Goal: Task Accomplishment & Management: Manage account settings

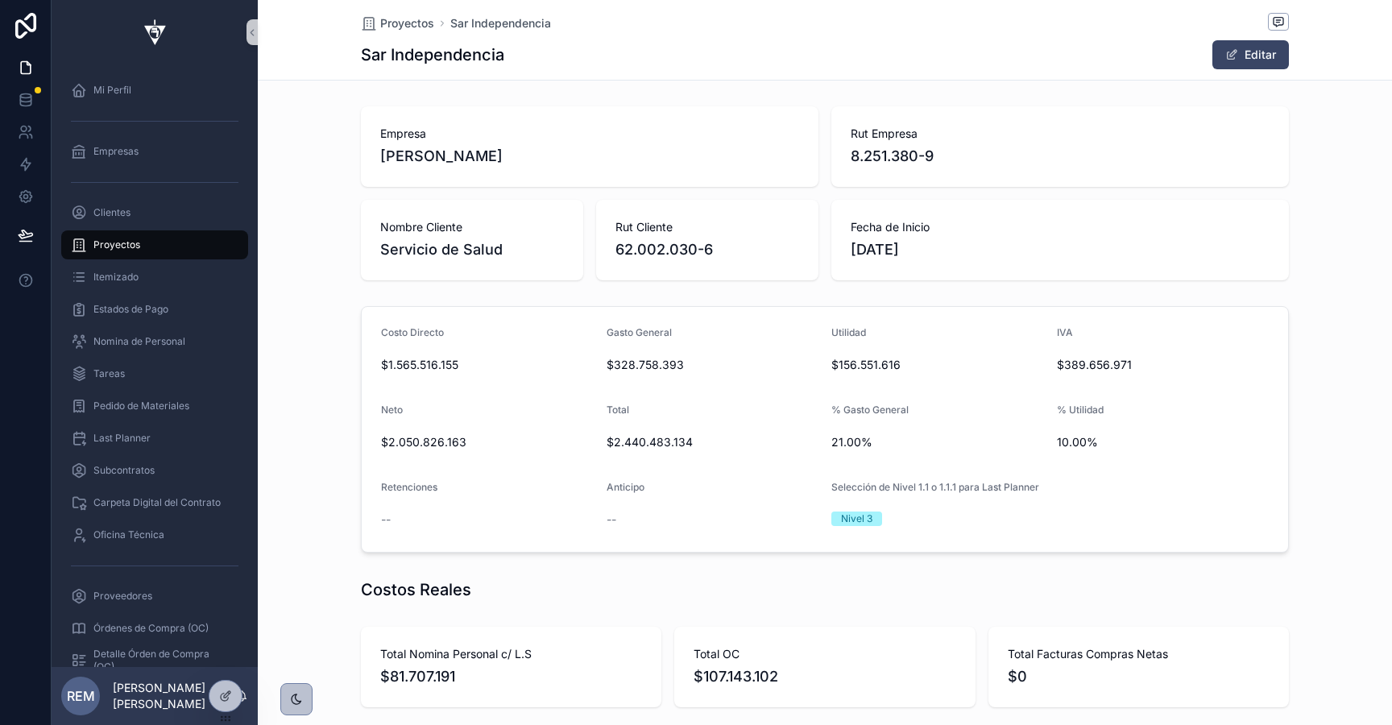
scroll to position [0, 926]
click at [32, 97] on icon at bounding box center [26, 100] width 16 height 16
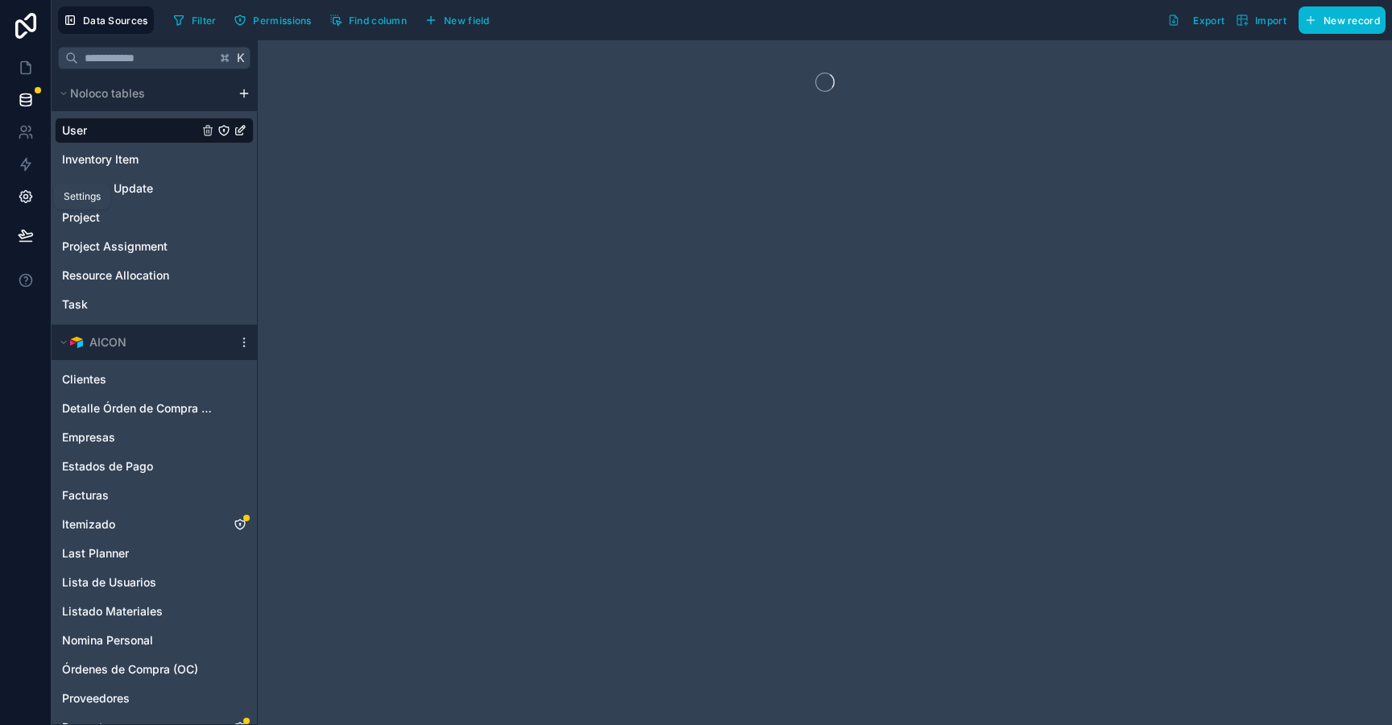
click at [26, 191] on icon at bounding box center [26, 196] width 16 height 16
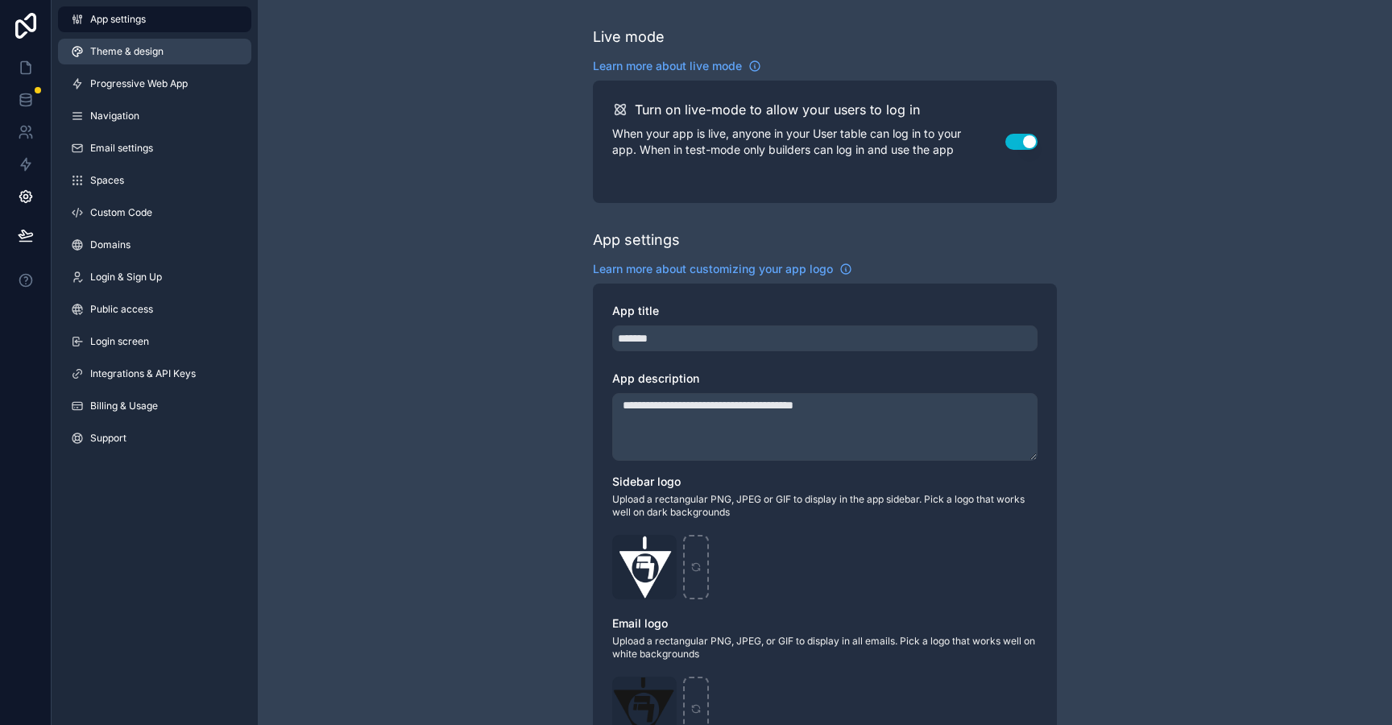
click at [122, 56] on span "Theme & design" at bounding box center [126, 51] width 73 height 13
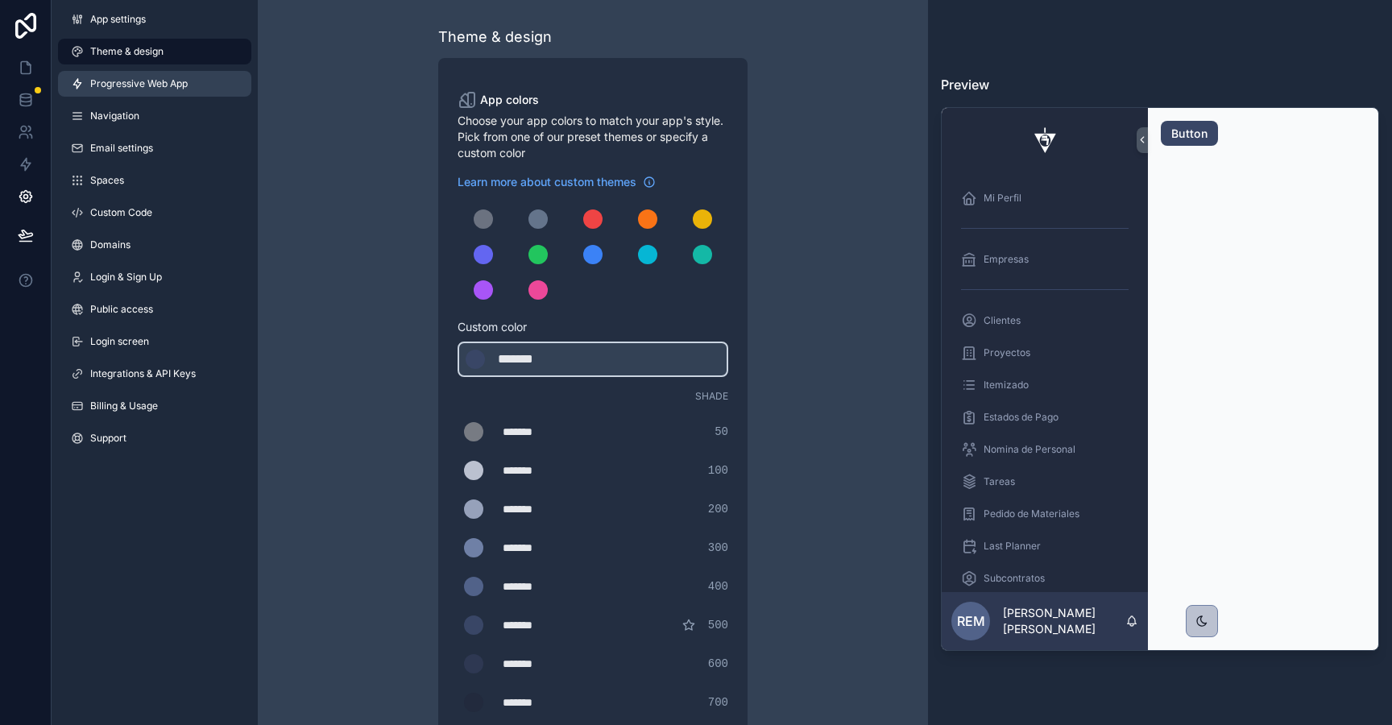
click at [131, 81] on span "Progressive Web App" at bounding box center [138, 83] width 97 height 13
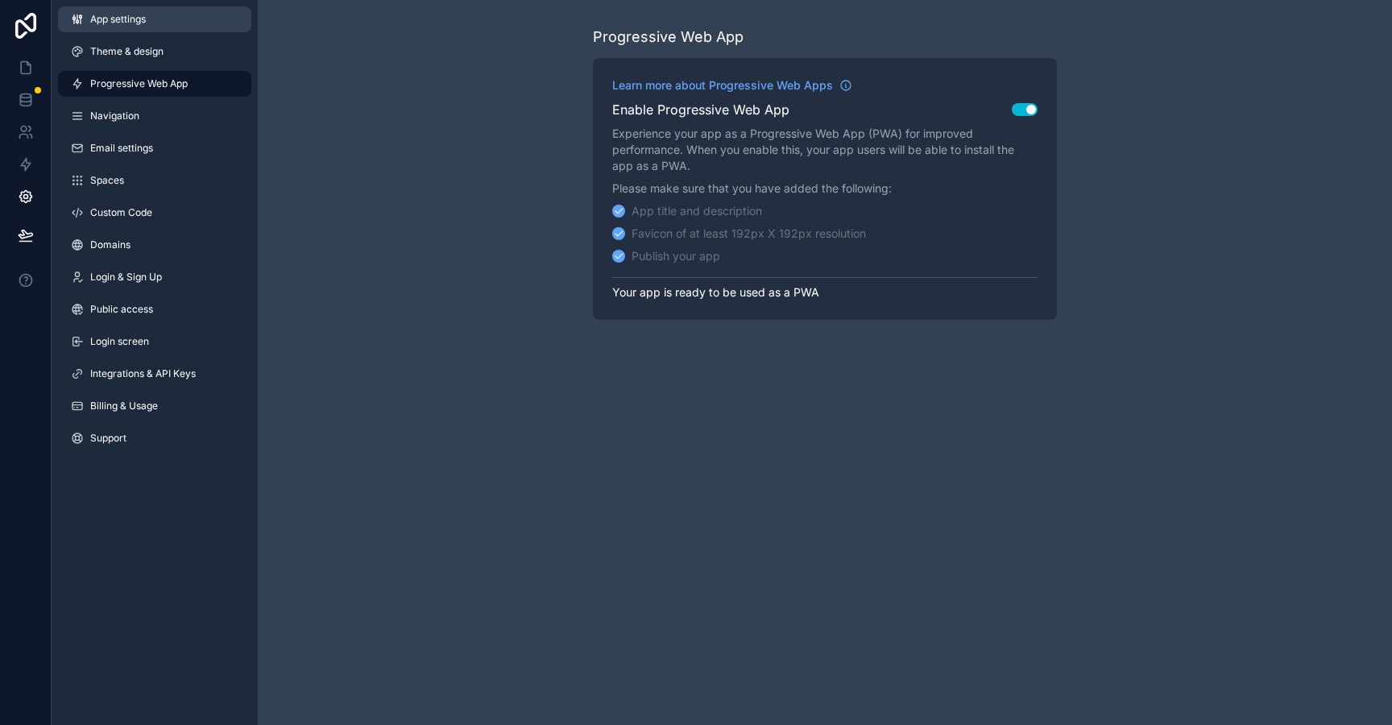
click at [109, 19] on span "App settings" at bounding box center [118, 19] width 56 height 13
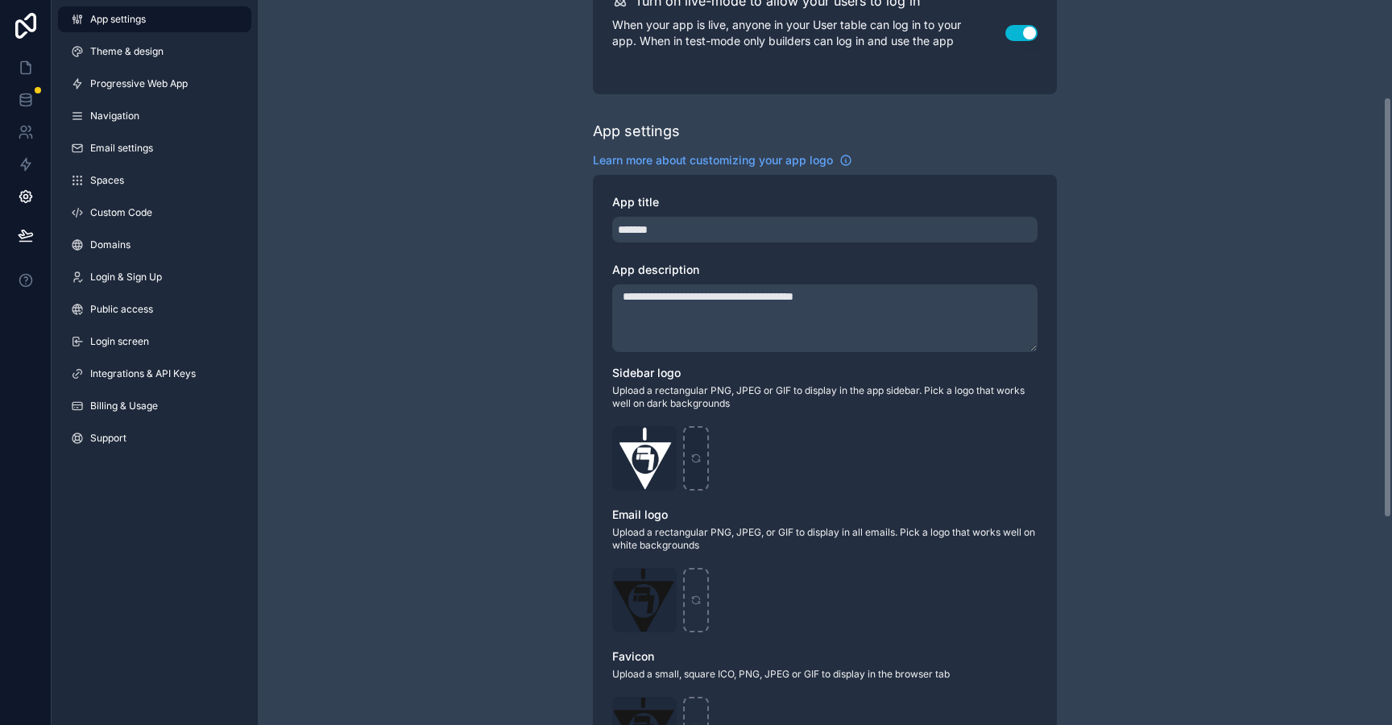
scroll to position [168, 0]
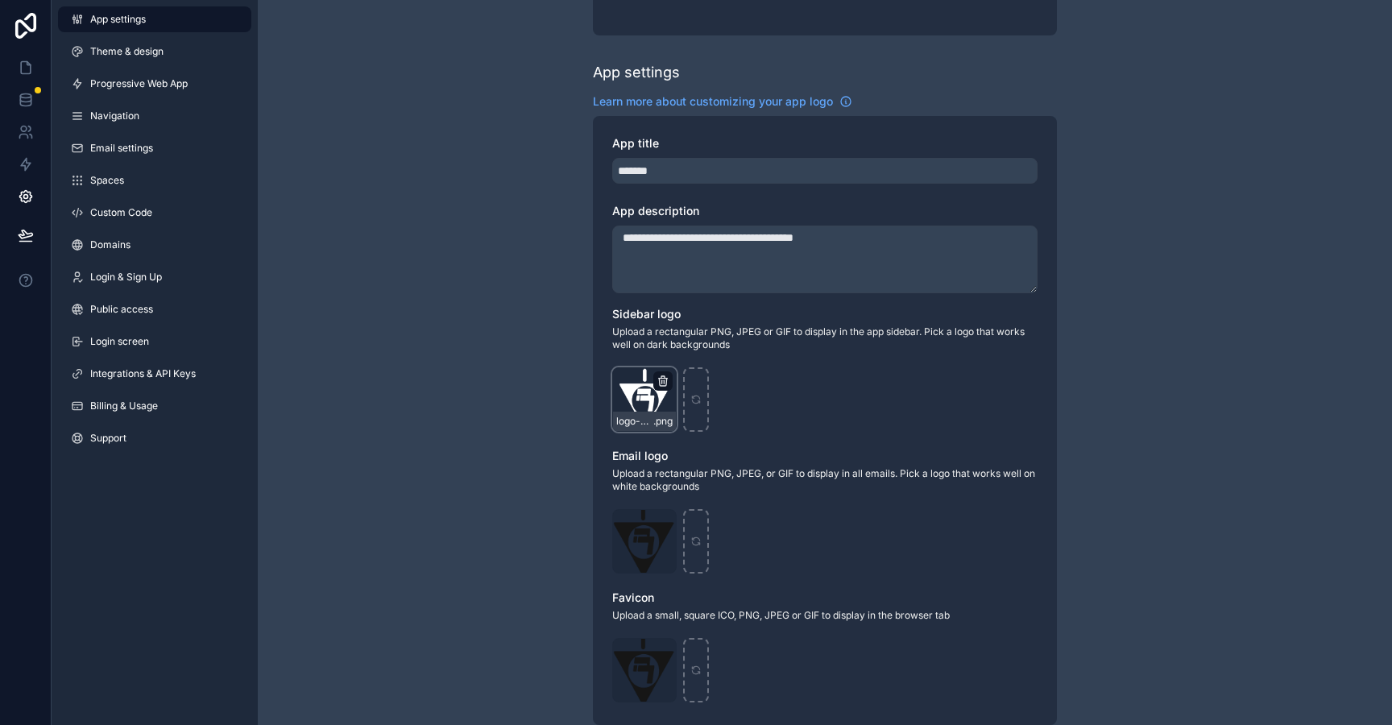
click at [660, 380] on icon "scrollable content" at bounding box center [662, 381] width 13 height 13
click at [696, 355] on icon "button" at bounding box center [696, 352] width 13 height 13
click at [637, 405] on div "scrollable content" at bounding box center [644, 399] width 64 height 64
type input "**********"
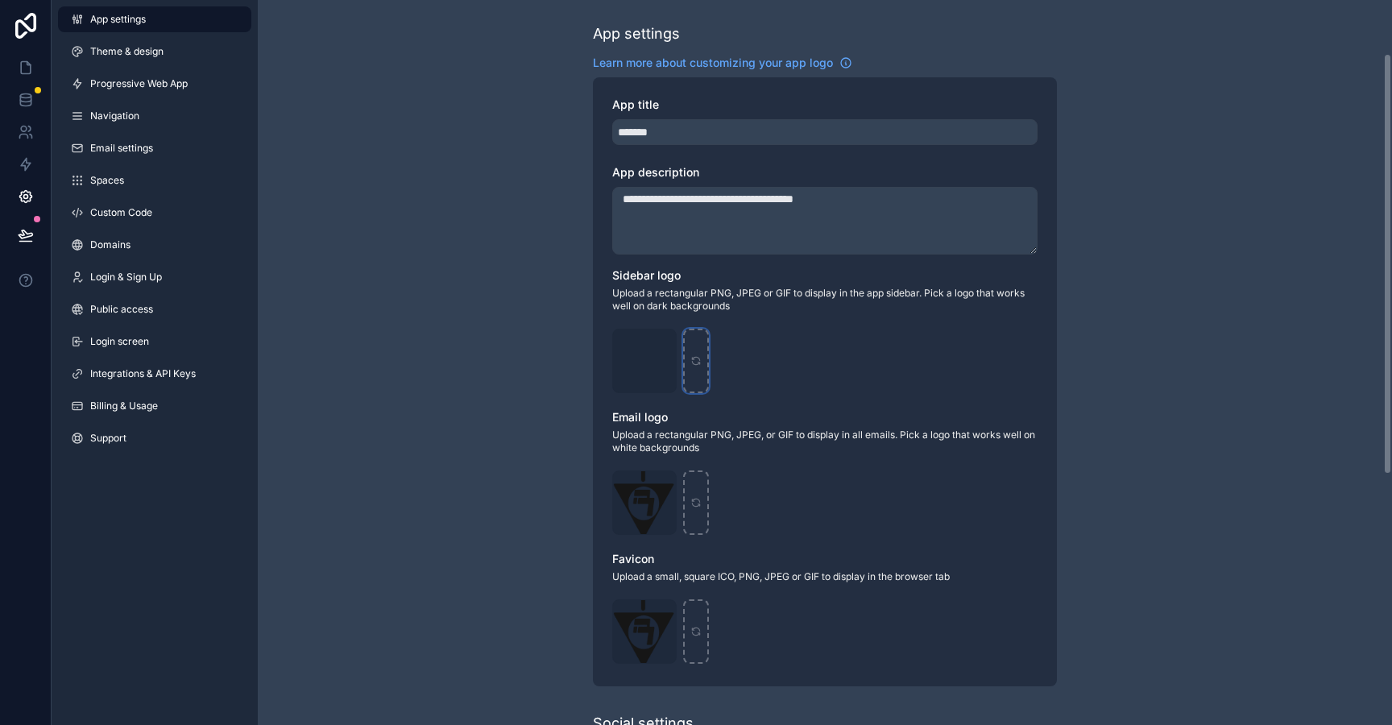
scroll to position [93, 0]
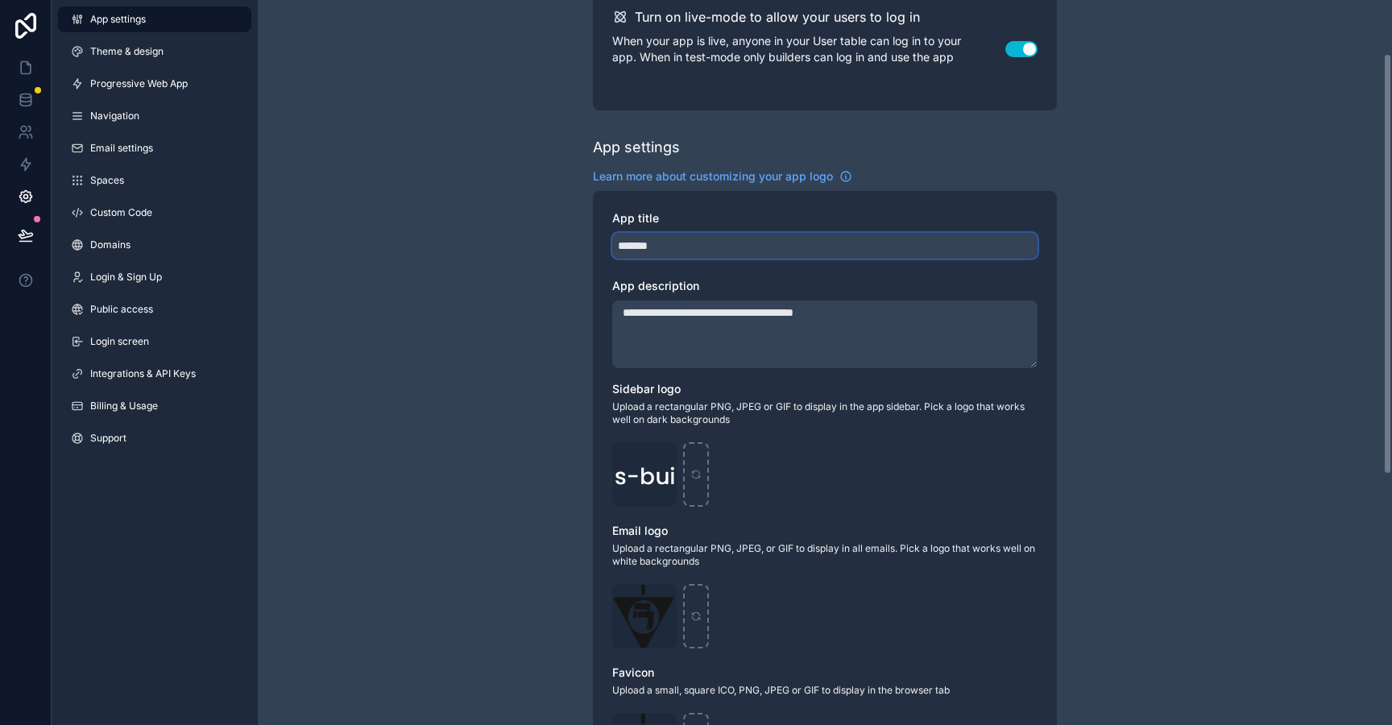
click at [645, 239] on input "*******" at bounding box center [824, 246] width 425 height 26
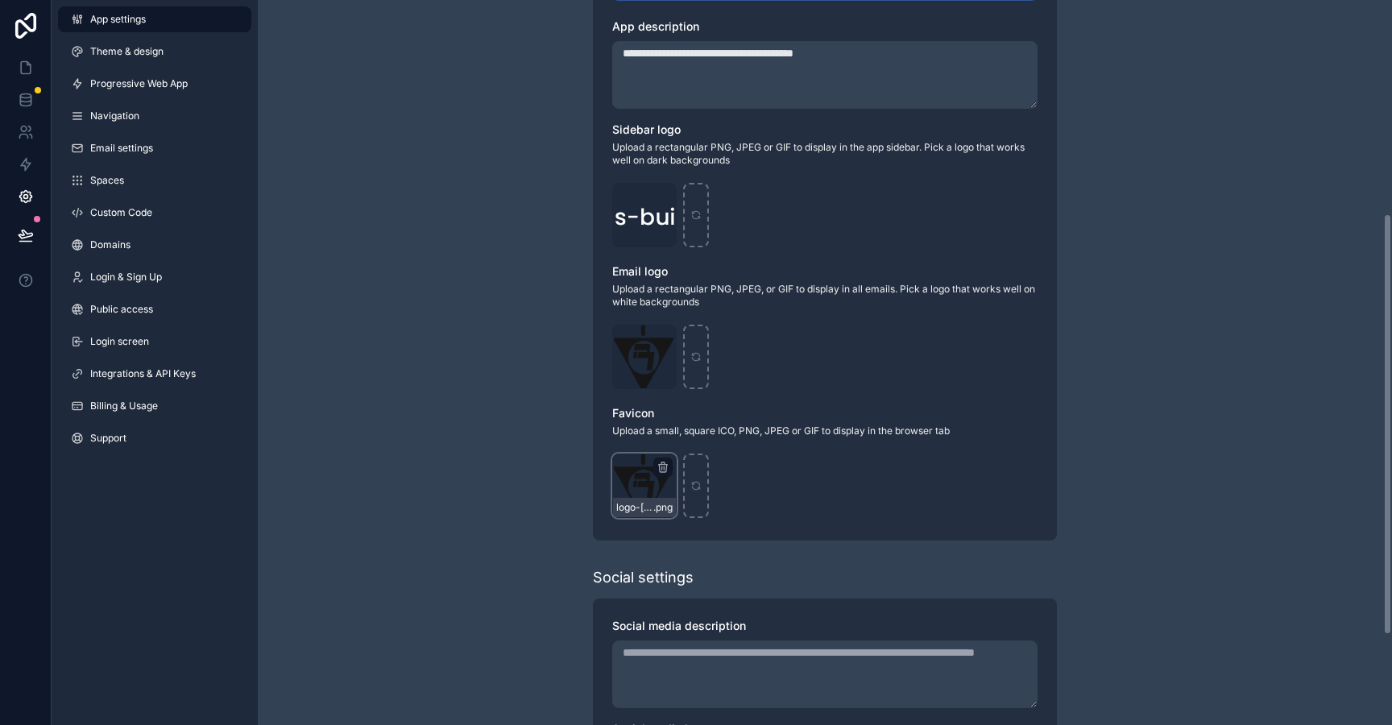
scroll to position [368, 0]
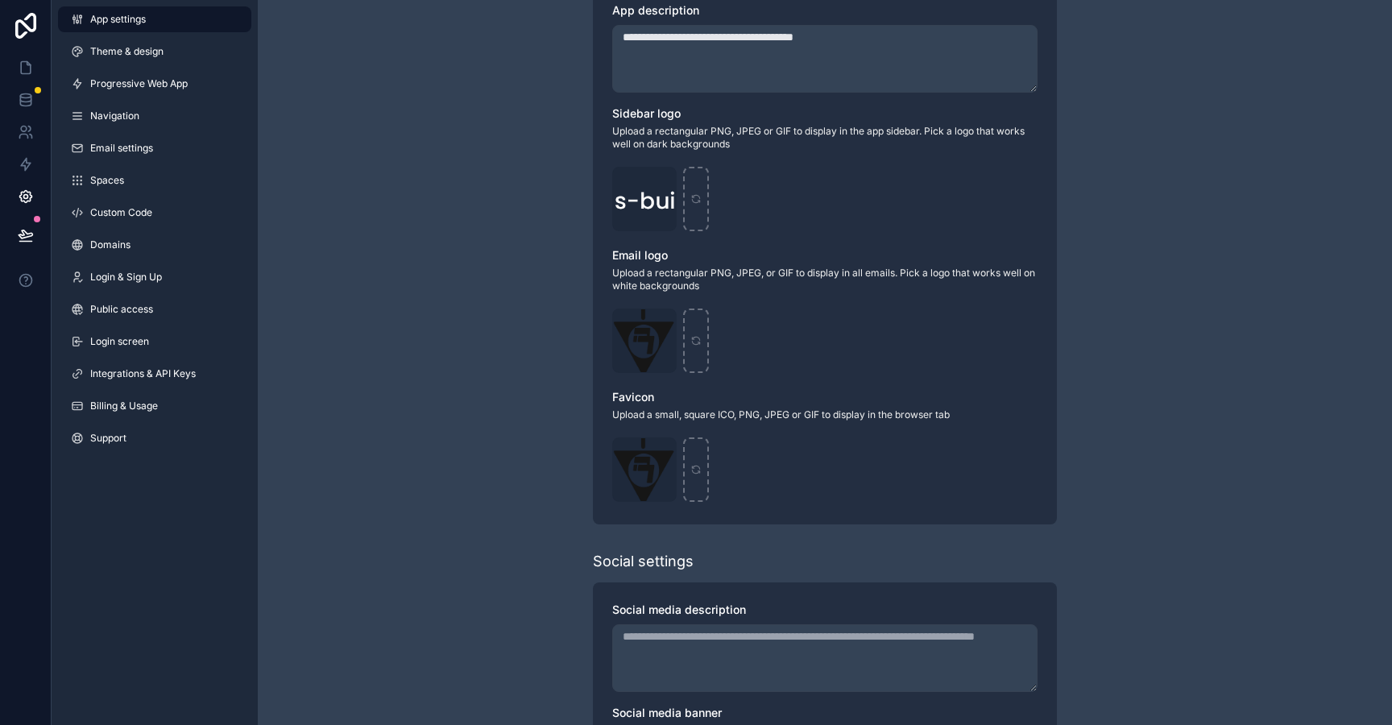
type input "********"
click at [666, 317] on icon "scrollable content" at bounding box center [662, 322] width 13 height 13
click at [694, 297] on icon "button" at bounding box center [696, 294] width 7 height 7
click at [642, 336] on icon "scrollable content" at bounding box center [644, 340] width 11 height 11
type input "**********"
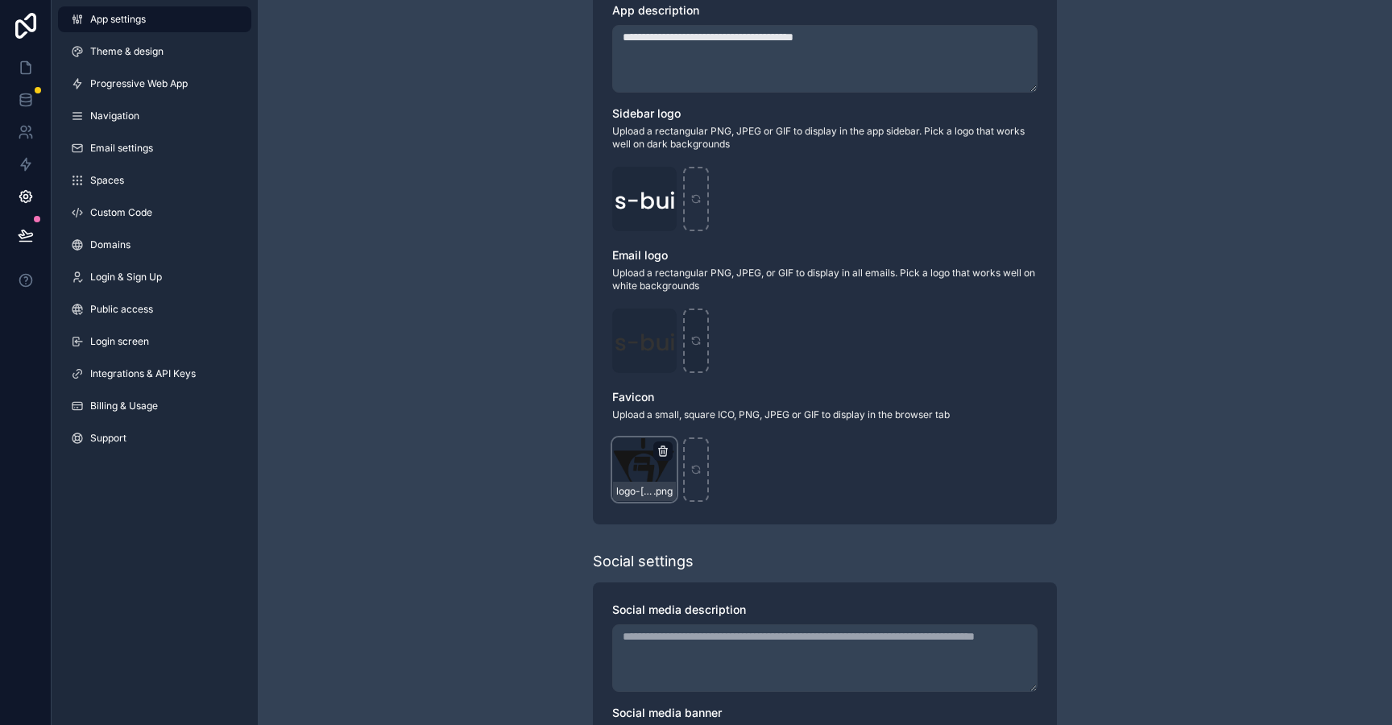
click at [660, 454] on icon "scrollable content" at bounding box center [662, 451] width 13 height 13
click at [662, 452] on icon "scrollable content" at bounding box center [662, 451] width 13 height 13
click at [694, 426] on icon "button" at bounding box center [696, 423] width 7 height 7
click at [648, 463] on div "scrollable content" at bounding box center [644, 469] width 64 height 64
type input "**********"
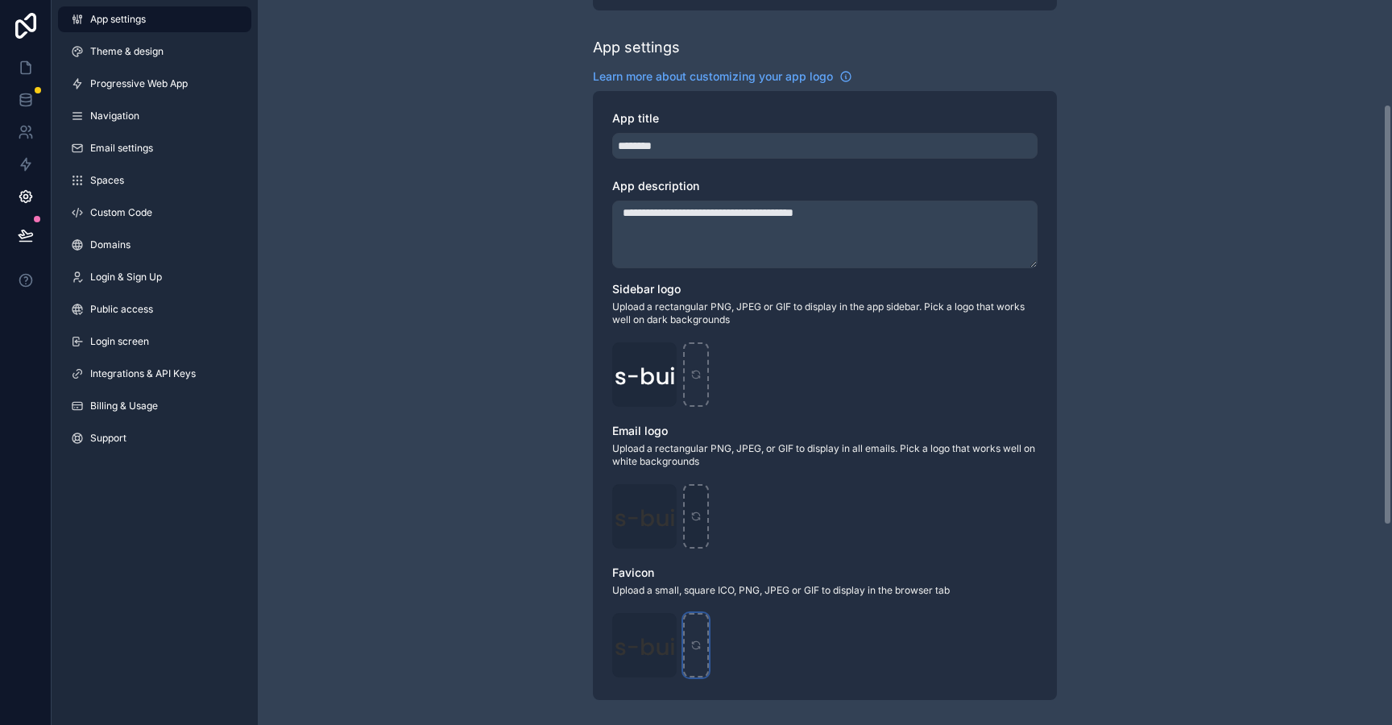
scroll to position [170, 0]
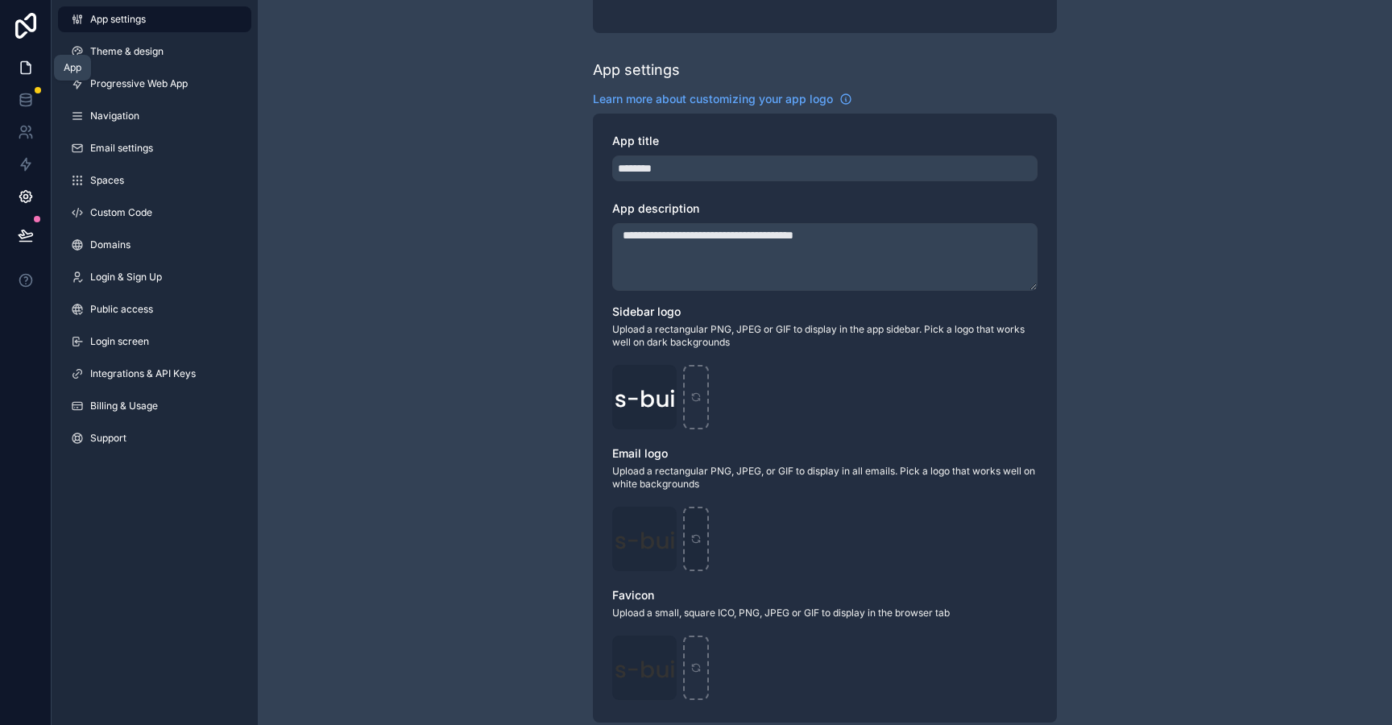
click at [27, 66] on icon at bounding box center [26, 68] width 16 height 16
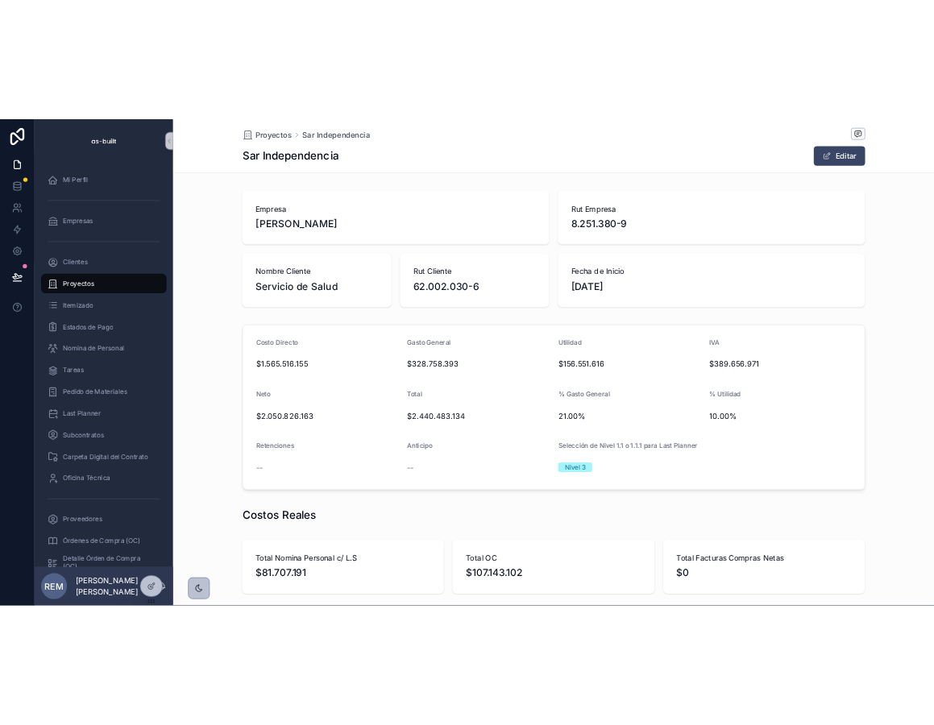
scroll to position [0, 926]
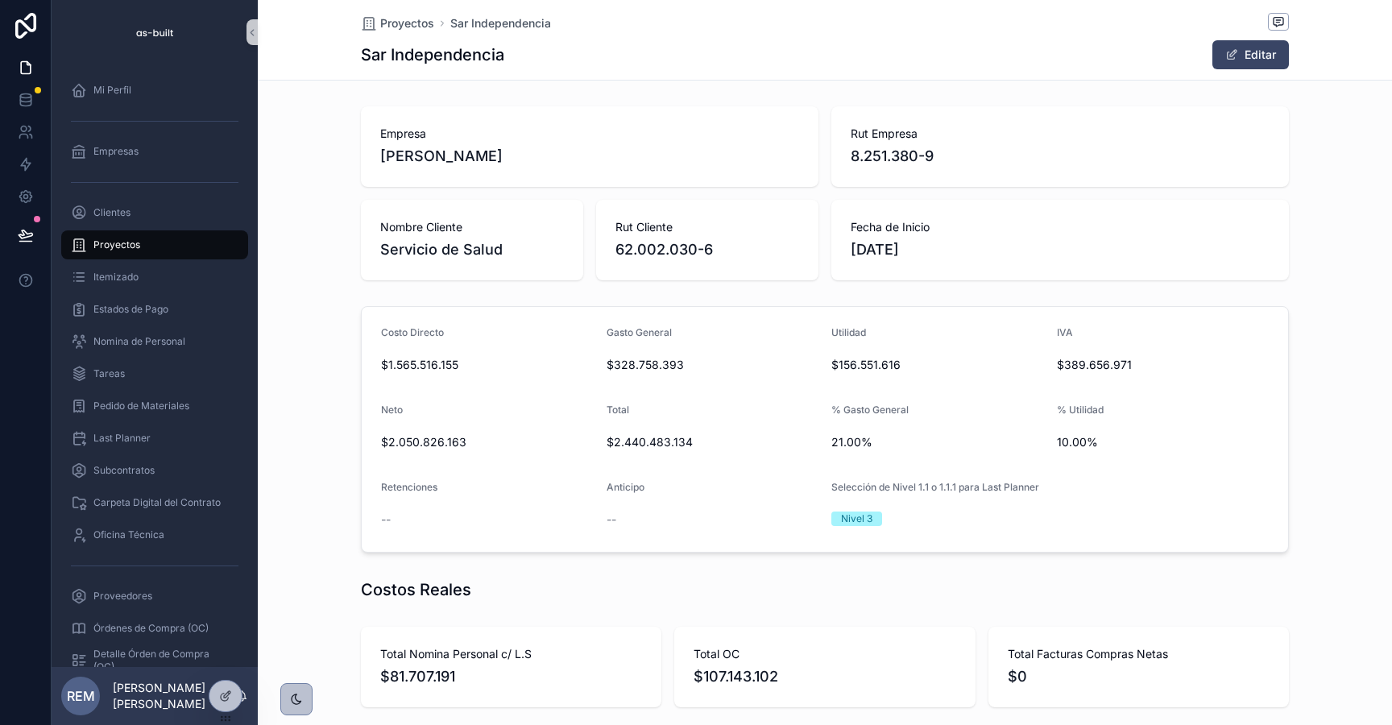
drag, startPoint x: 182, startPoint y: 64, endPoint x: 102, endPoint y: 10, distance: 95.8
click at [102, 10] on div "scrollable content" at bounding box center [155, 32] width 206 height 64
drag, startPoint x: 102, startPoint y: 10, endPoint x: 189, endPoint y: 62, distance: 101.1
click at [188, 62] on div "scrollable content" at bounding box center [155, 32] width 206 height 64
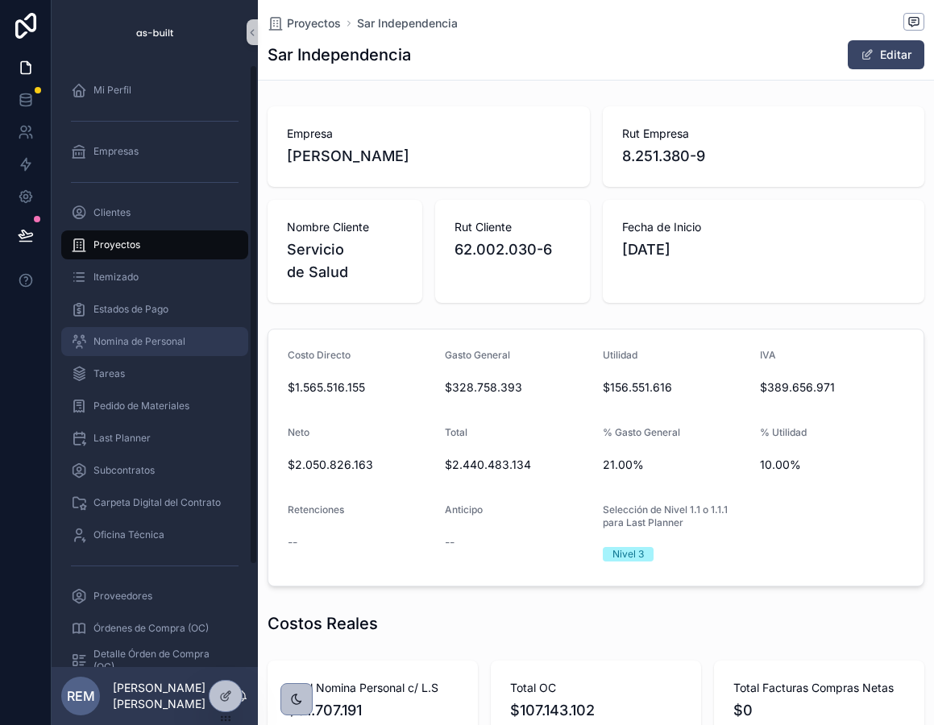
scroll to position [0, 655]
click at [24, 197] on icon at bounding box center [25, 197] width 4 height 4
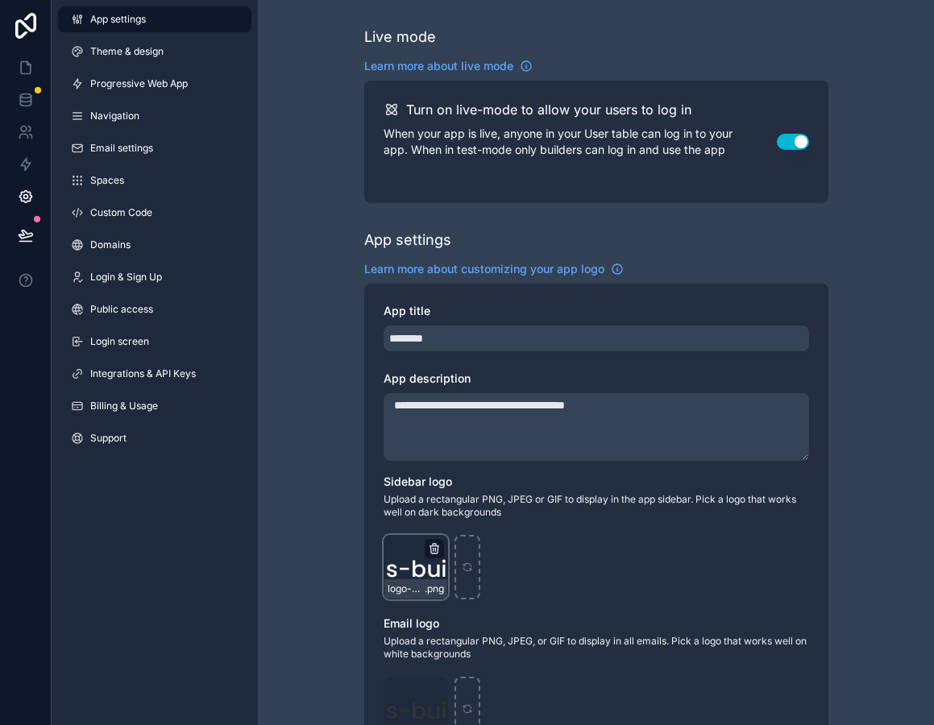
click at [431, 550] on icon "scrollable content" at bounding box center [434, 548] width 13 height 13
click at [466, 521] on icon "button" at bounding box center [468, 519] width 13 height 13
click at [412, 567] on icon "scrollable content" at bounding box center [415, 566] width 11 height 11
type input "**********"
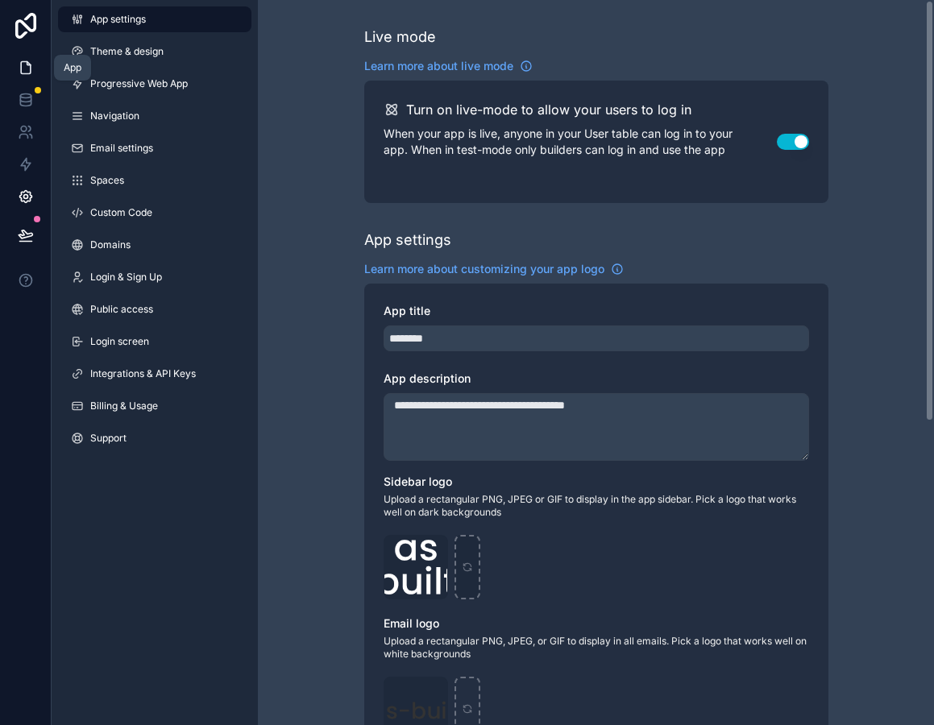
click at [29, 64] on icon at bounding box center [26, 68] width 10 height 12
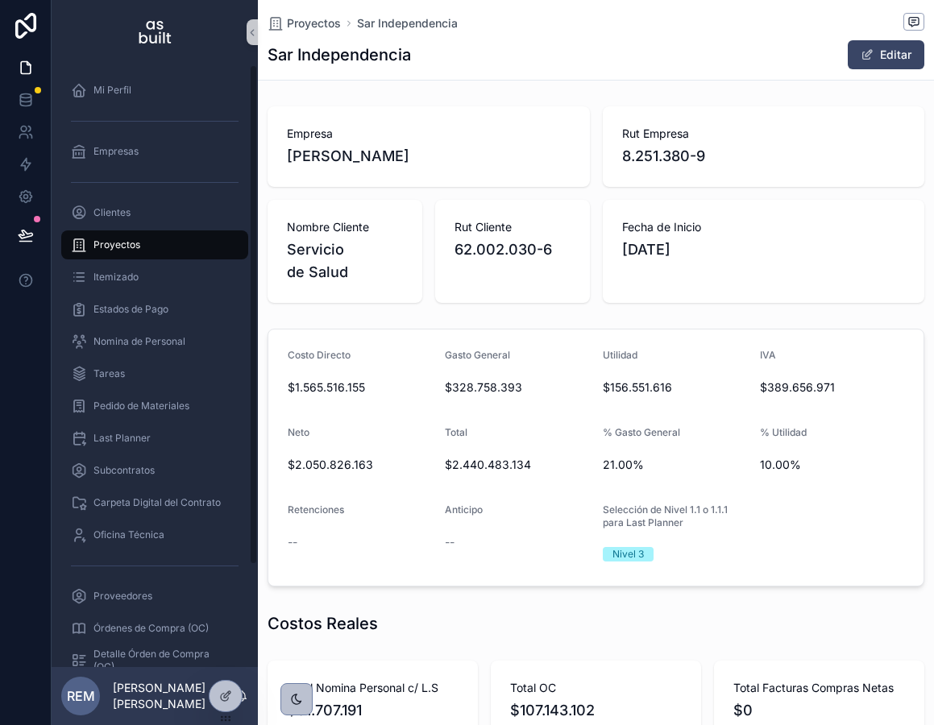
scroll to position [0, 655]
click at [24, 199] on icon at bounding box center [26, 196] width 16 height 16
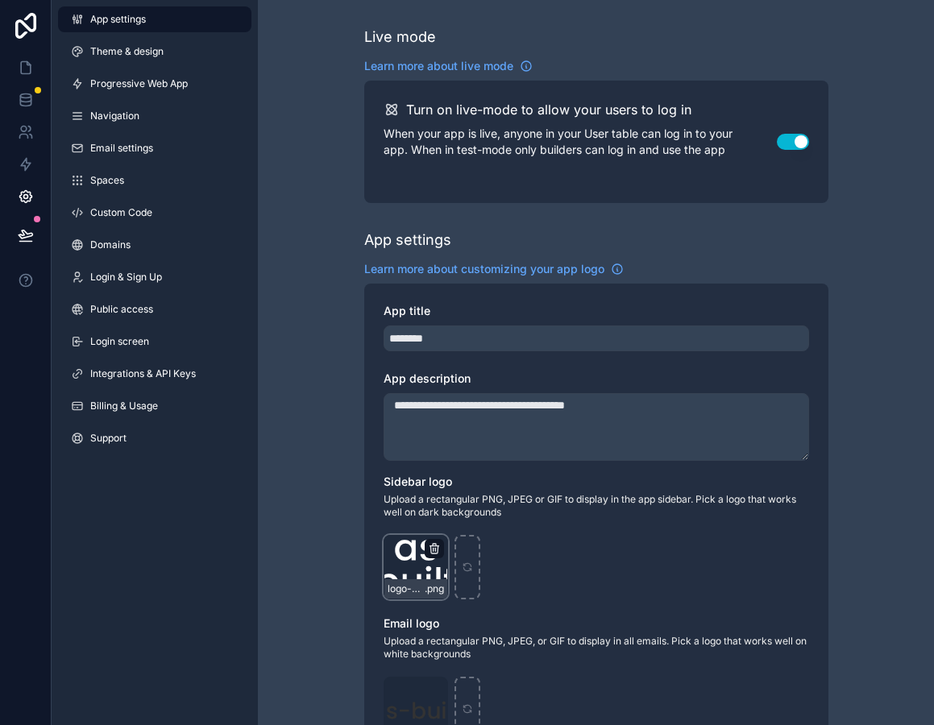
click at [430, 549] on icon "scrollable content" at bounding box center [433, 549] width 7 height 7
click at [470, 520] on icon "button" at bounding box center [468, 519] width 13 height 13
click at [421, 574] on div "scrollable content" at bounding box center [415, 567] width 64 height 64
type input "**********"
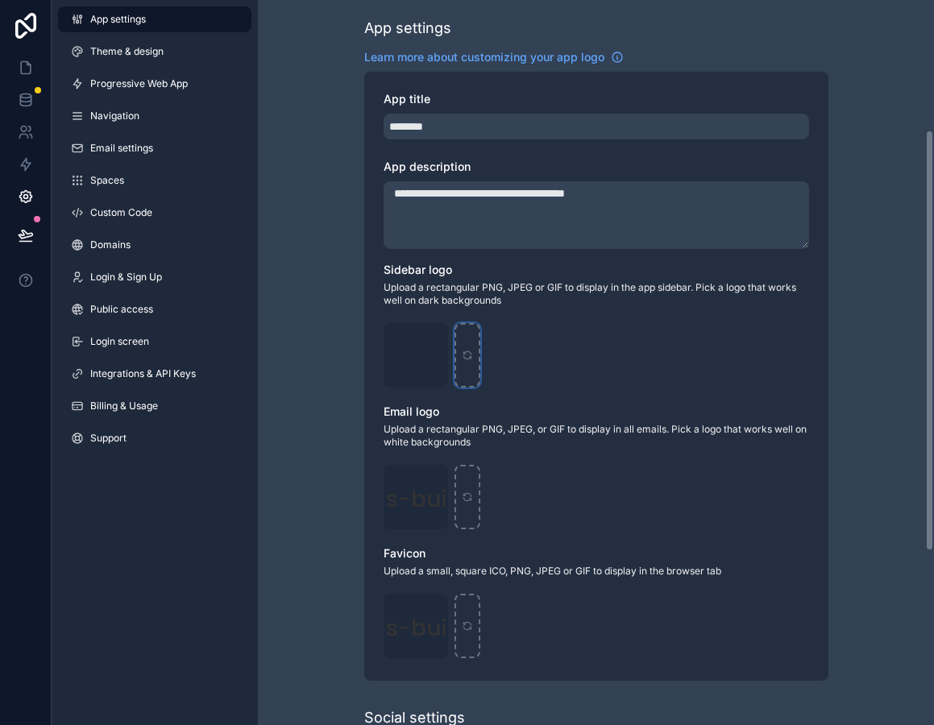
scroll to position [229, 0]
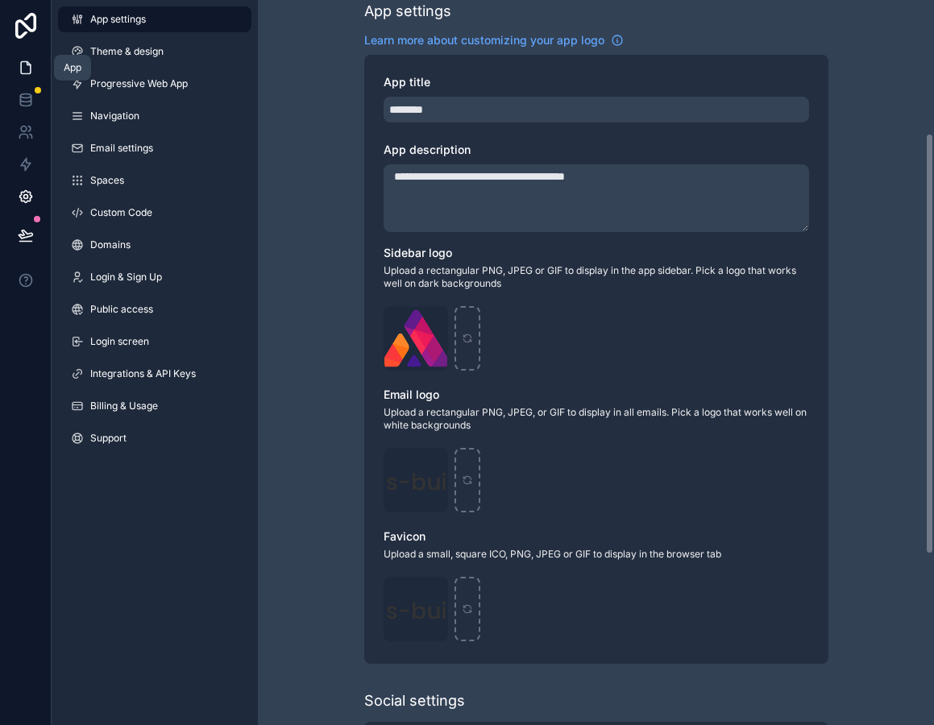
click at [30, 81] on link at bounding box center [25, 68] width 51 height 32
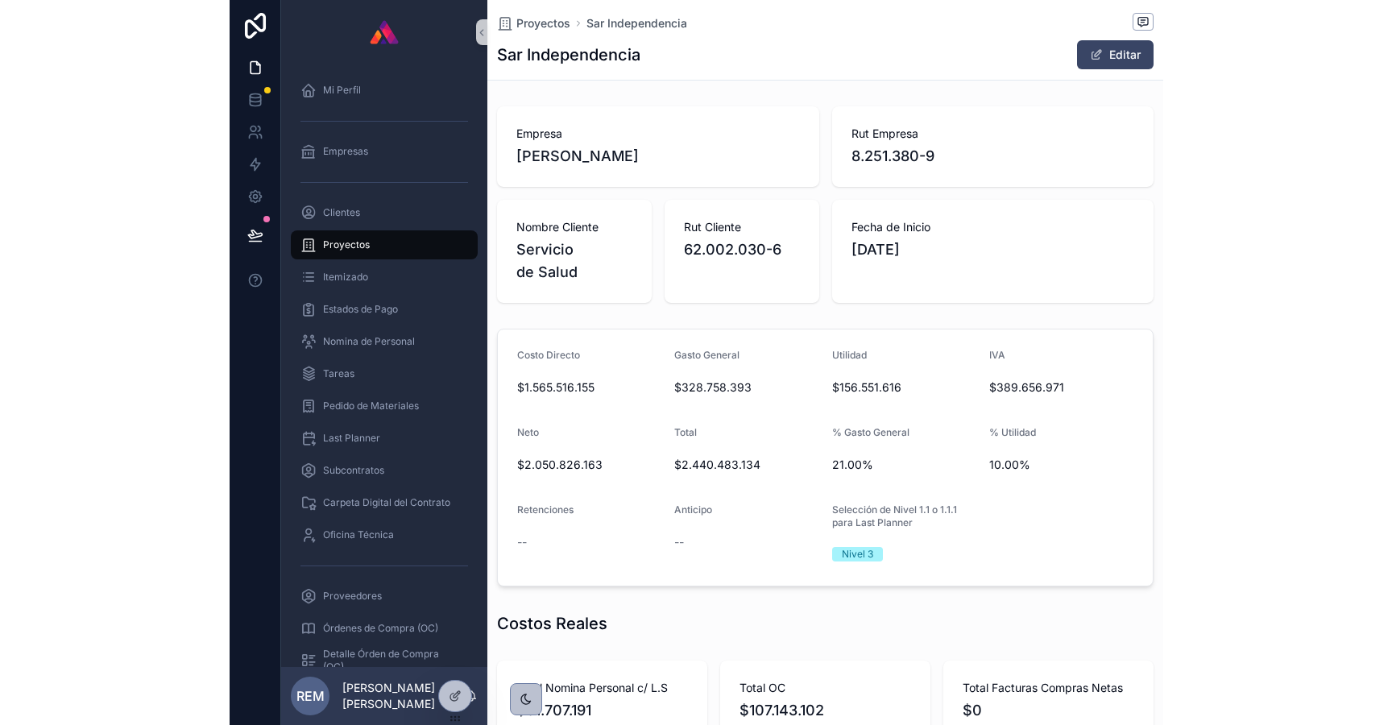
scroll to position [0, 655]
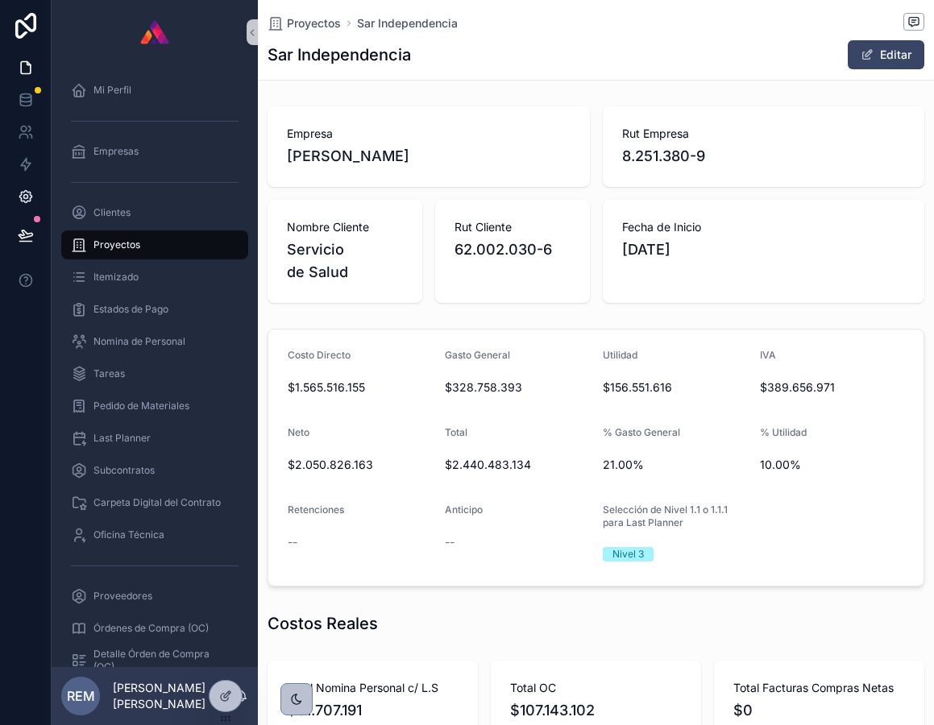
click at [22, 194] on icon at bounding box center [26, 196] width 16 height 16
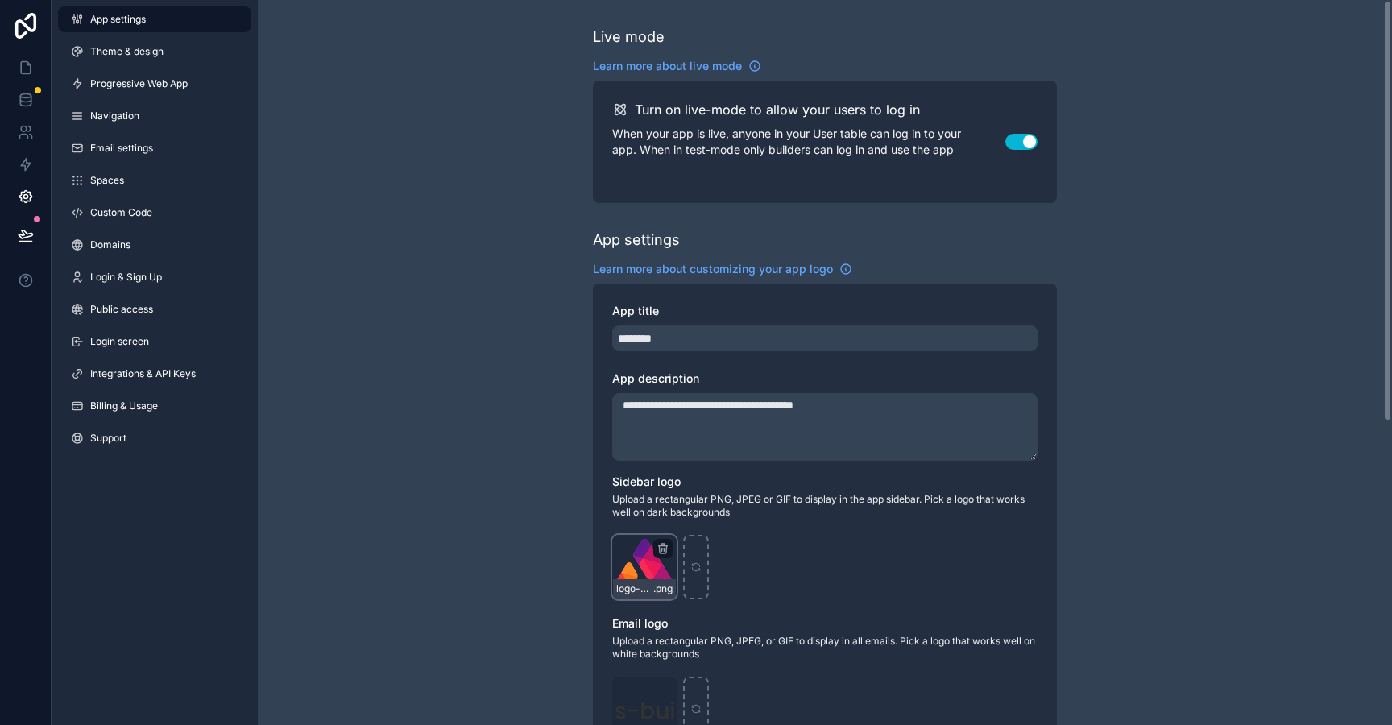
click at [664, 556] on div "scrollable content" at bounding box center [662, 548] width 19 height 19
click at [662, 547] on icon "scrollable content" at bounding box center [662, 548] width 13 height 13
click at [692, 520] on icon "button" at bounding box center [696, 519] width 13 height 13
click at [637, 578] on div "scrollable content" at bounding box center [644, 567] width 64 height 64
type input "**********"
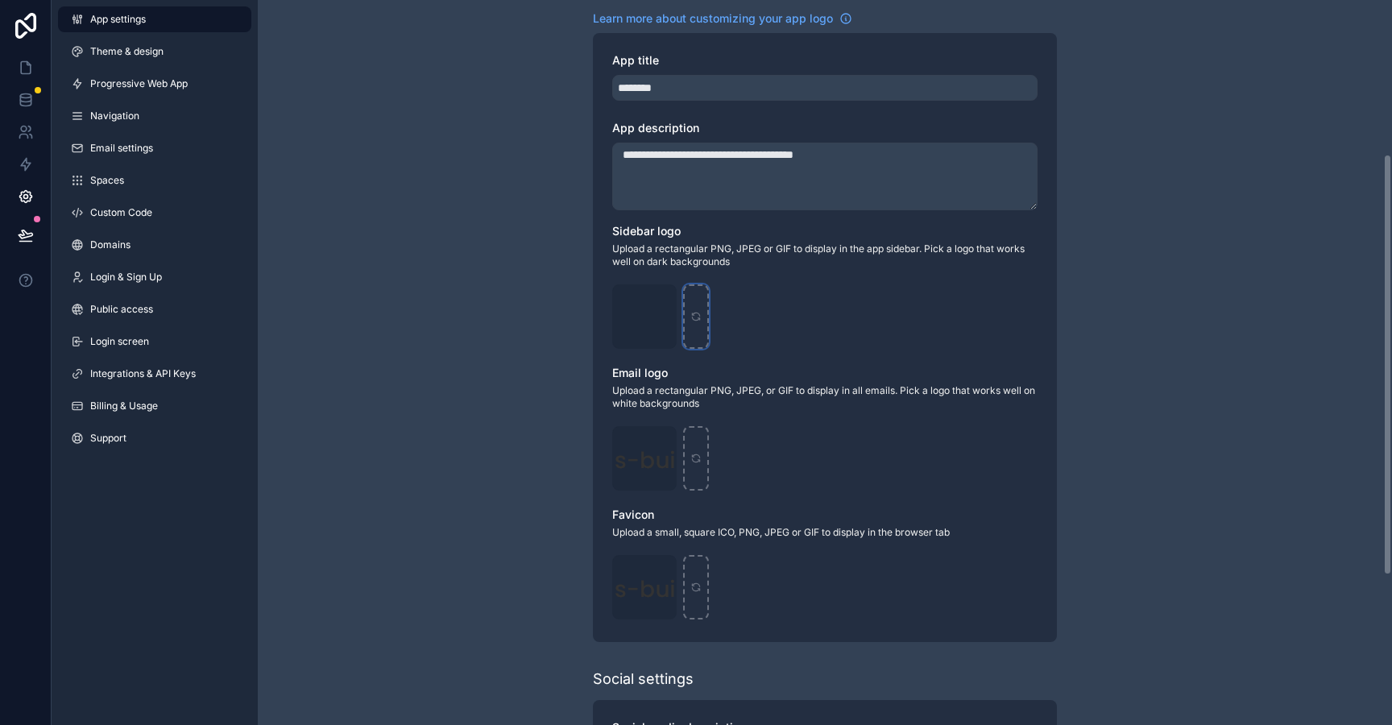
scroll to position [265, 0]
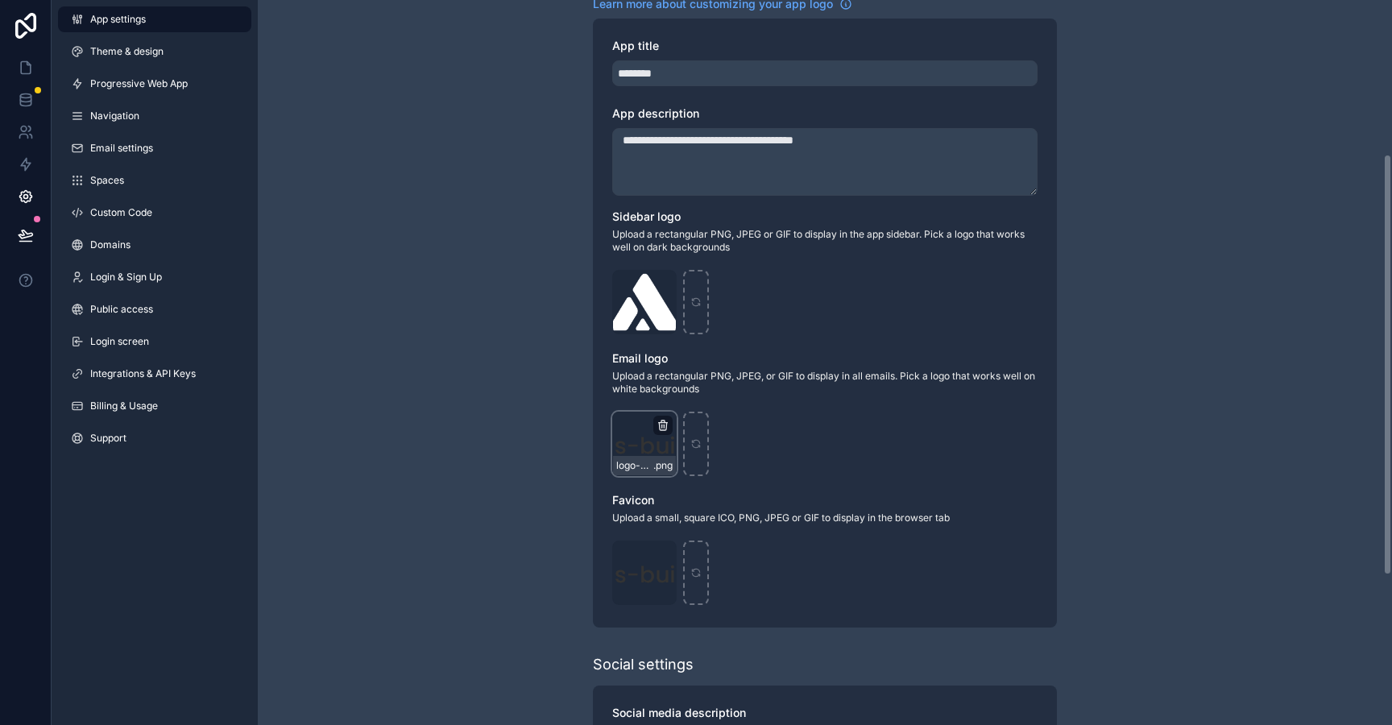
click at [662, 426] on icon "scrollable content" at bounding box center [662, 425] width 0 height 3
click at [696, 398] on icon "button" at bounding box center [696, 396] width 0 height 3
click at [648, 455] on div "scrollable content" at bounding box center [644, 444] width 64 height 64
type input "**********"
click at [660, 556] on icon "scrollable content" at bounding box center [662, 555] width 7 height 7
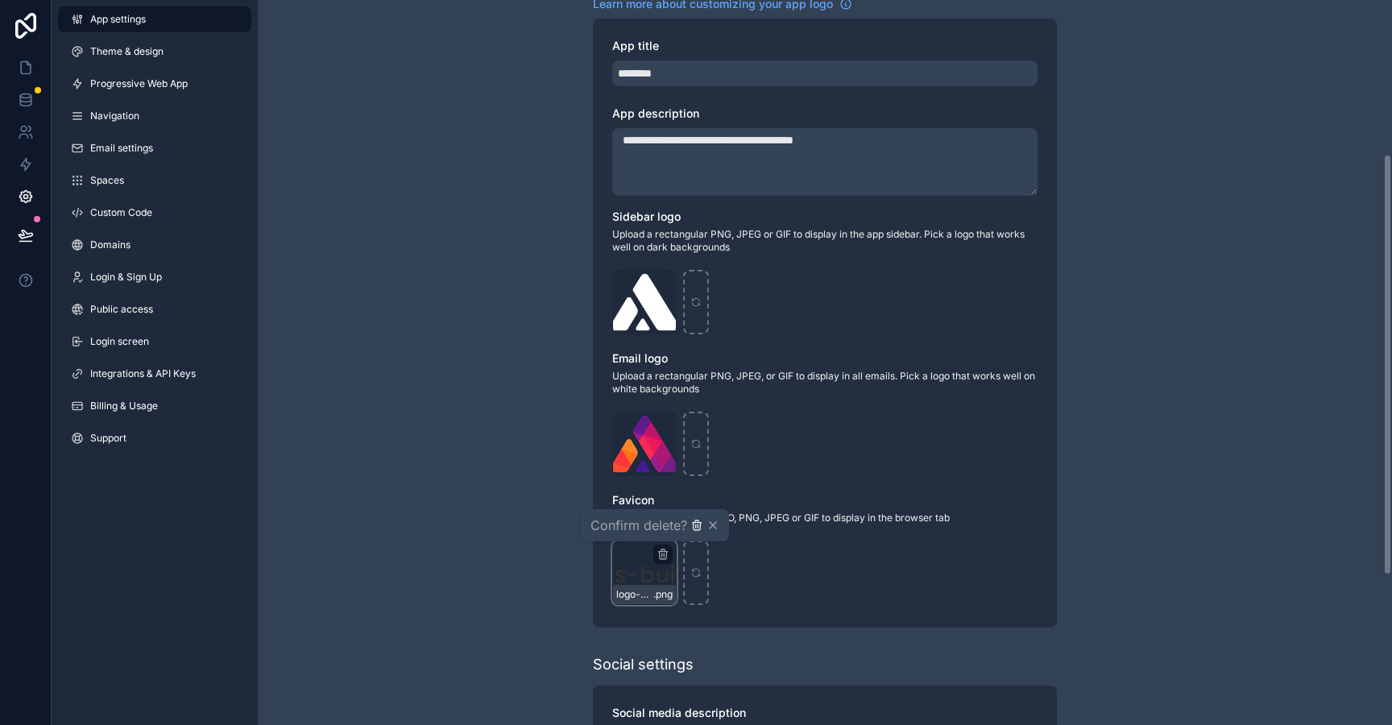
click at [690, 530] on icon "button" at bounding box center [696, 525] width 13 height 13
click at [654, 563] on div "scrollable content" at bounding box center [644, 572] width 64 height 64
type input "**********"
click at [23, 72] on icon at bounding box center [26, 68] width 16 height 16
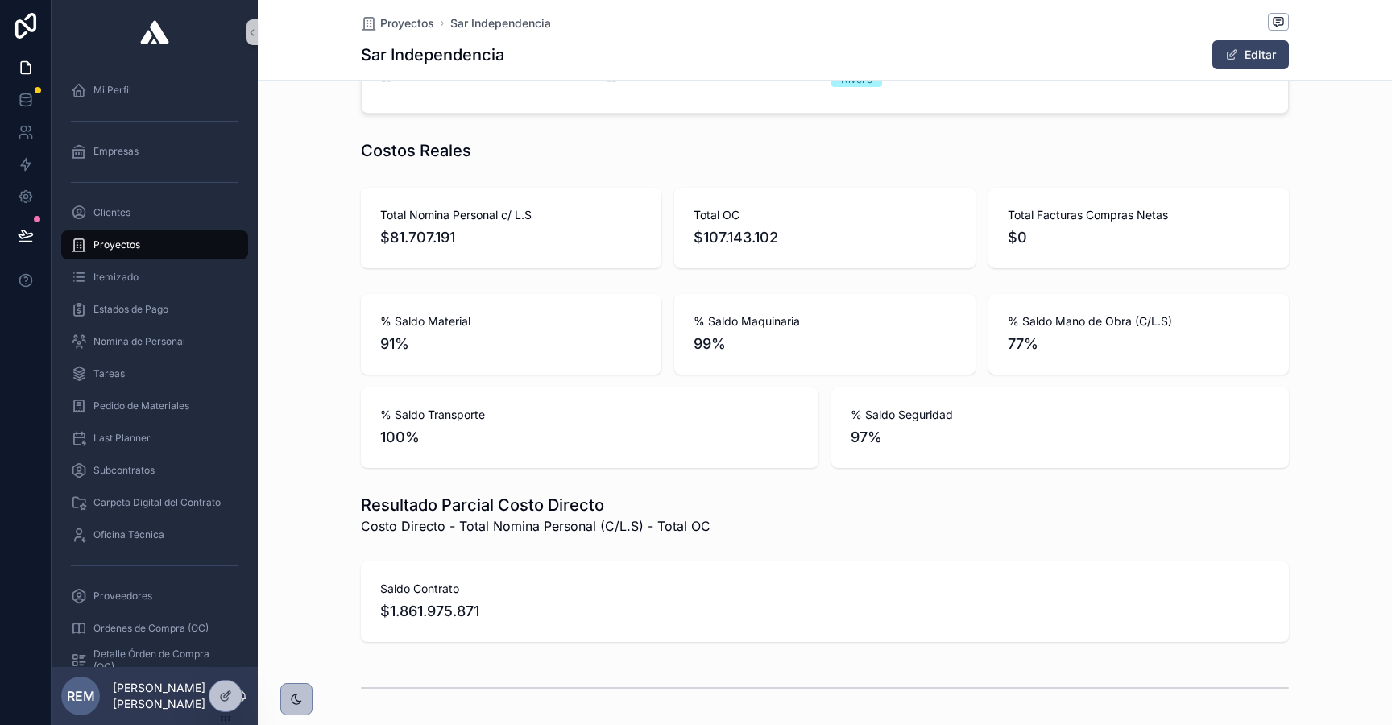
scroll to position [445, 0]
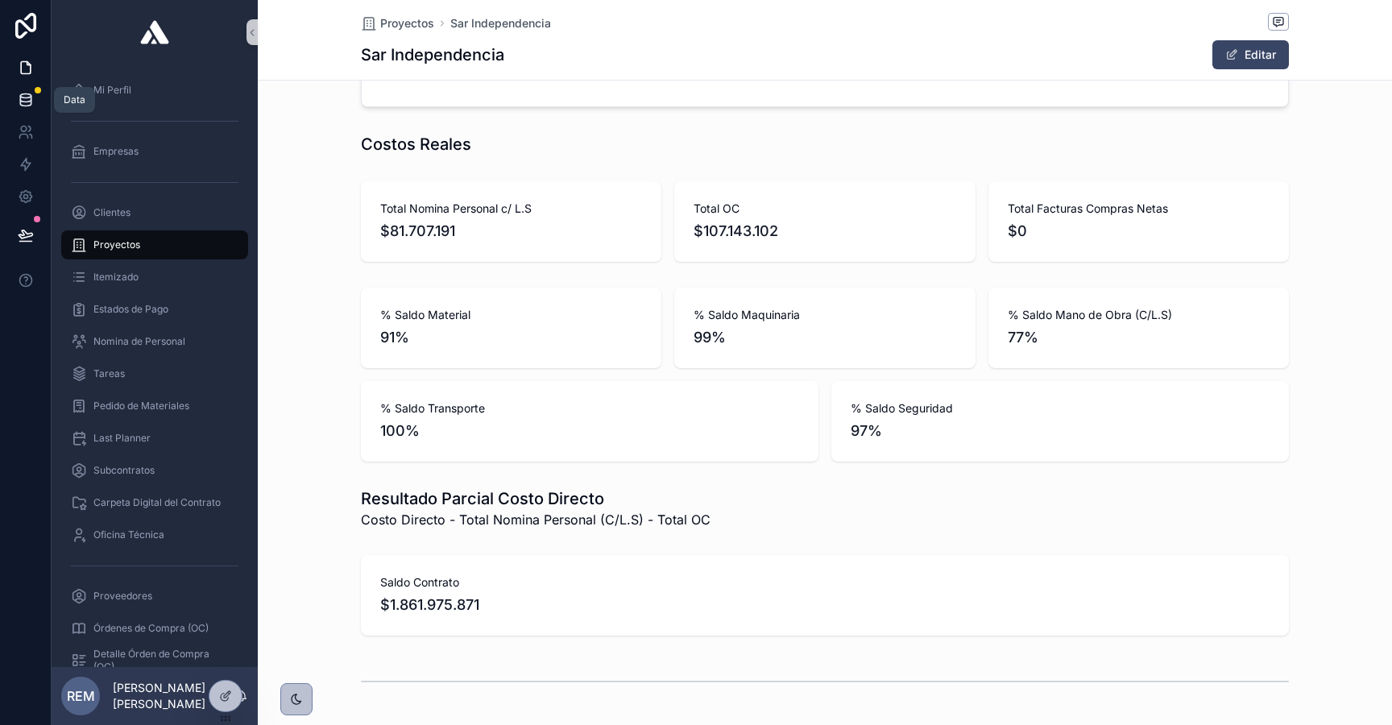
click at [20, 106] on icon at bounding box center [26, 100] width 16 height 16
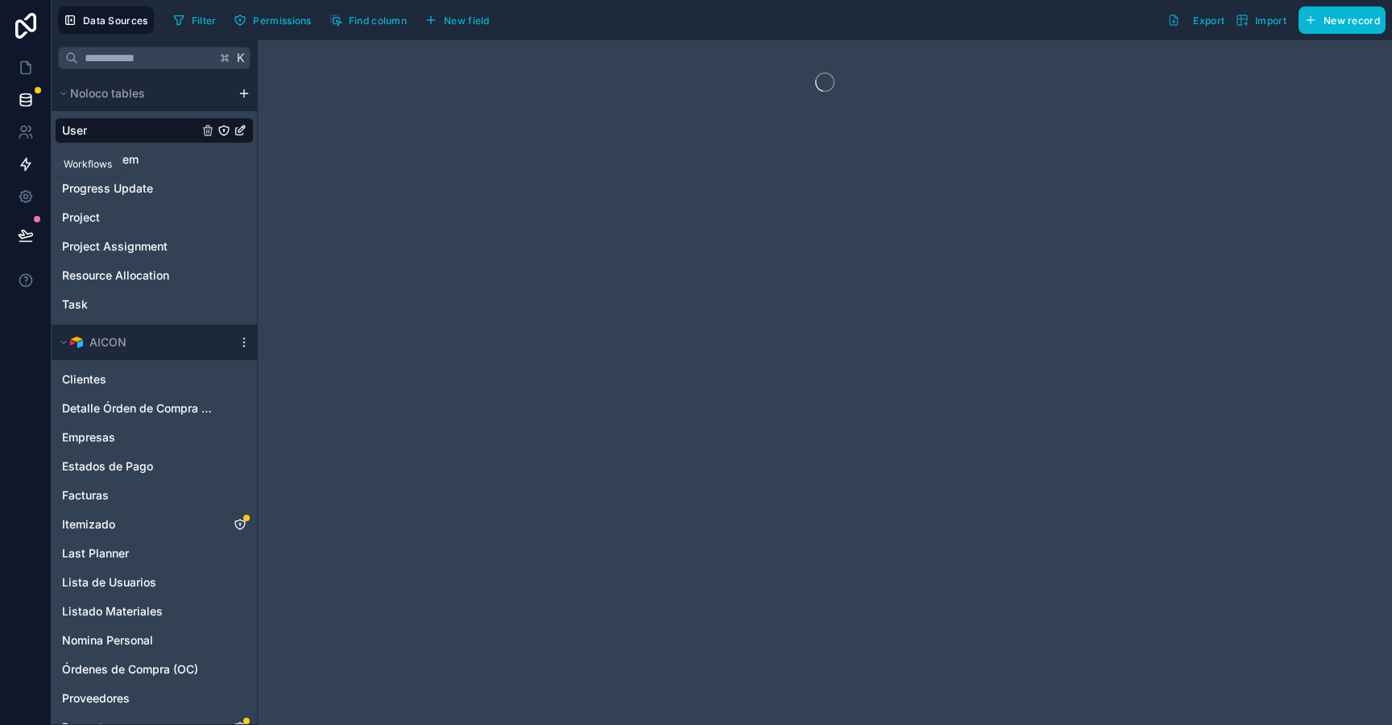
click at [23, 171] on icon at bounding box center [26, 164] width 16 height 16
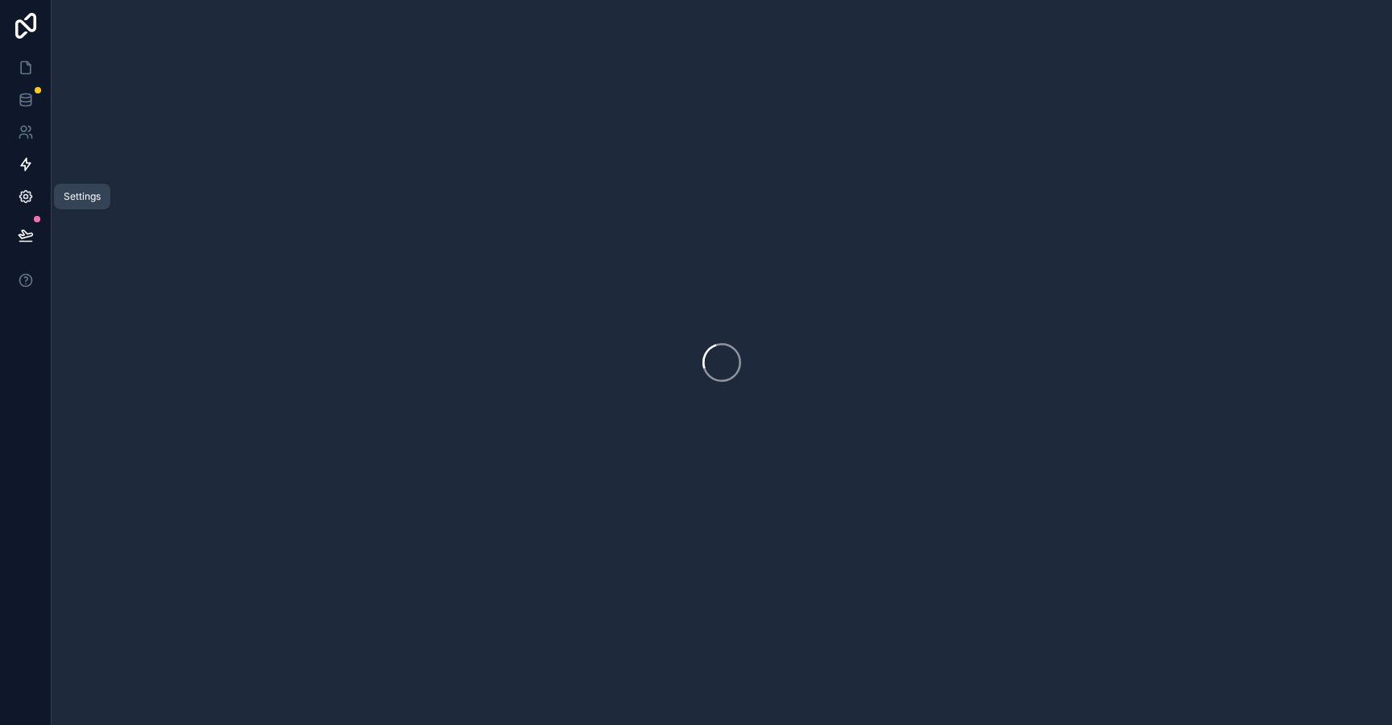
click at [23, 197] on icon at bounding box center [25, 197] width 4 height 4
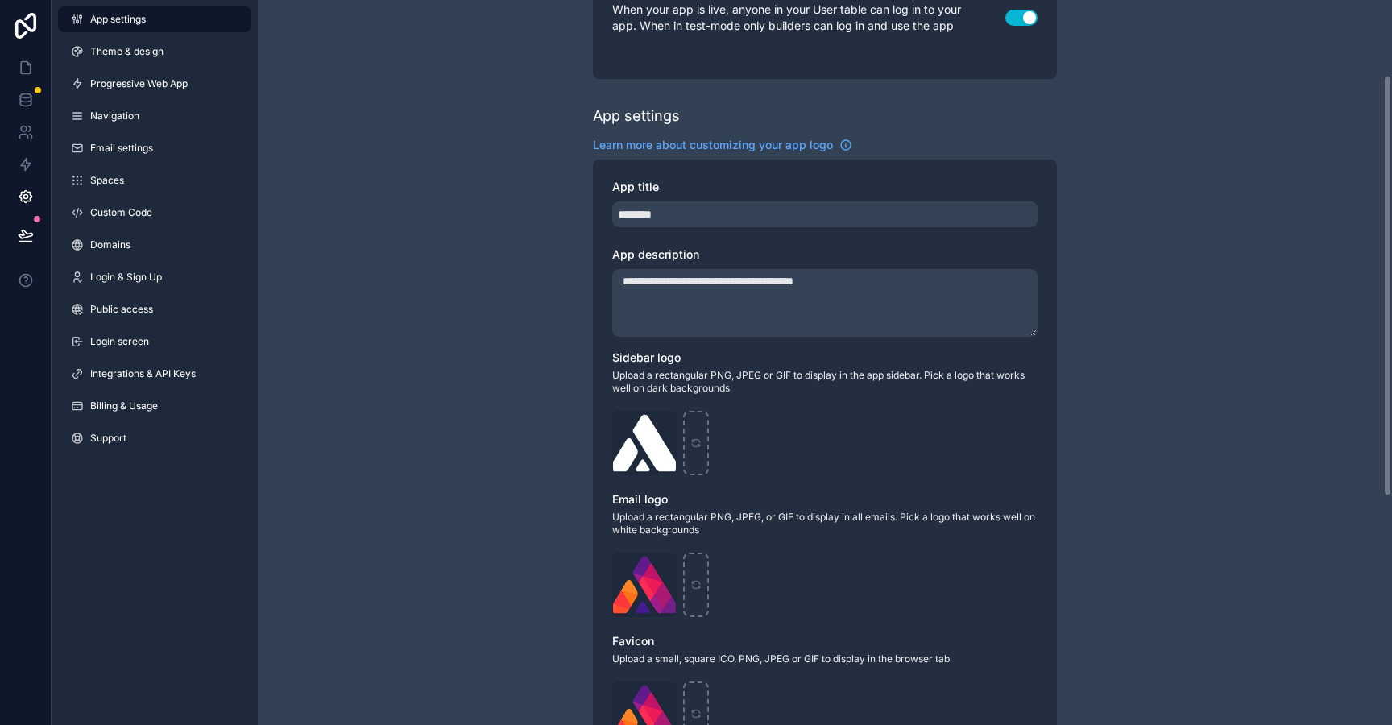
scroll to position [130, 0]
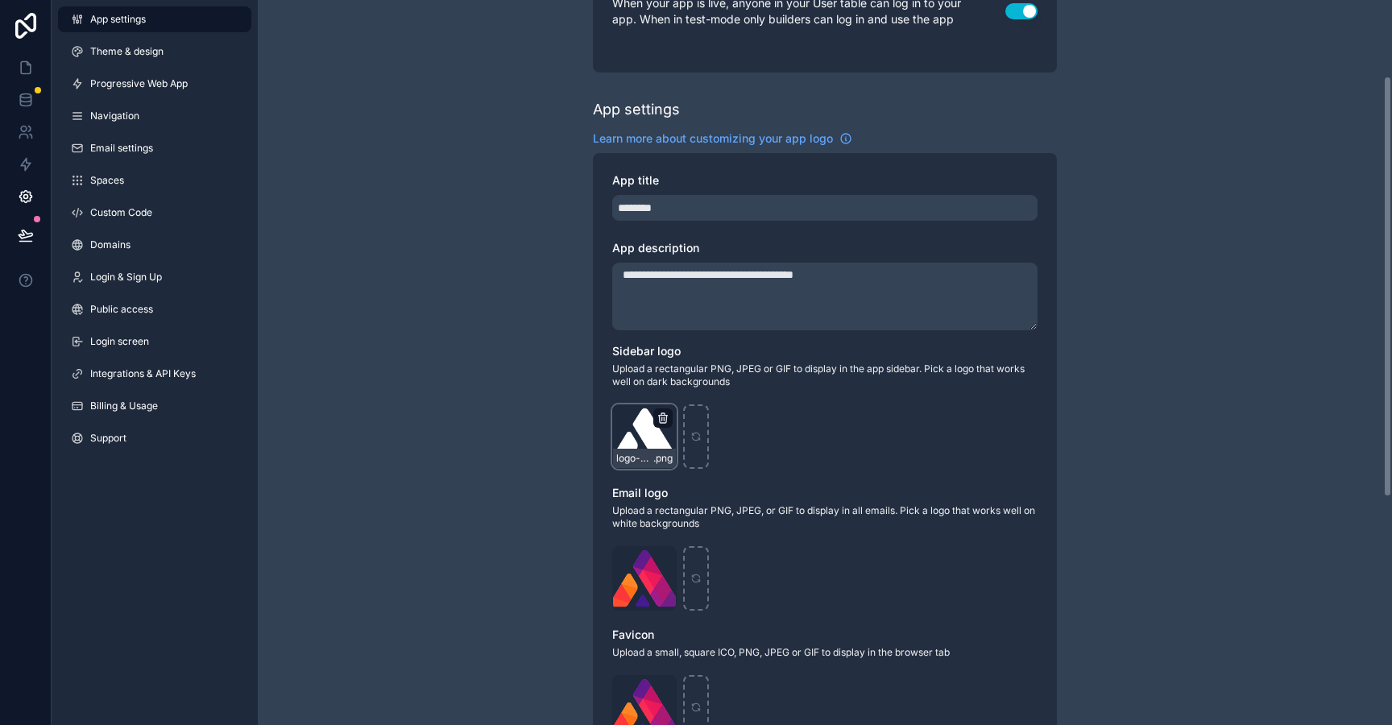
click at [665, 418] on icon "scrollable content" at bounding box center [662, 419] width 7 height 7
click at [696, 393] on icon "button" at bounding box center [696, 389] width 13 height 13
click at [658, 433] on div "scrollable content" at bounding box center [644, 436] width 64 height 64
type input "**********"
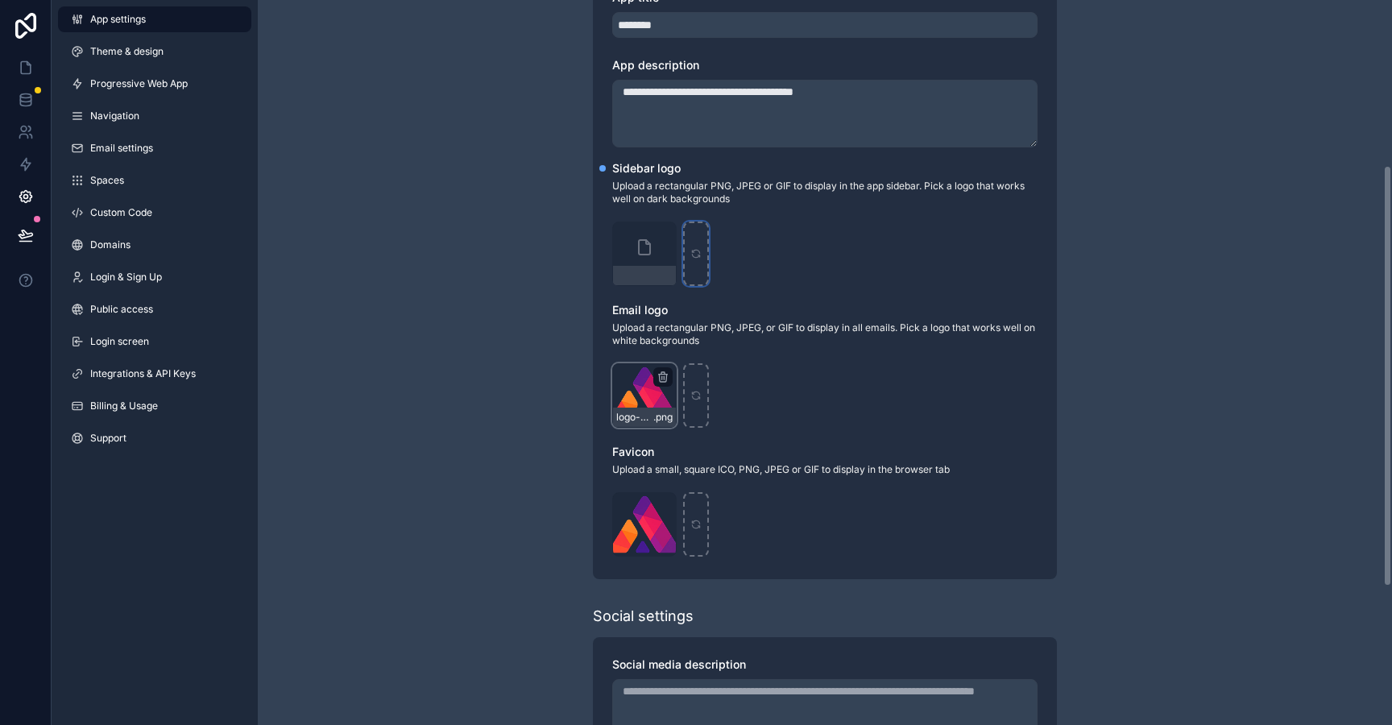
scroll to position [318, 0]
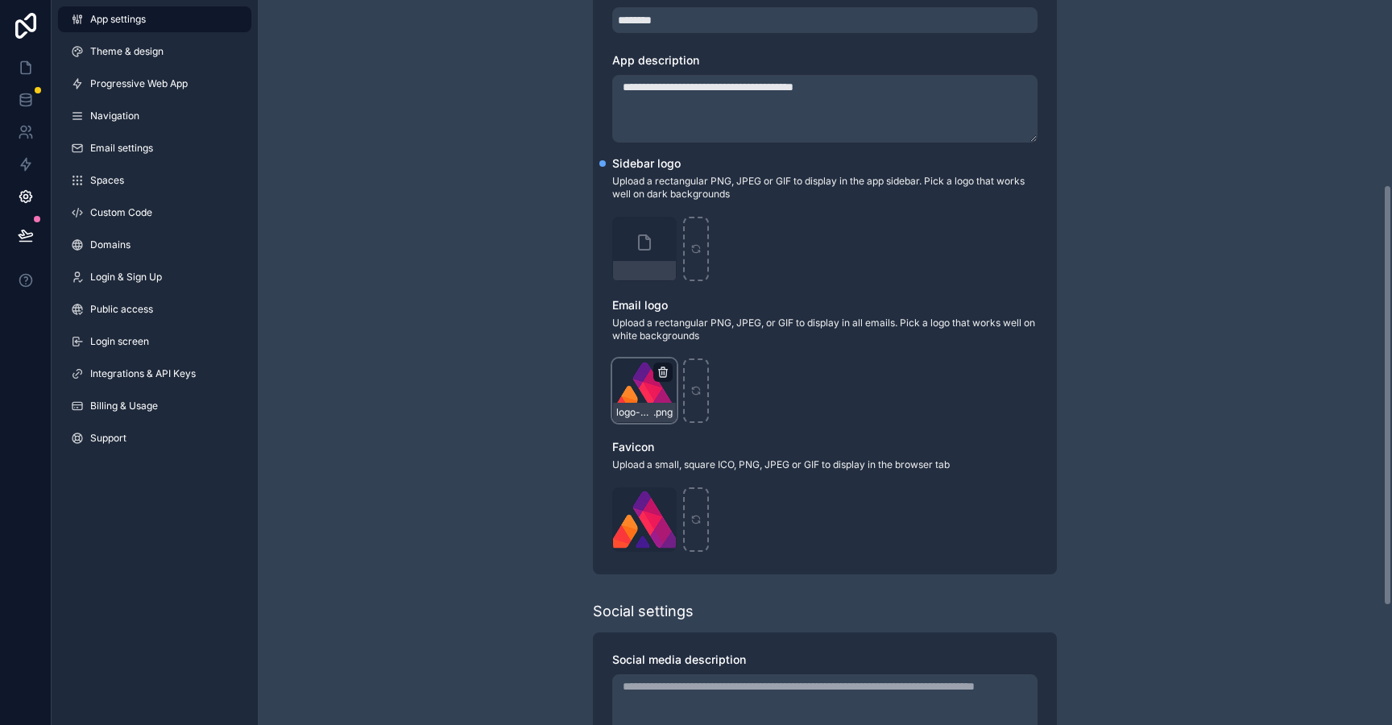
click at [662, 371] on icon "scrollable content" at bounding box center [662, 372] width 0 height 3
click at [698, 344] on icon "button" at bounding box center [698, 343] width 0 height 3
click at [649, 390] on icon "scrollable content" at bounding box center [644, 390] width 11 height 11
click at [645, 388] on icon "scrollable content" at bounding box center [644, 390] width 11 height 11
type input "**********"
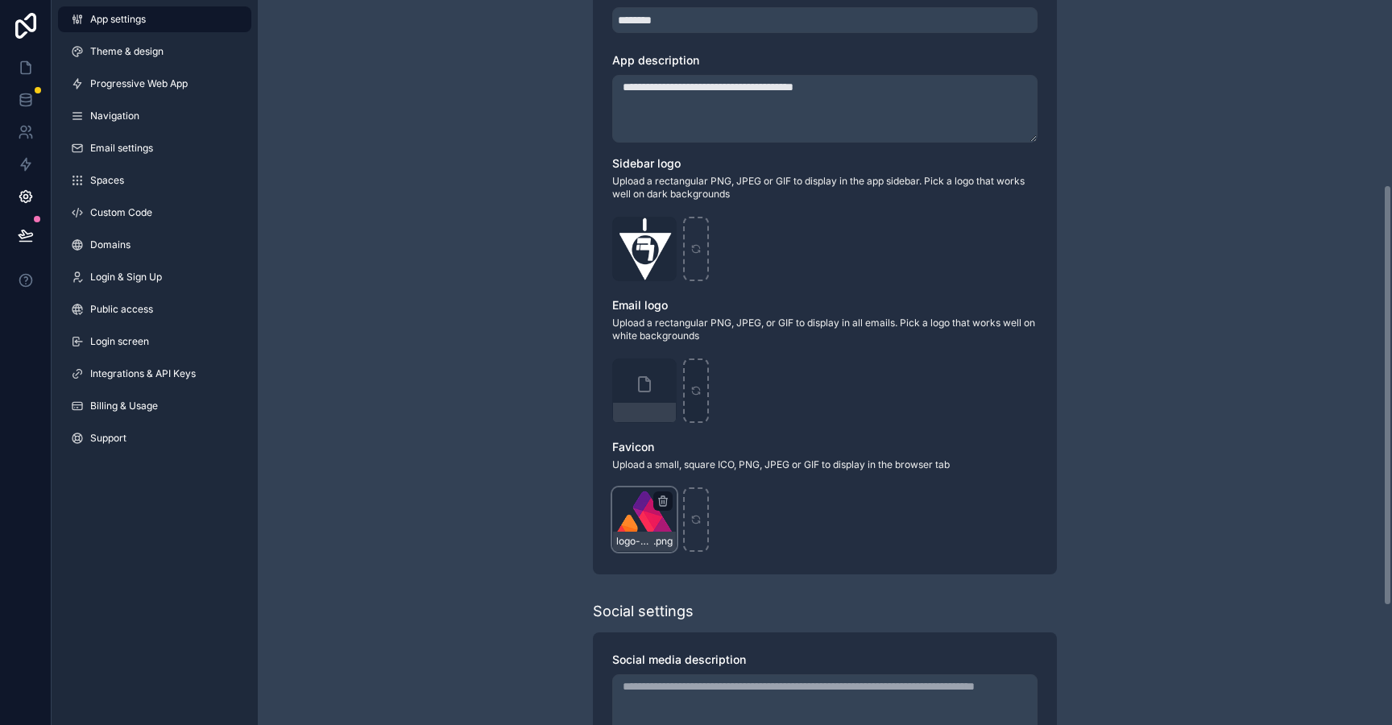
click at [669, 502] on div "scrollable content" at bounding box center [662, 500] width 19 height 19
click at [661, 497] on icon "scrollable content" at bounding box center [662, 501] width 13 height 13
click at [697, 477] on icon "button" at bounding box center [696, 473] width 7 height 7
click at [654, 520] on div "scrollable content" at bounding box center [644, 519] width 64 height 64
type input "**********"
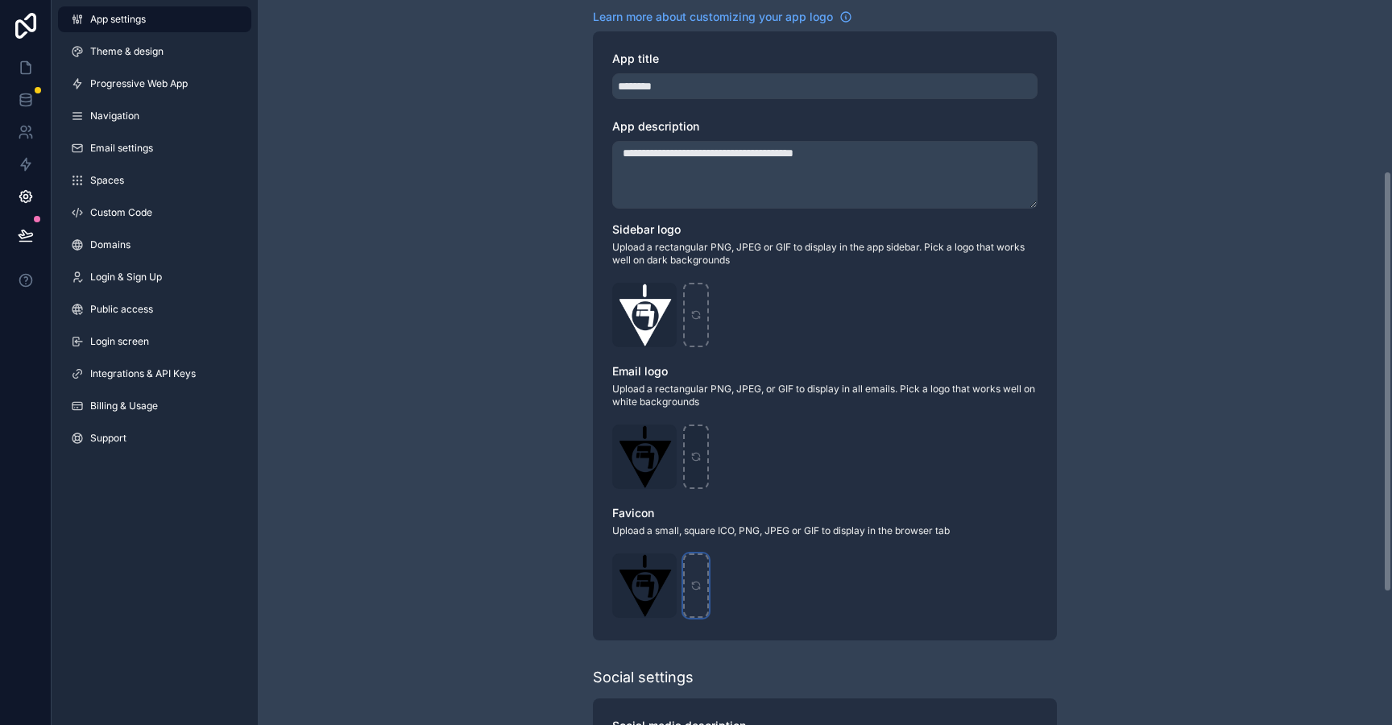
scroll to position [191, 0]
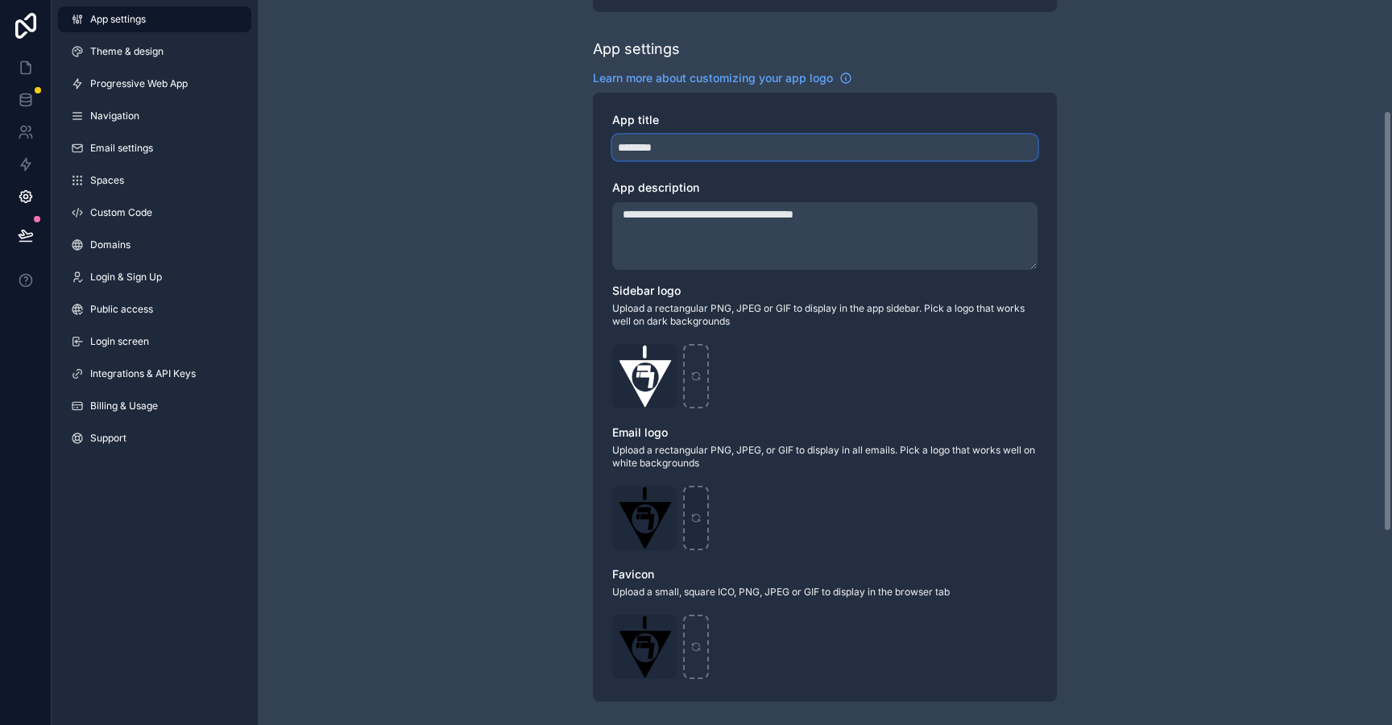
click at [628, 151] on input "********" at bounding box center [824, 148] width 425 height 26
type input "*******"
click at [637, 217] on textarea "**********" at bounding box center [824, 236] width 425 height 68
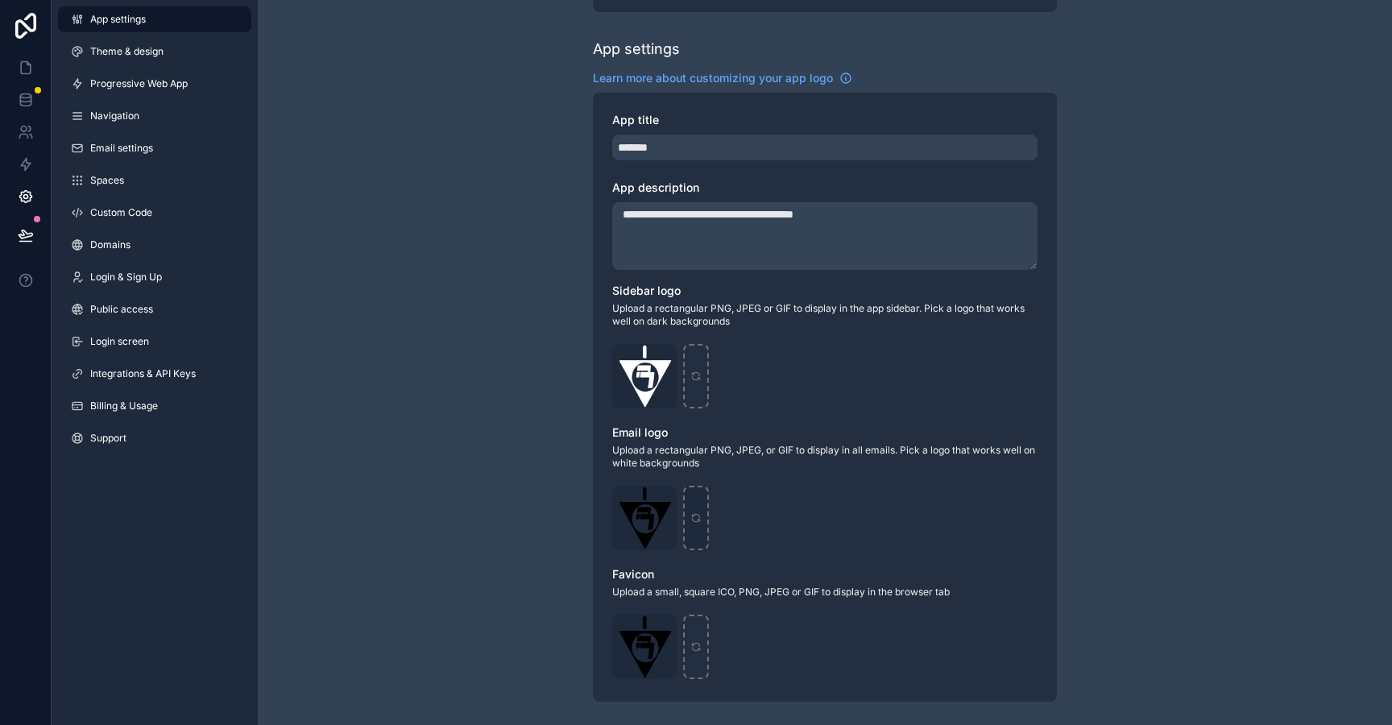
click at [637, 217] on textarea "**********" at bounding box center [824, 236] width 425 height 68
click at [482, 238] on div "**********" at bounding box center [825, 432] width 1134 height 1247
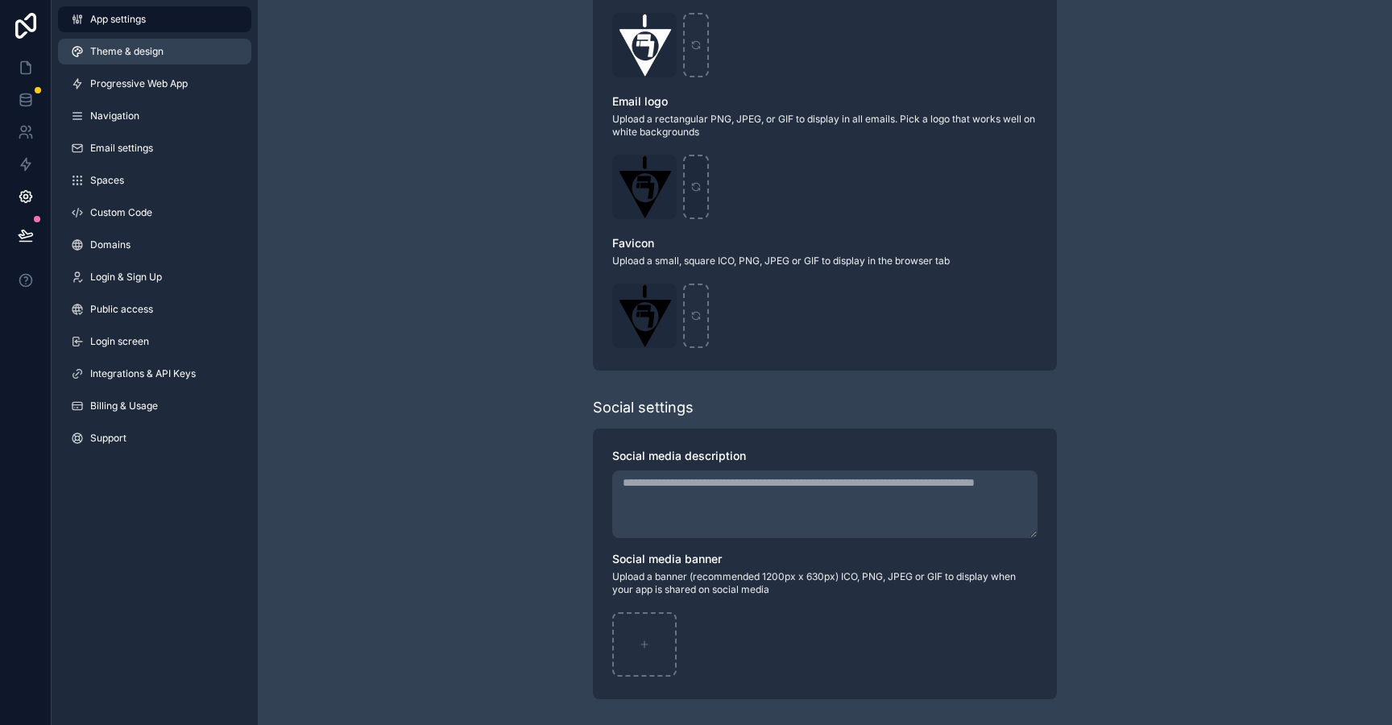
click at [83, 50] on icon at bounding box center [77, 51] width 13 height 13
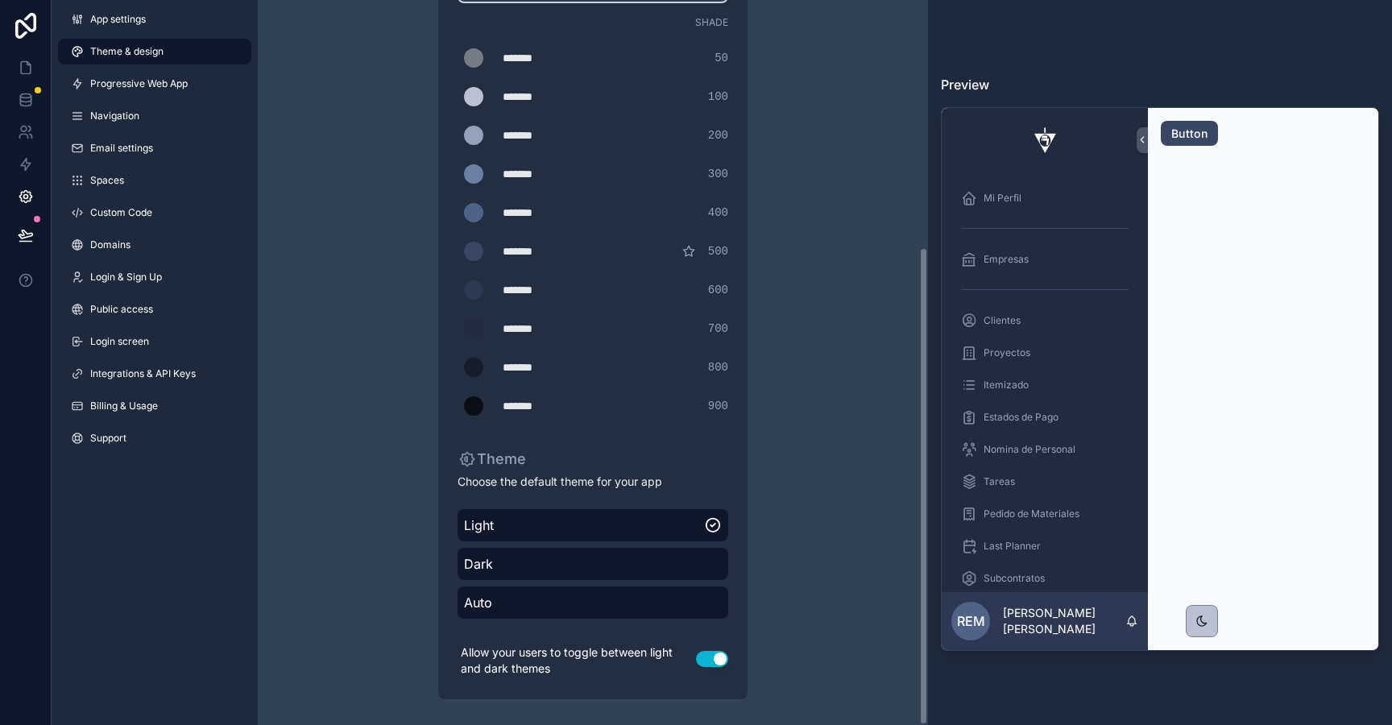
scroll to position [374, 0]
click at [26, 235] on icon at bounding box center [26, 235] width 16 height 16
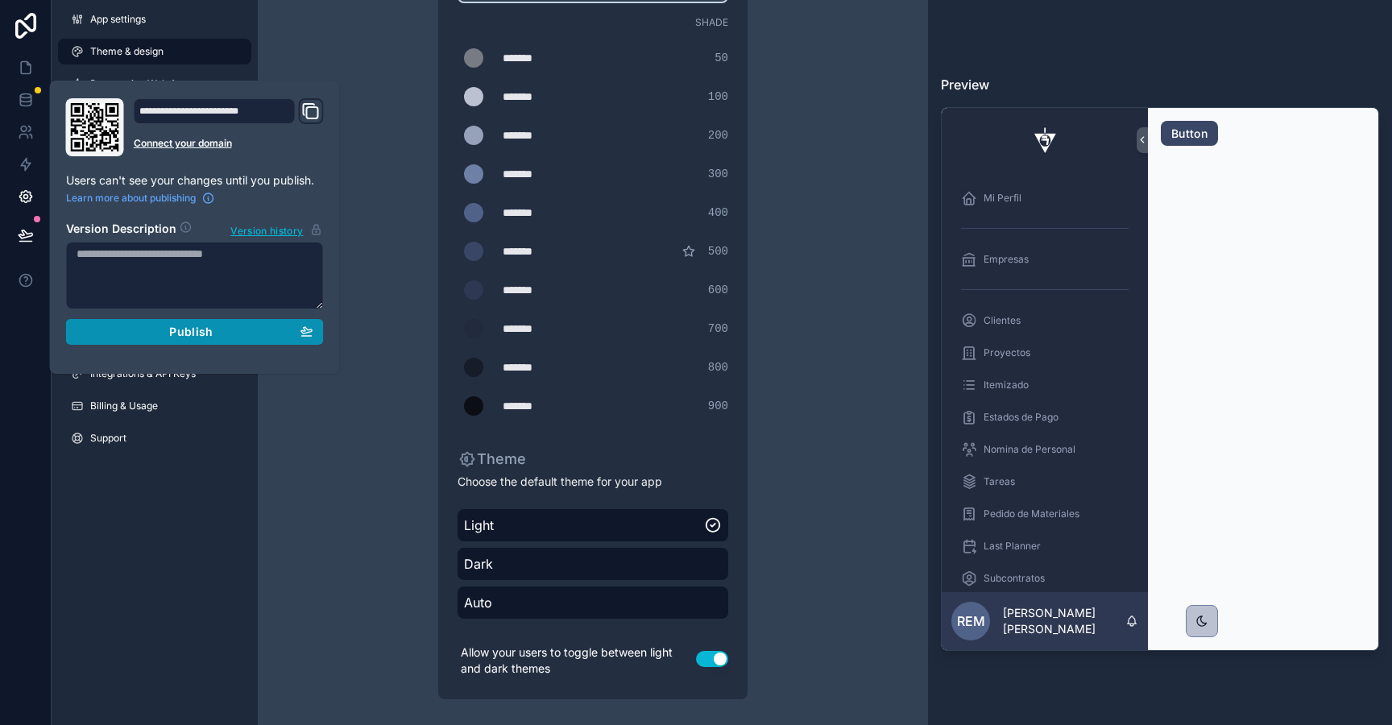
click at [136, 335] on div "Publish" at bounding box center [195, 332] width 237 height 14
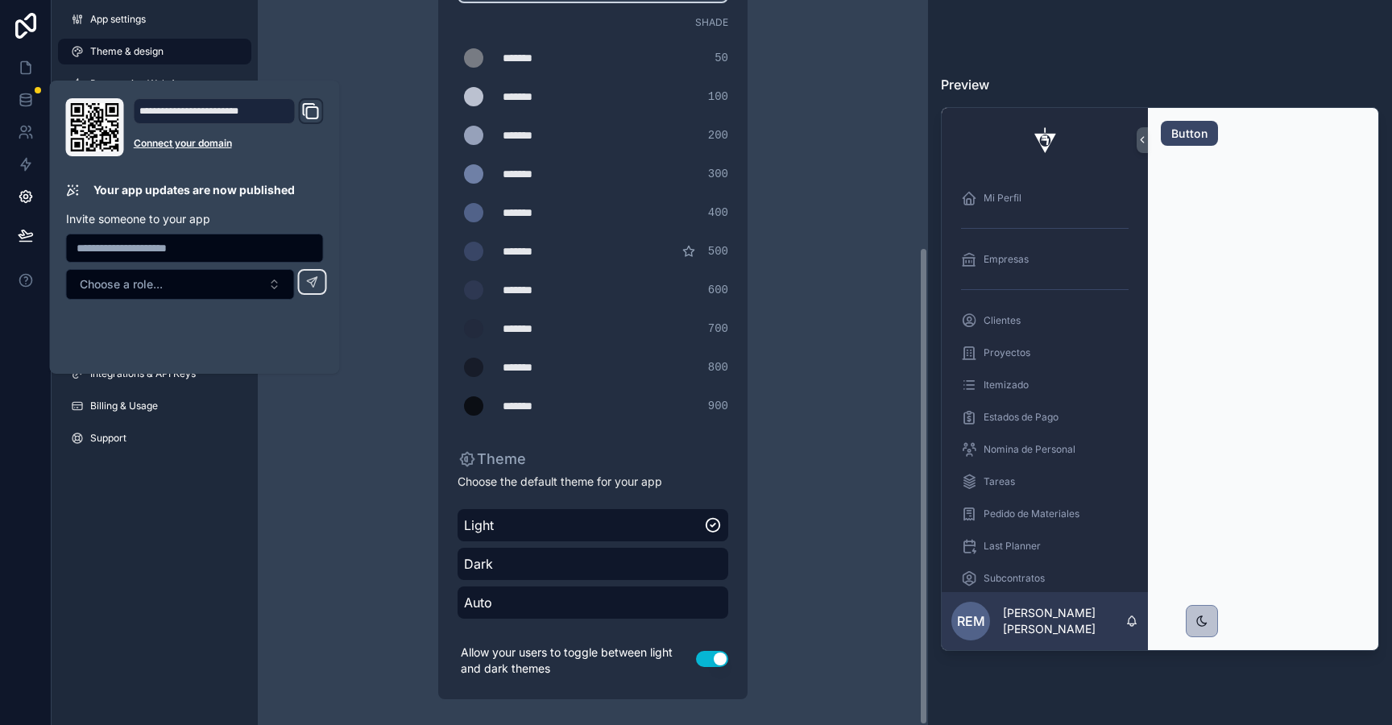
click at [309, 35] on div "Theme & design App colors Choose your app colors to match your app's style. Pic…" at bounding box center [593, 175] width 670 height 1099
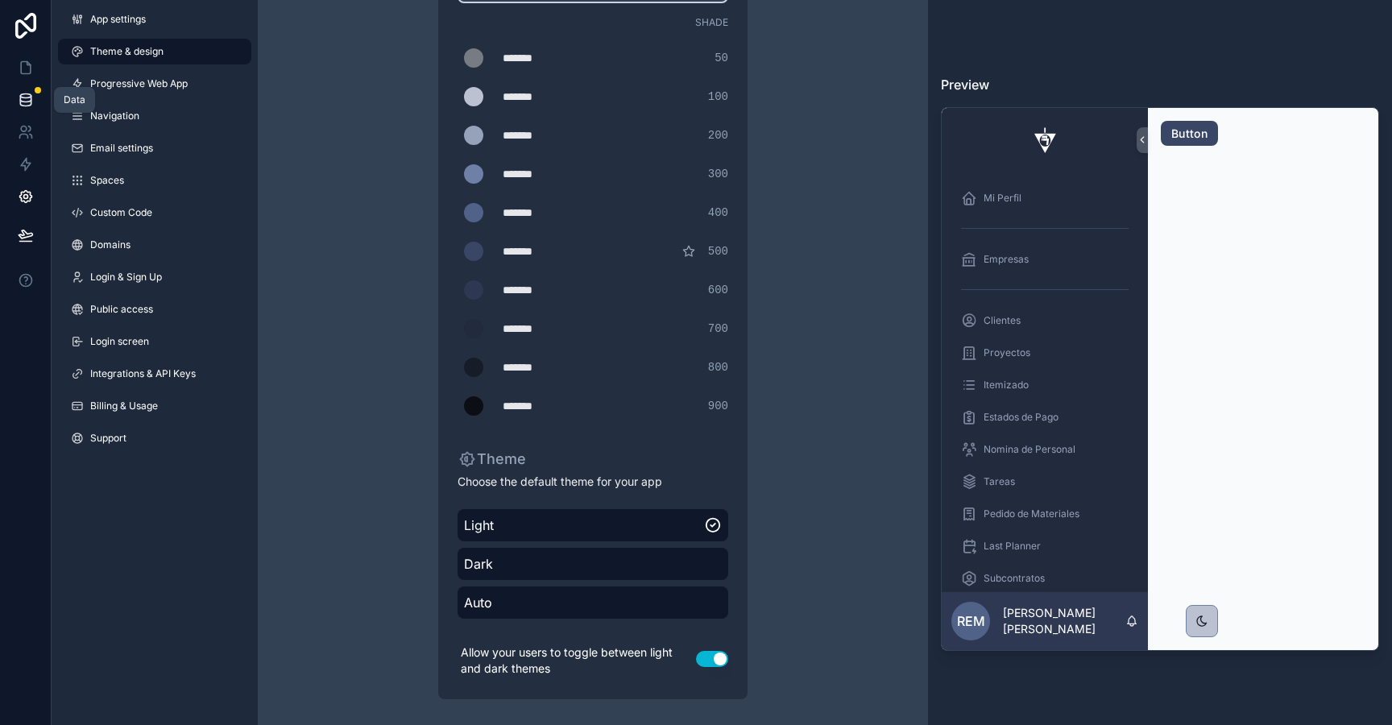
click at [28, 90] on link at bounding box center [25, 100] width 51 height 32
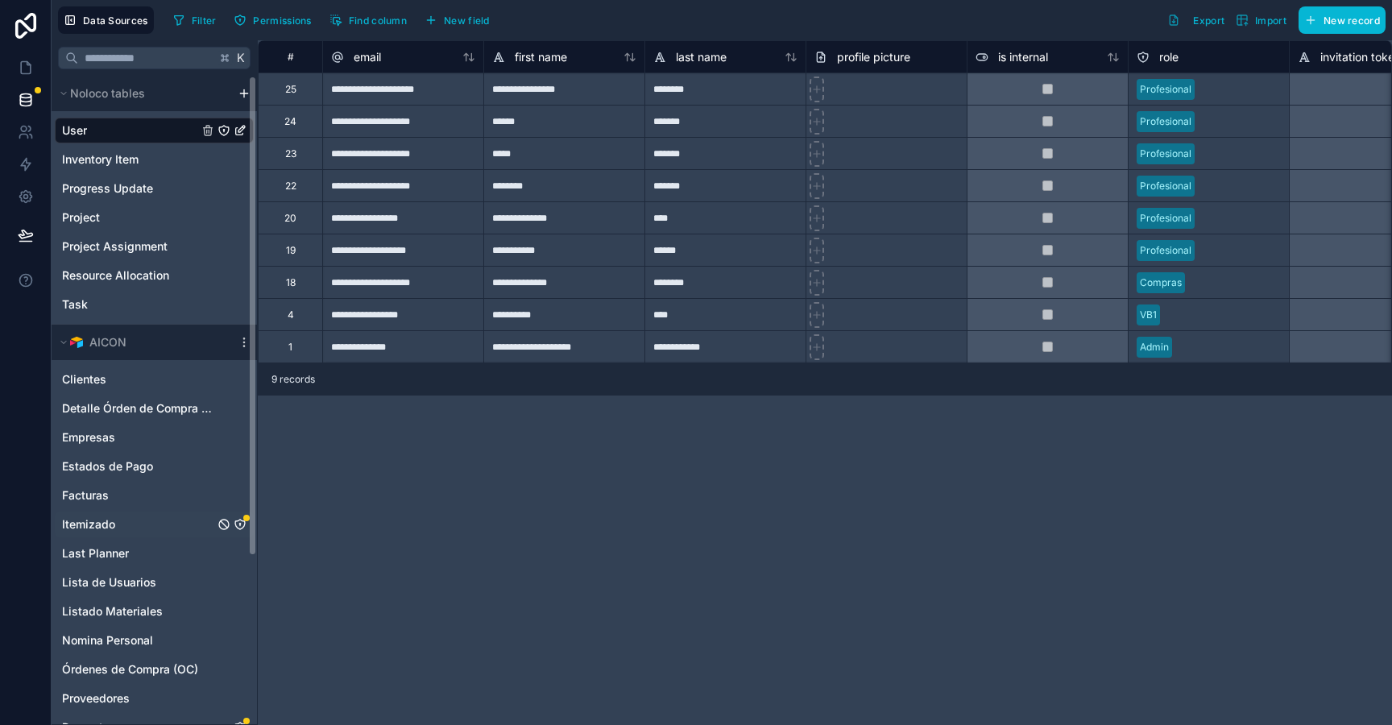
click at [177, 524] on div "Itemizado" at bounding box center [154, 524] width 199 height 26
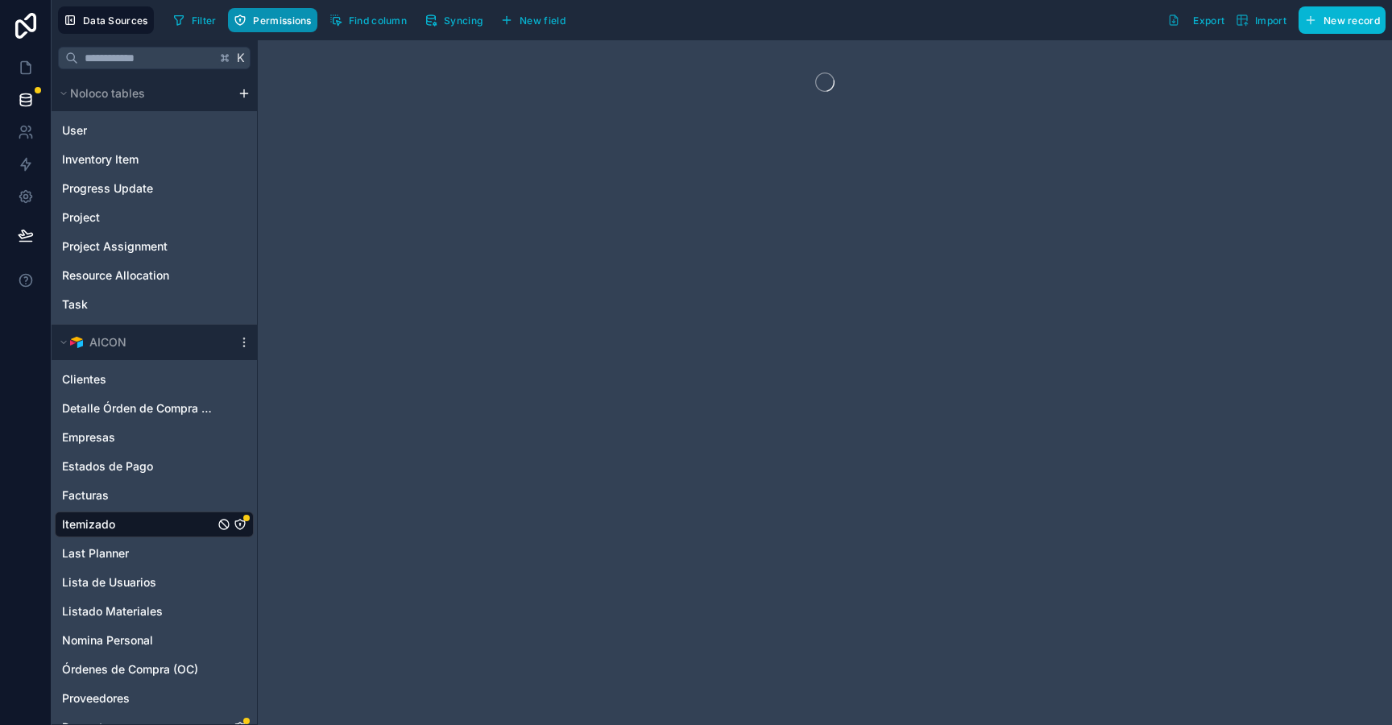
click at [286, 16] on span "Permissions" at bounding box center [282, 20] width 58 height 12
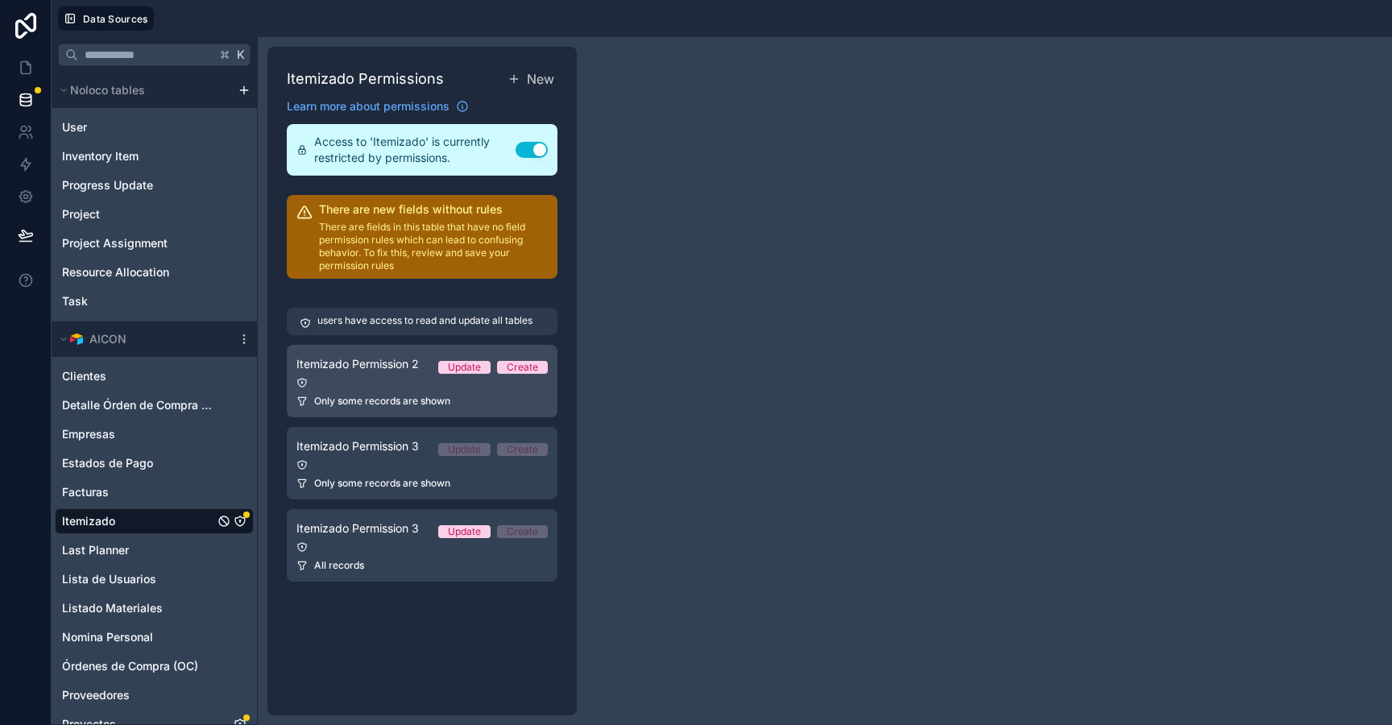
click at [416, 366] on span "Itemizado Permission 2" at bounding box center [357, 364] width 122 height 16
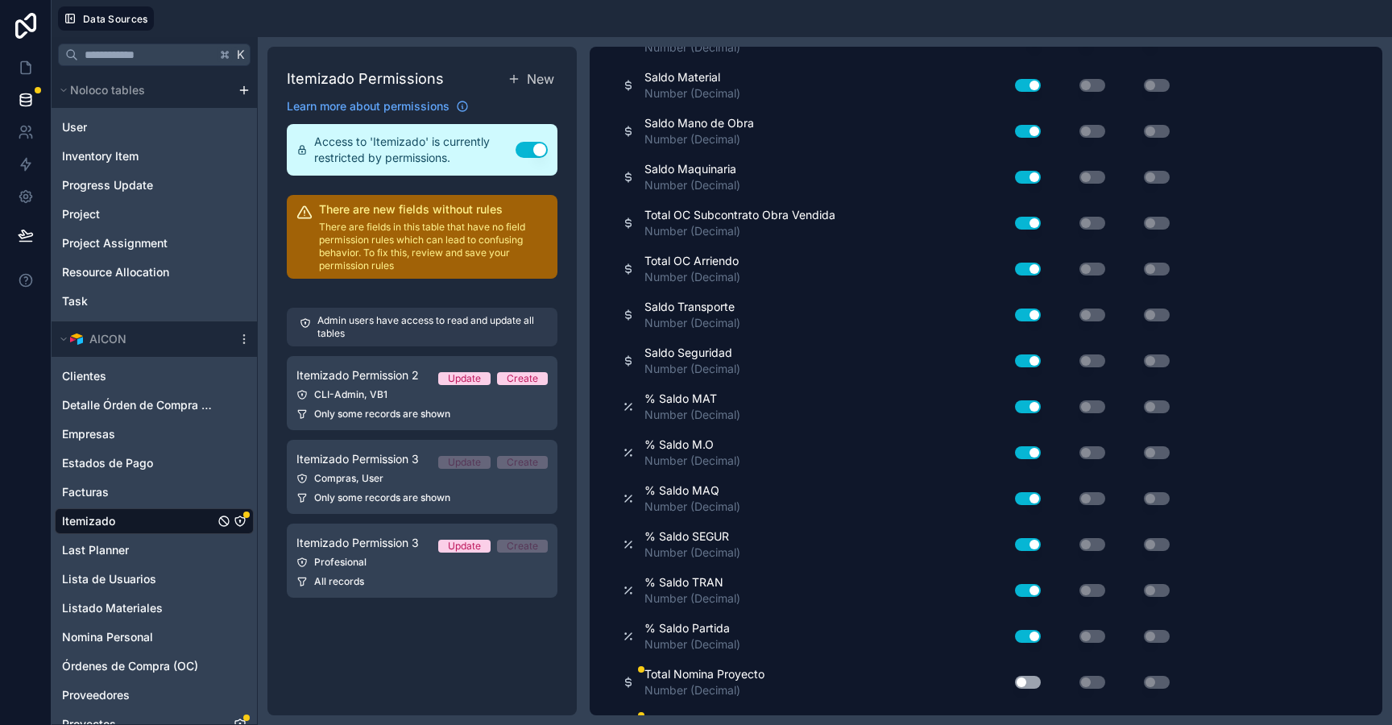
scroll to position [2784, 0]
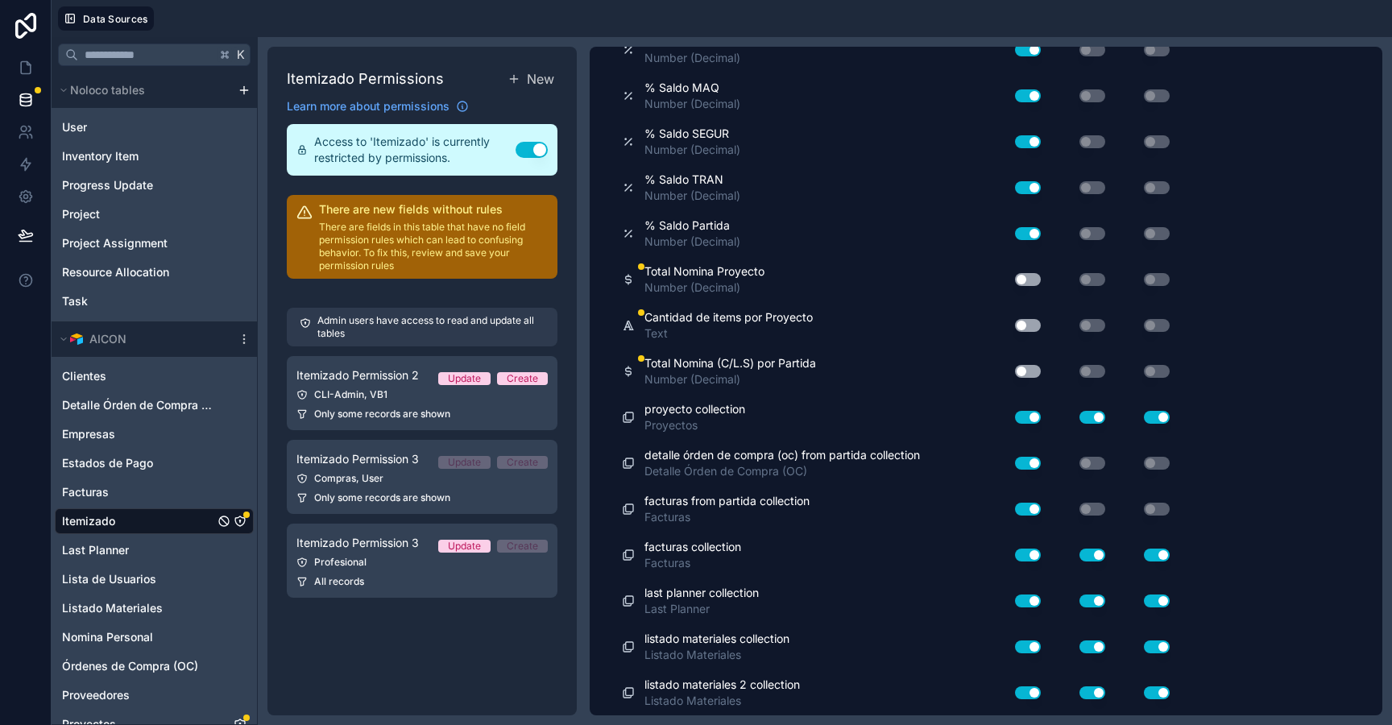
click at [1018, 278] on button "Use setting" at bounding box center [1028, 279] width 26 height 13
click at [1022, 327] on button "Use setting" at bounding box center [1028, 325] width 26 height 13
click at [1023, 365] on button "Use setting" at bounding box center [1028, 371] width 26 height 13
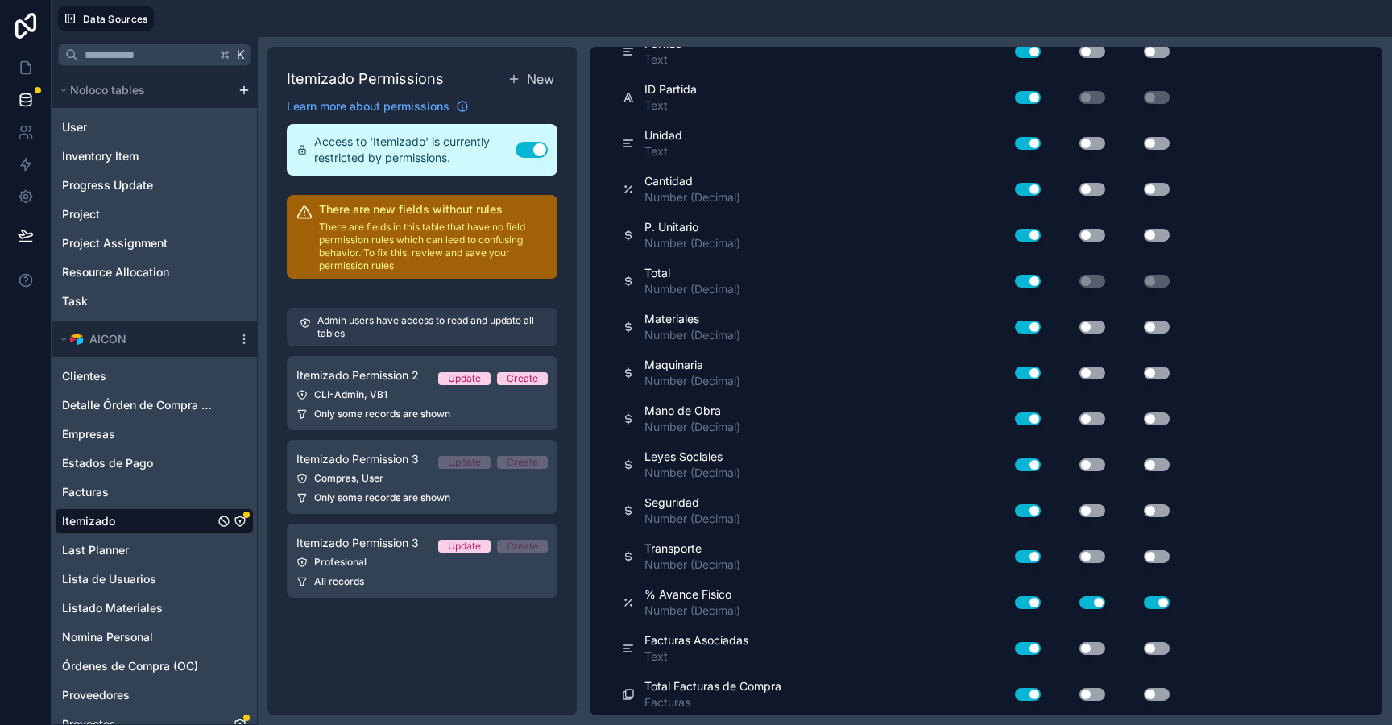
scroll to position [0, 0]
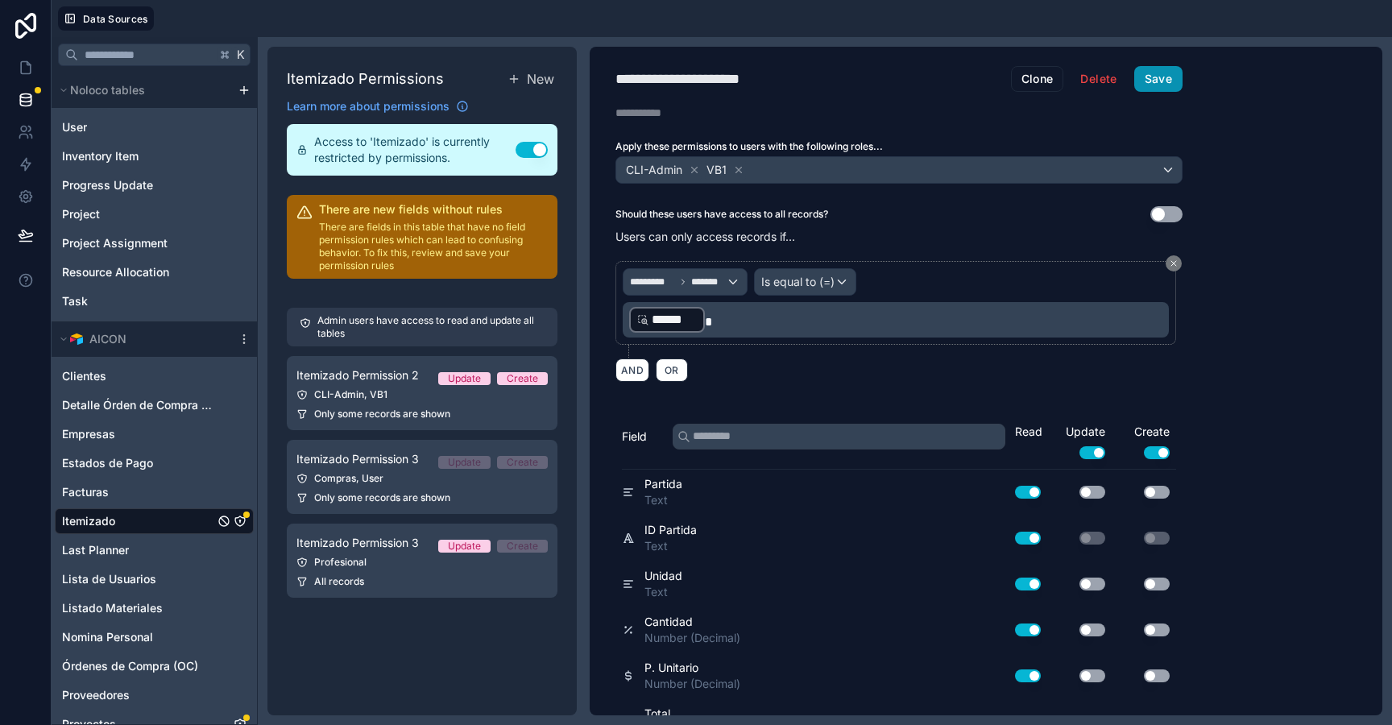
click at [1157, 82] on button "Save" at bounding box center [1158, 79] width 48 height 26
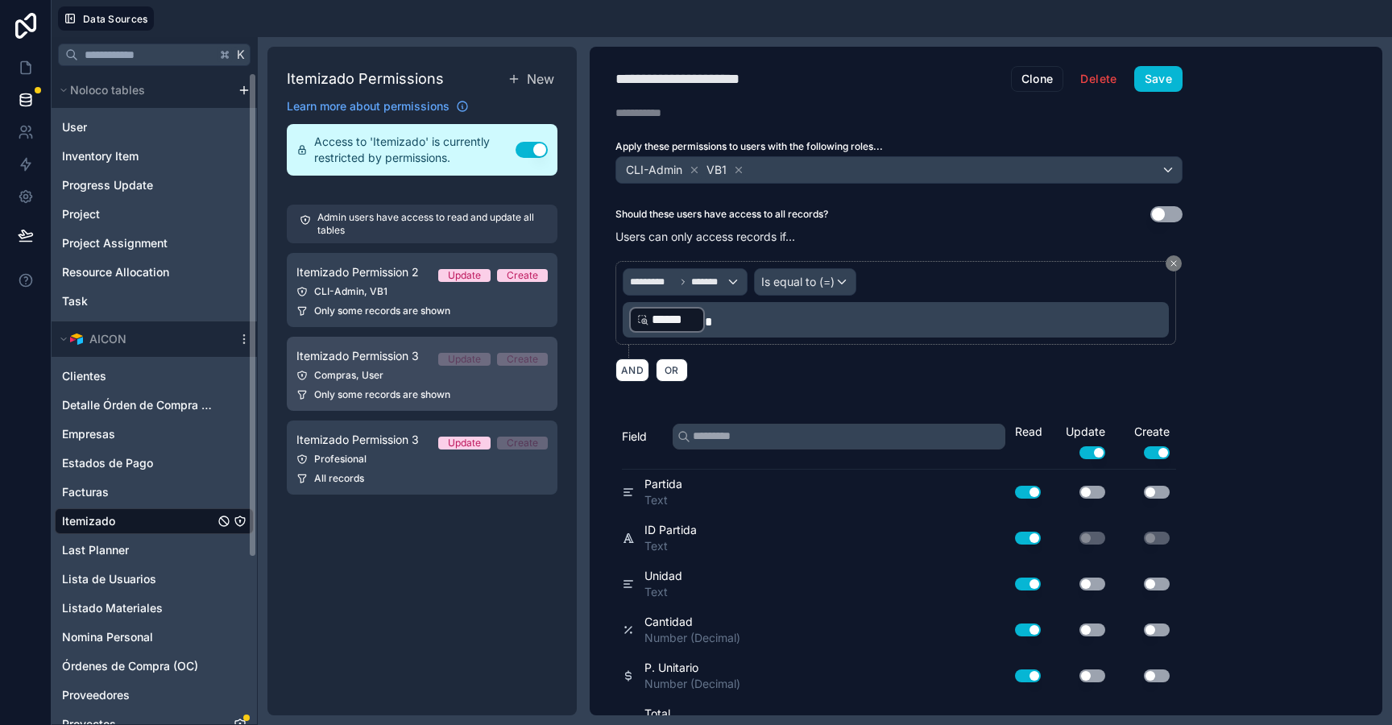
click at [386, 388] on span "Only some records are shown" at bounding box center [382, 394] width 136 height 13
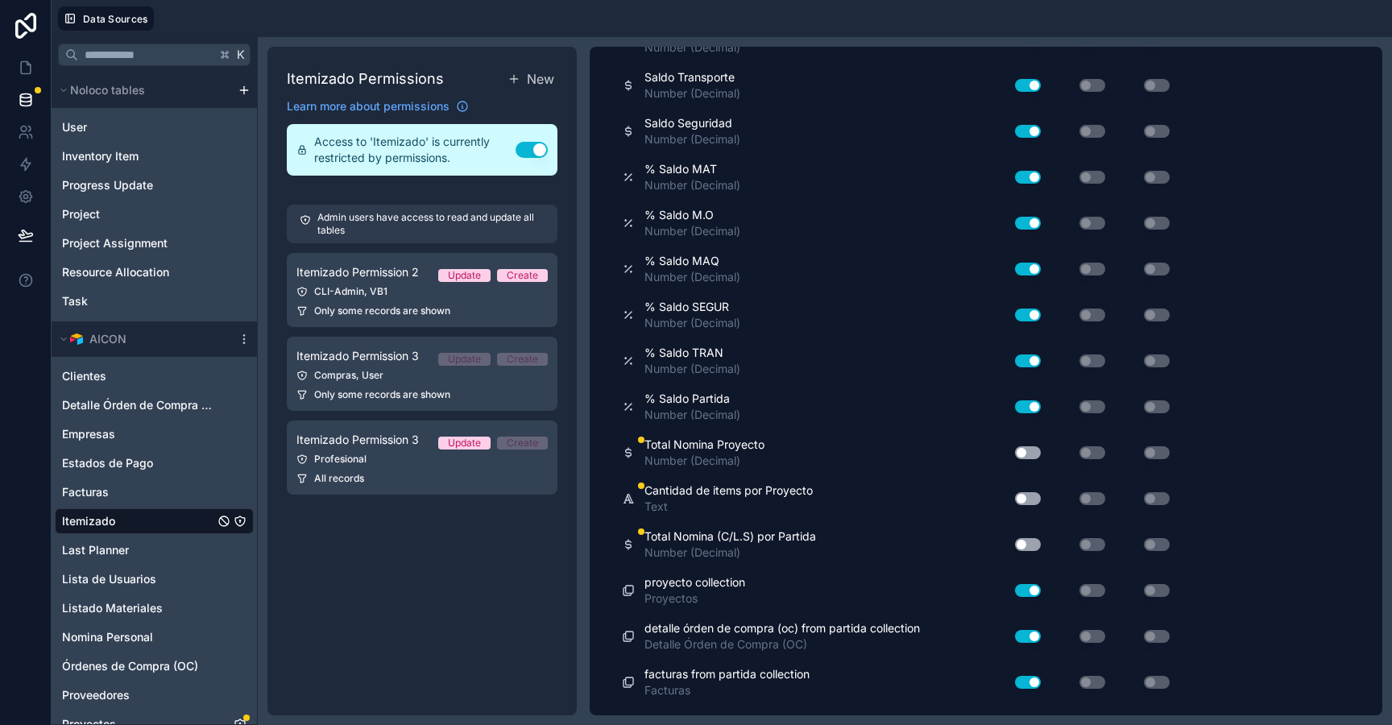
scroll to position [2784, 0]
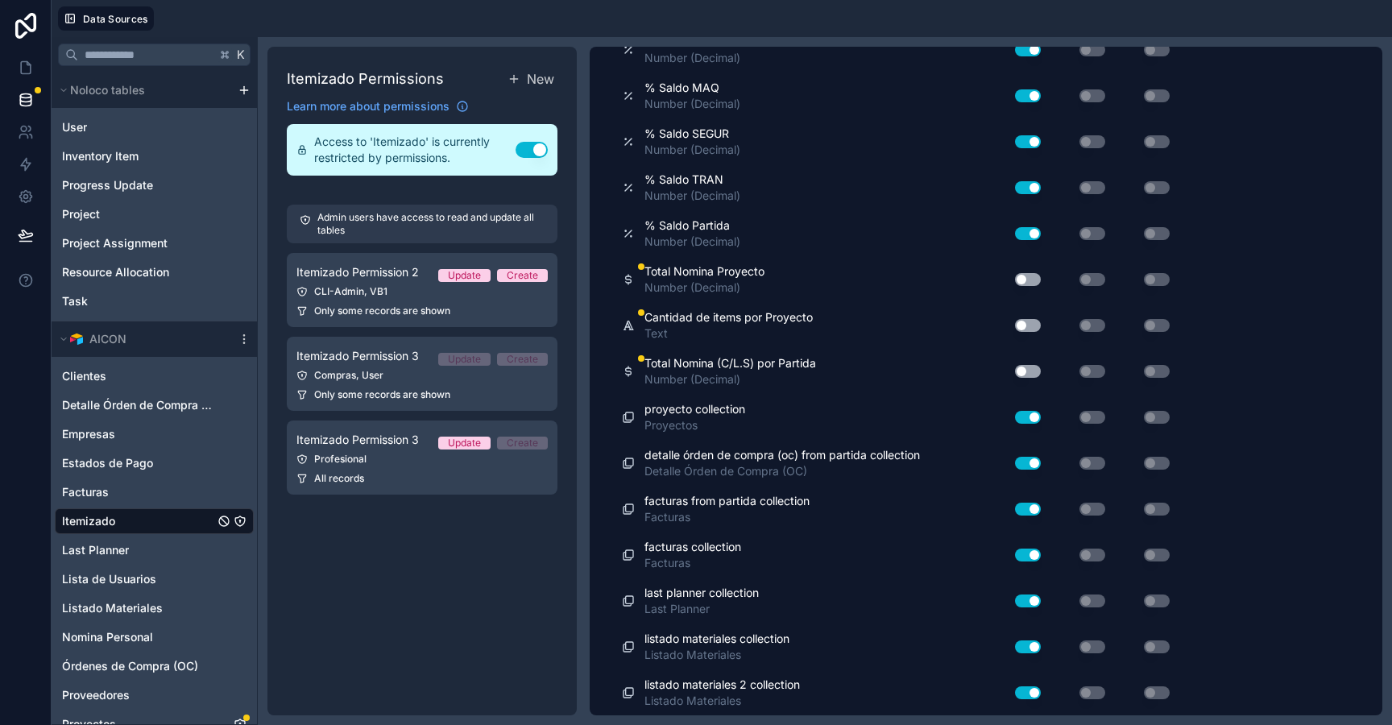
click at [1021, 295] on div "Total Nomina Proyecto Number (Decimal) Use setting Use setting Use setting" at bounding box center [899, 280] width 554 height 46
click at [1026, 274] on button "Use setting" at bounding box center [1028, 279] width 26 height 13
click at [1026, 340] on div "Cantidad de items por Proyecto Text Use setting Use setting Use setting" at bounding box center [899, 326] width 554 height 46
click at [1027, 328] on button "Use setting" at bounding box center [1028, 325] width 26 height 13
click at [1027, 375] on button "Use setting" at bounding box center [1028, 371] width 26 height 13
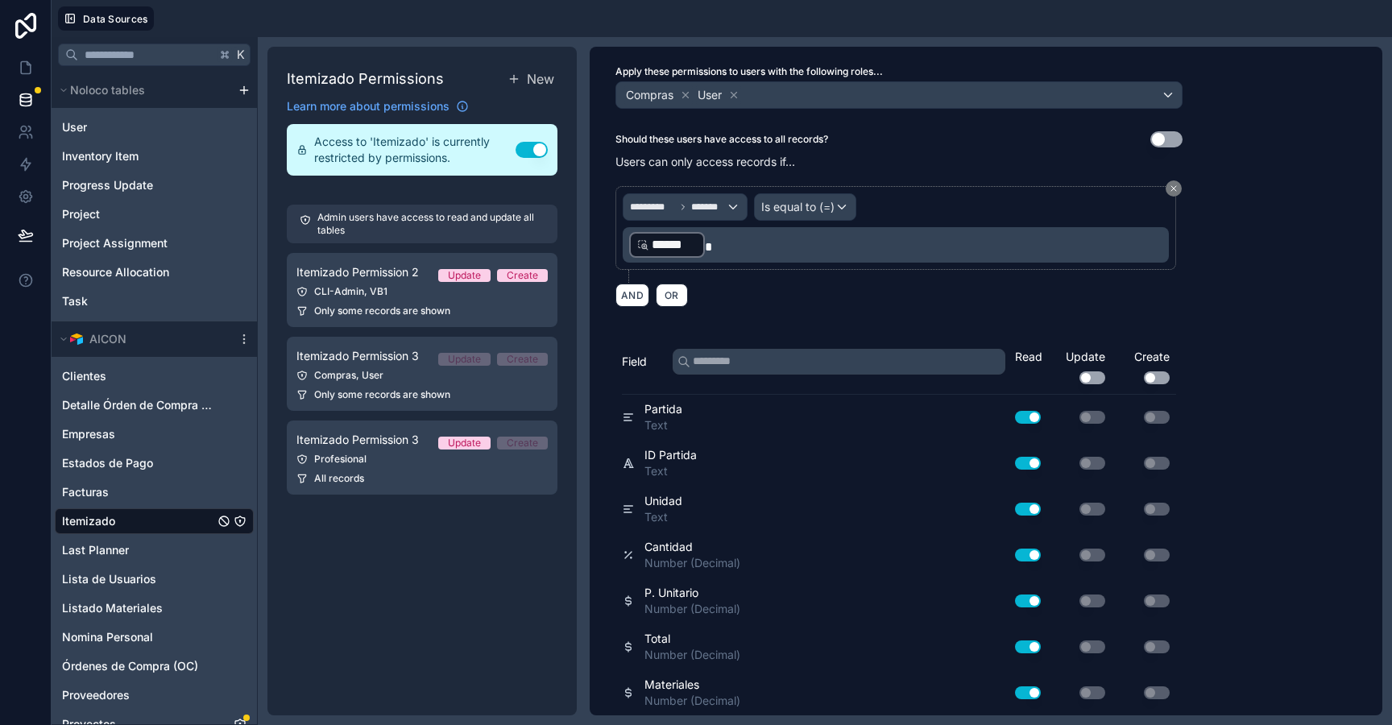
scroll to position [0, 0]
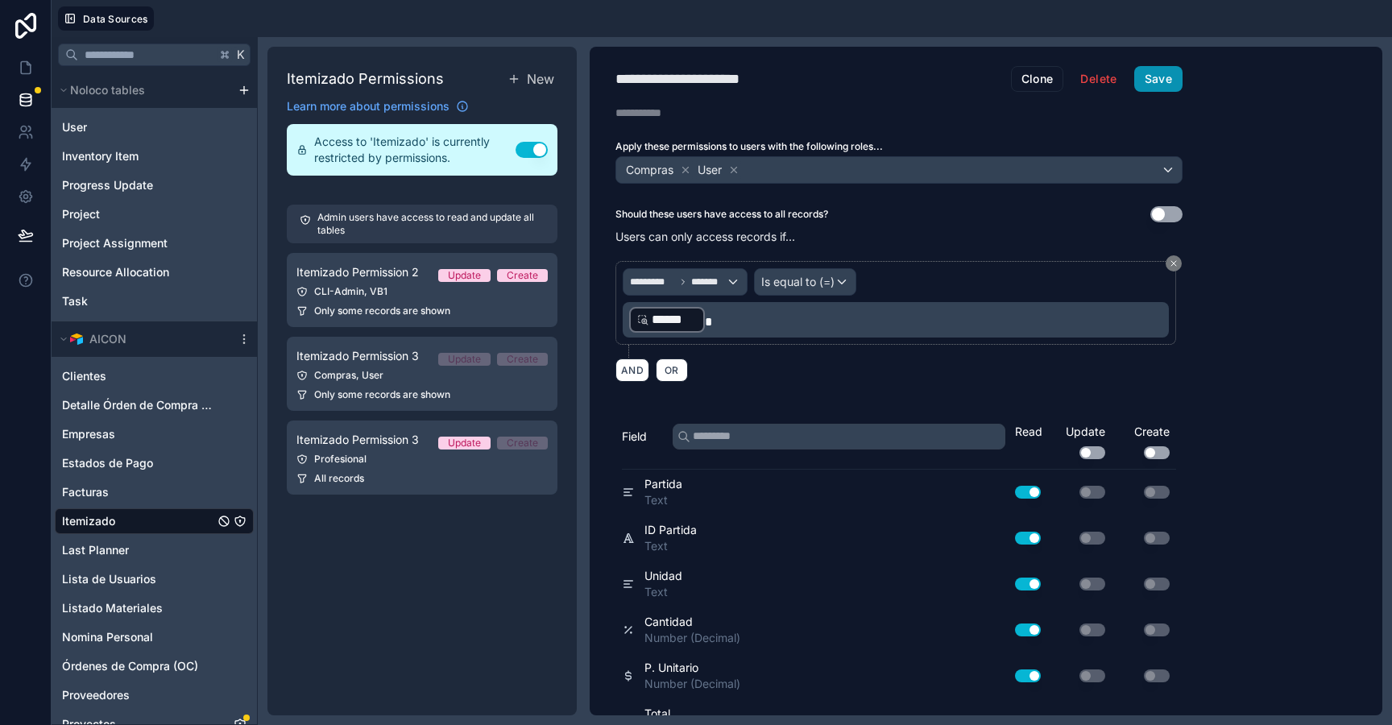
click at [1162, 77] on button "Save" at bounding box center [1158, 79] width 48 height 26
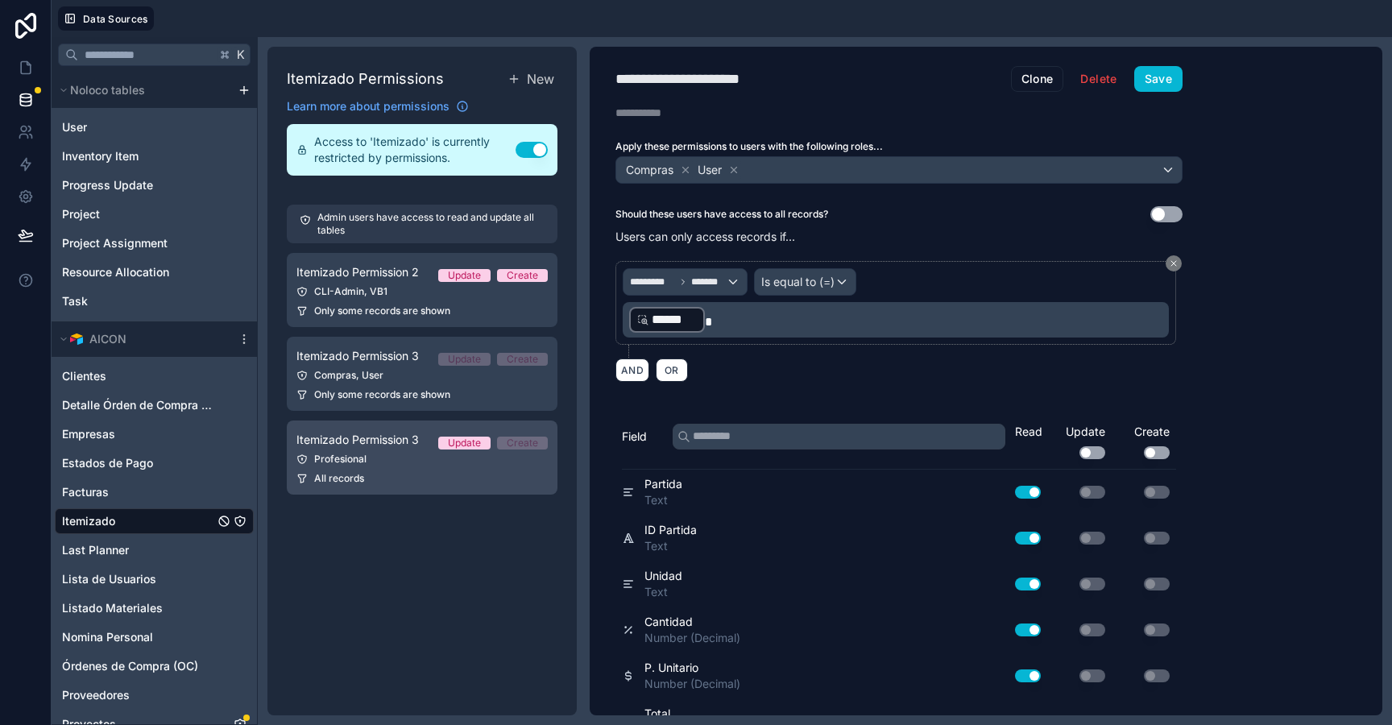
click at [401, 440] on span "Itemizado Permission 3" at bounding box center [357, 440] width 122 height 16
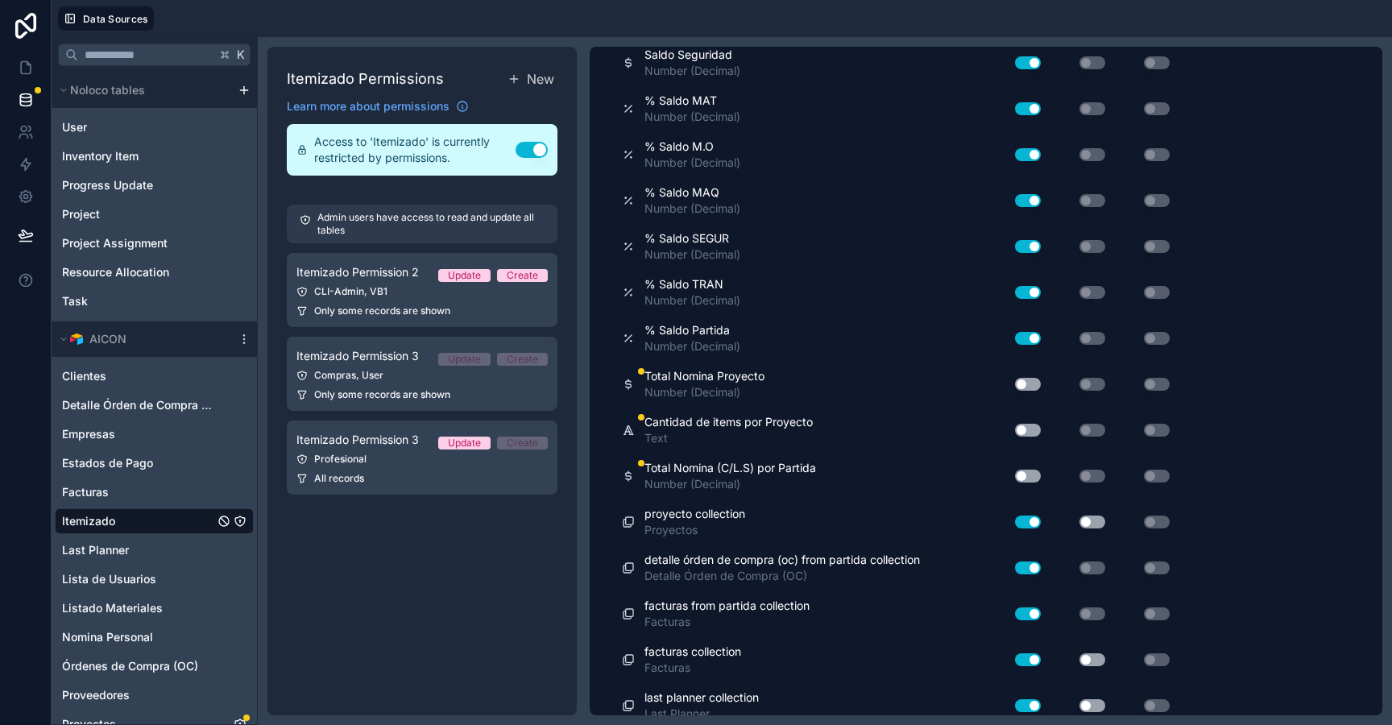
scroll to position [2637, 0]
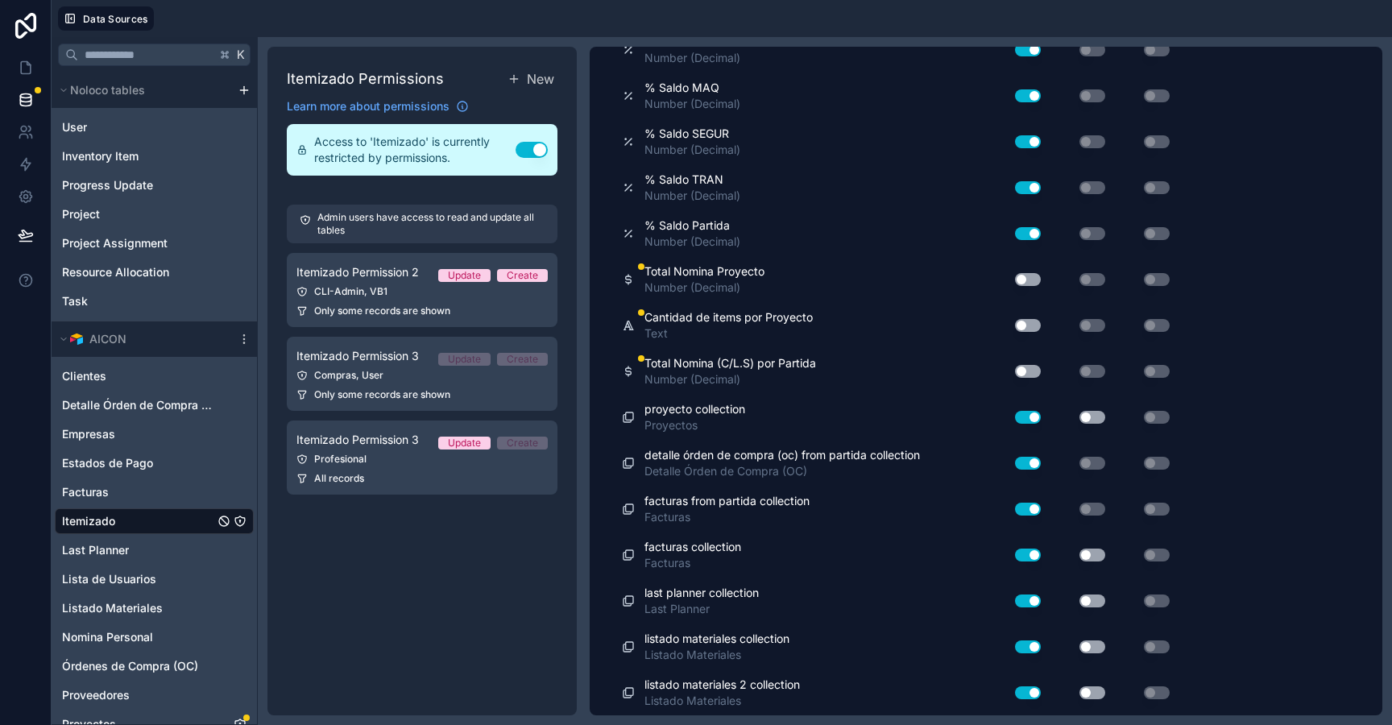
click at [1023, 279] on button "Use setting" at bounding box center [1028, 279] width 26 height 13
click at [1025, 322] on button "Use setting" at bounding box center [1028, 325] width 26 height 13
click at [1026, 370] on button "Use setting" at bounding box center [1028, 371] width 26 height 13
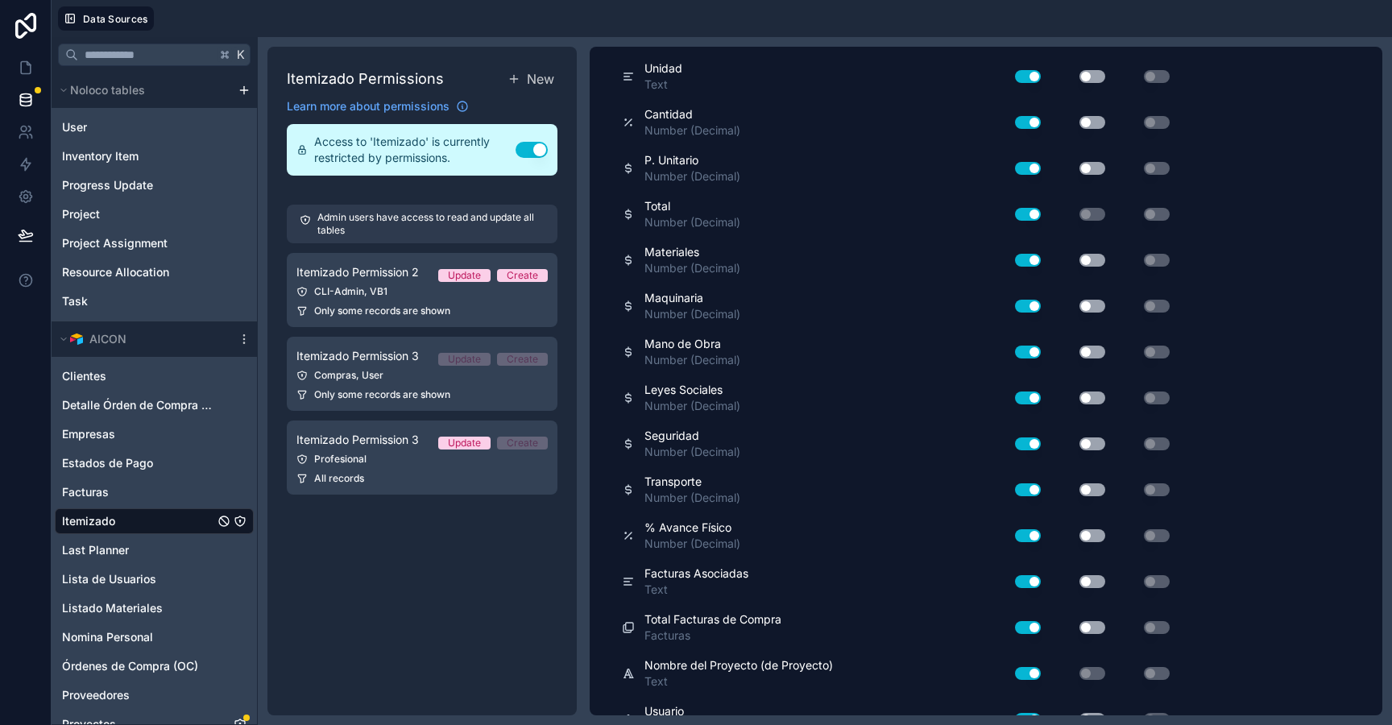
scroll to position [0, 0]
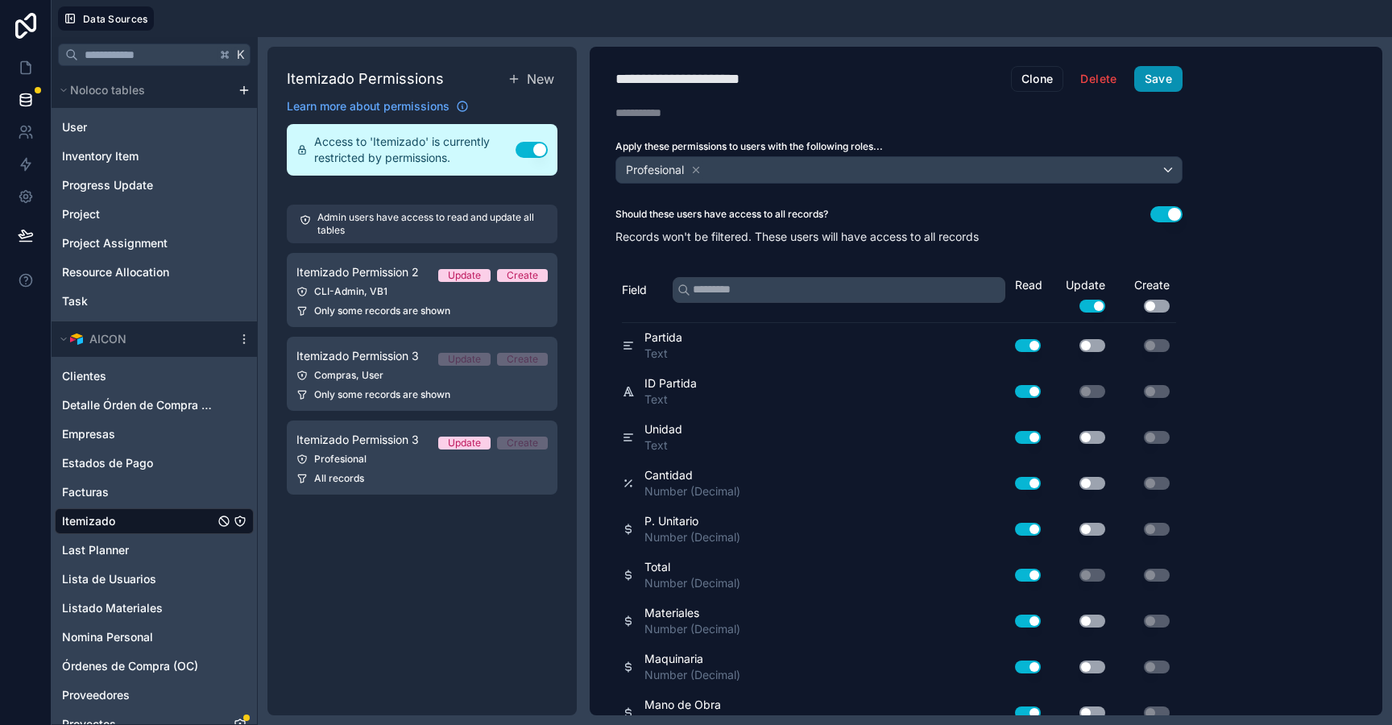
click at [1161, 88] on button "Save" at bounding box center [1158, 79] width 48 height 26
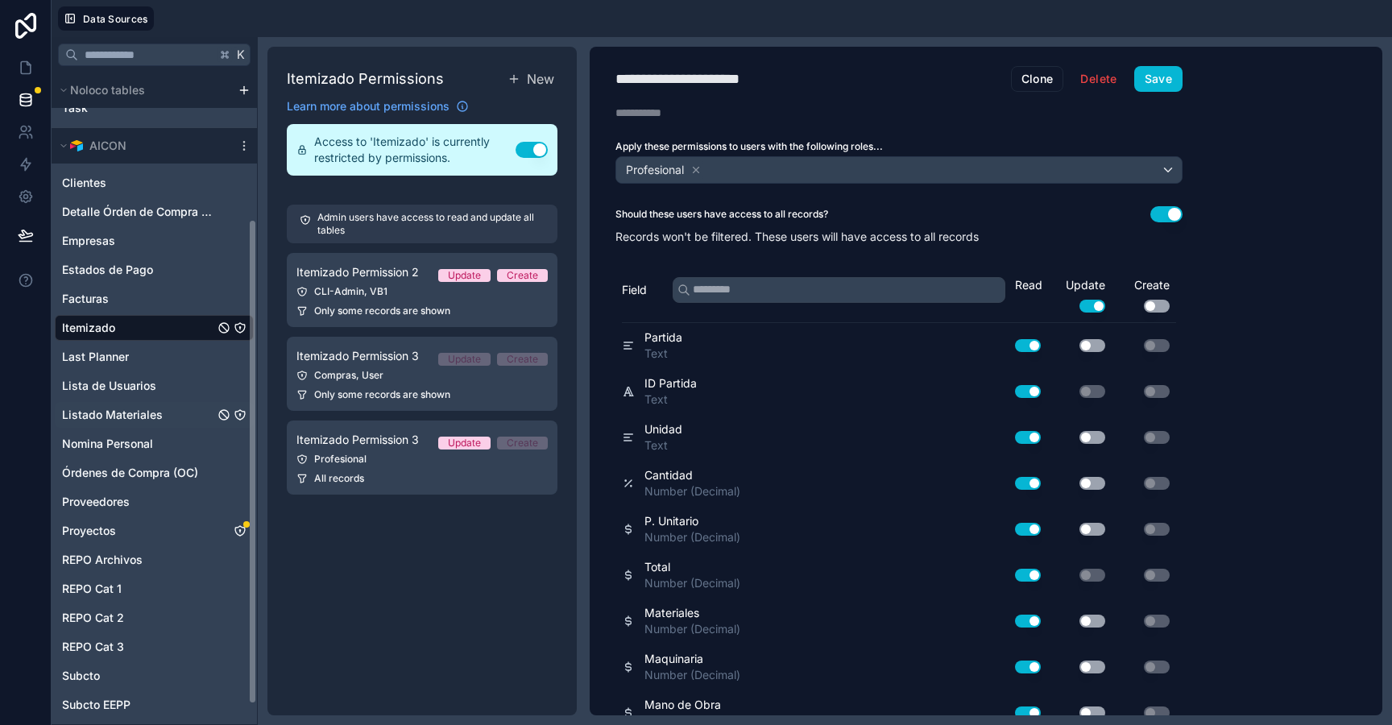
scroll to position [197, 0]
click at [134, 527] on div "Proyectos" at bounding box center [154, 528] width 199 height 26
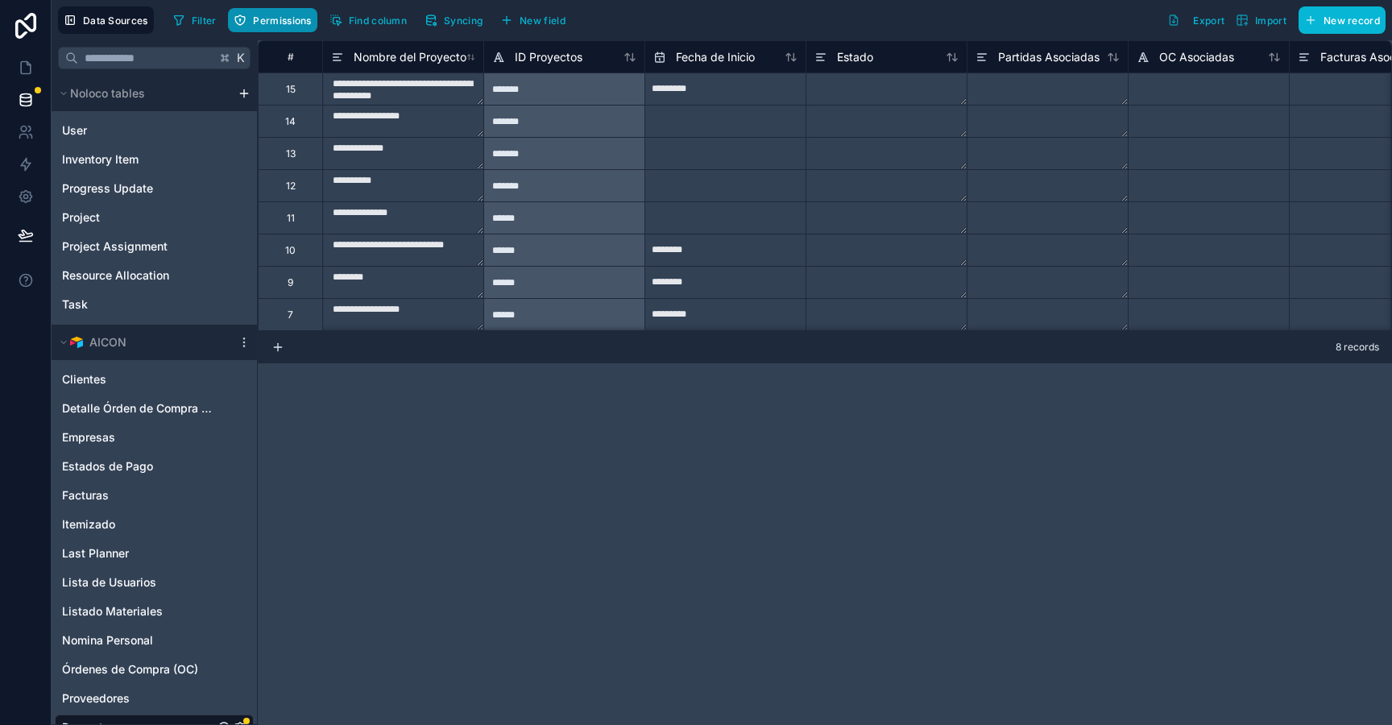
click at [275, 19] on span "Permissions" at bounding box center [282, 20] width 58 height 12
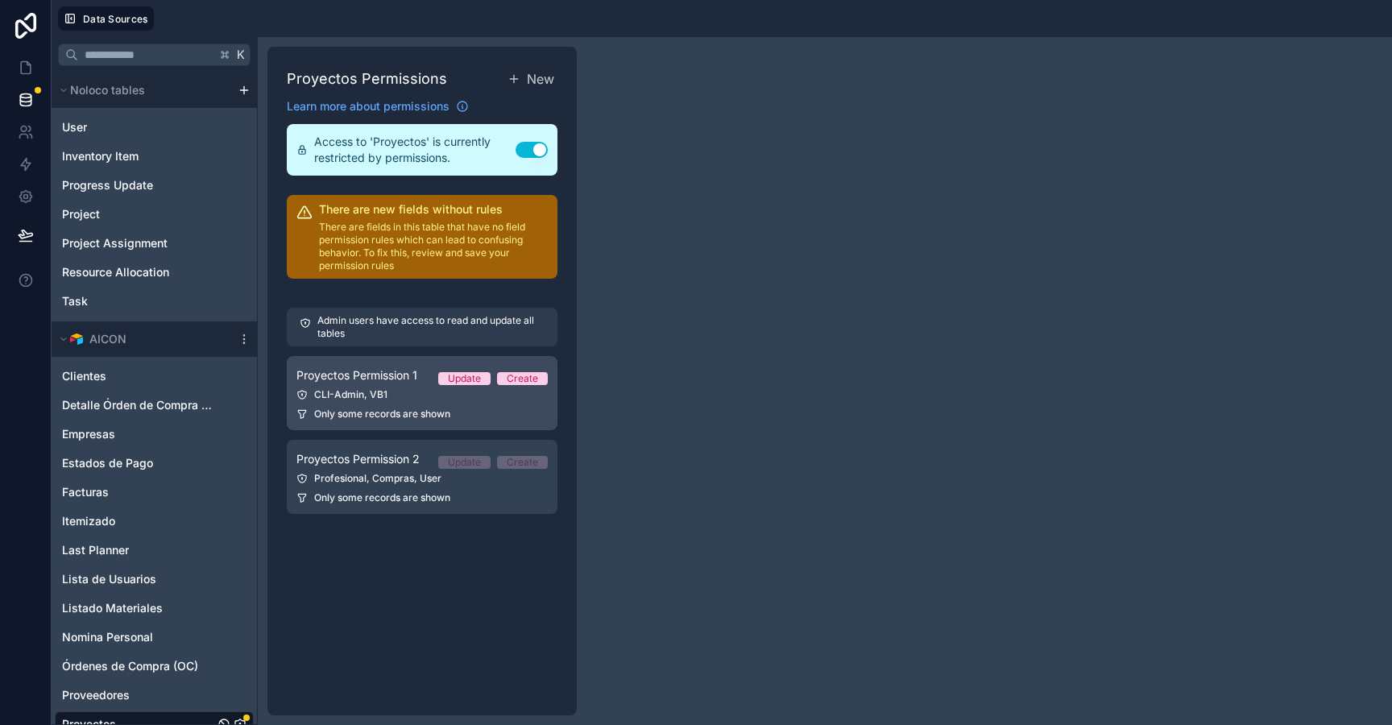
click at [434, 372] on div "Proyectos Permission 1 Update Create" at bounding box center [421, 375] width 251 height 19
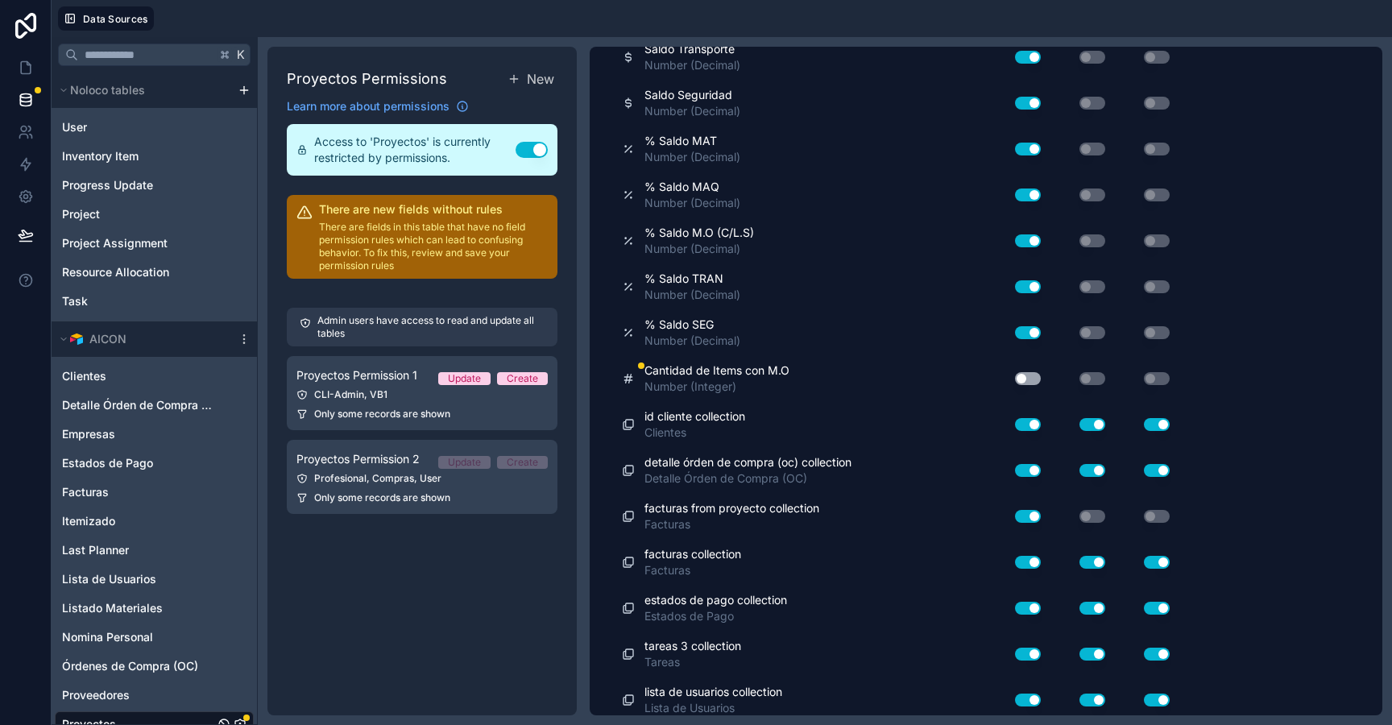
scroll to position [2830, 0]
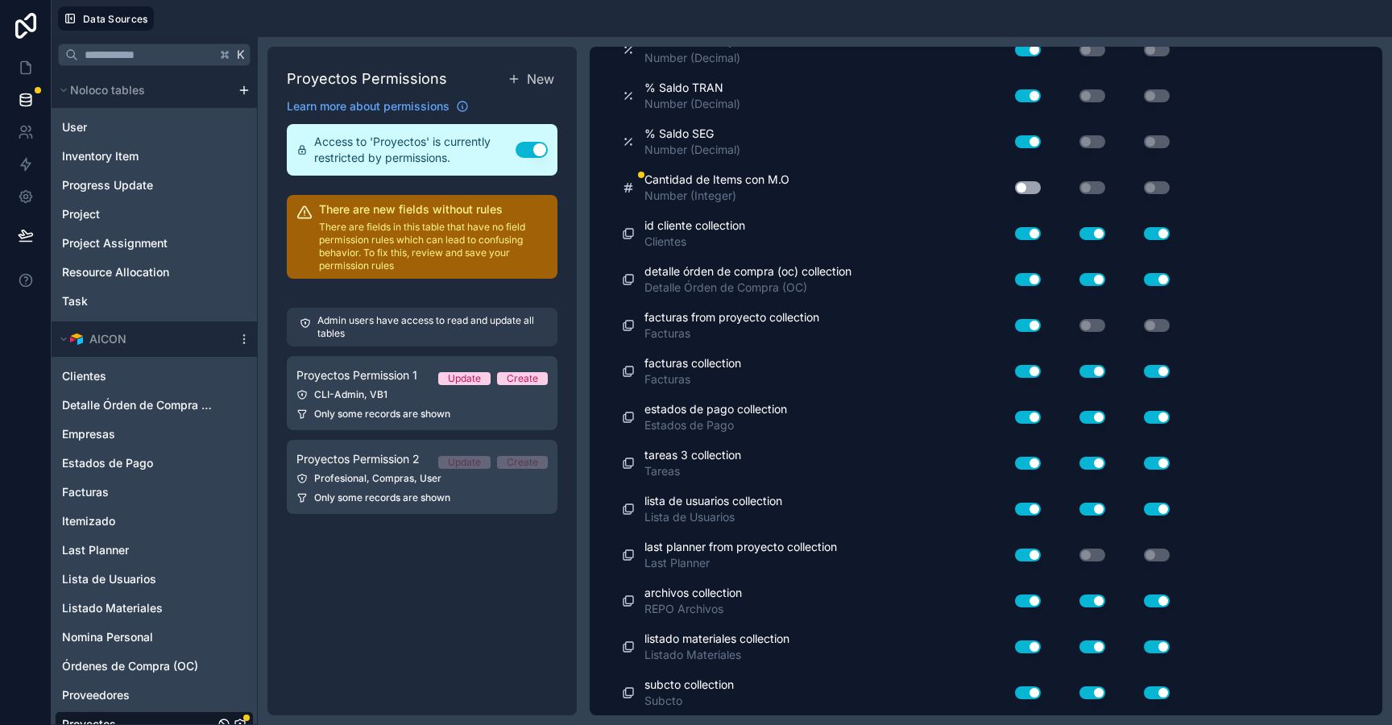
click at [1033, 193] on button "Use setting" at bounding box center [1028, 187] width 26 height 13
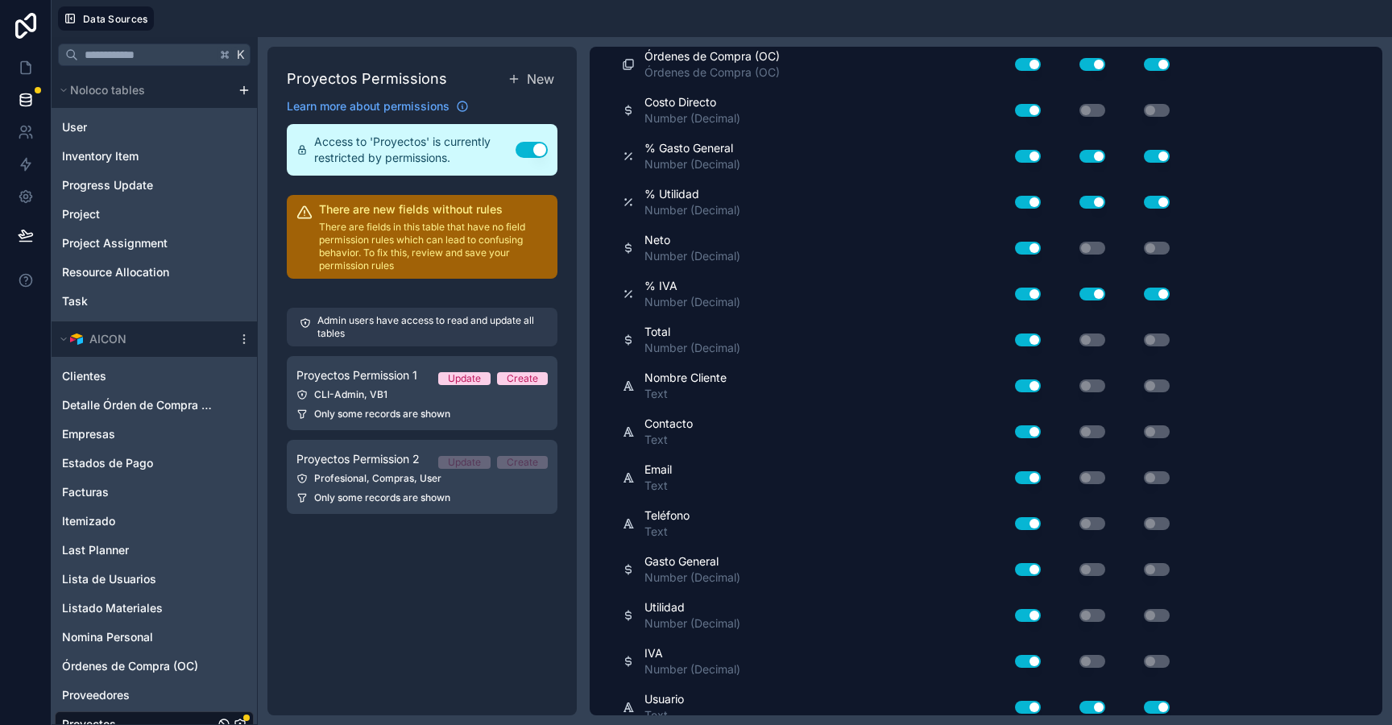
scroll to position [0, 0]
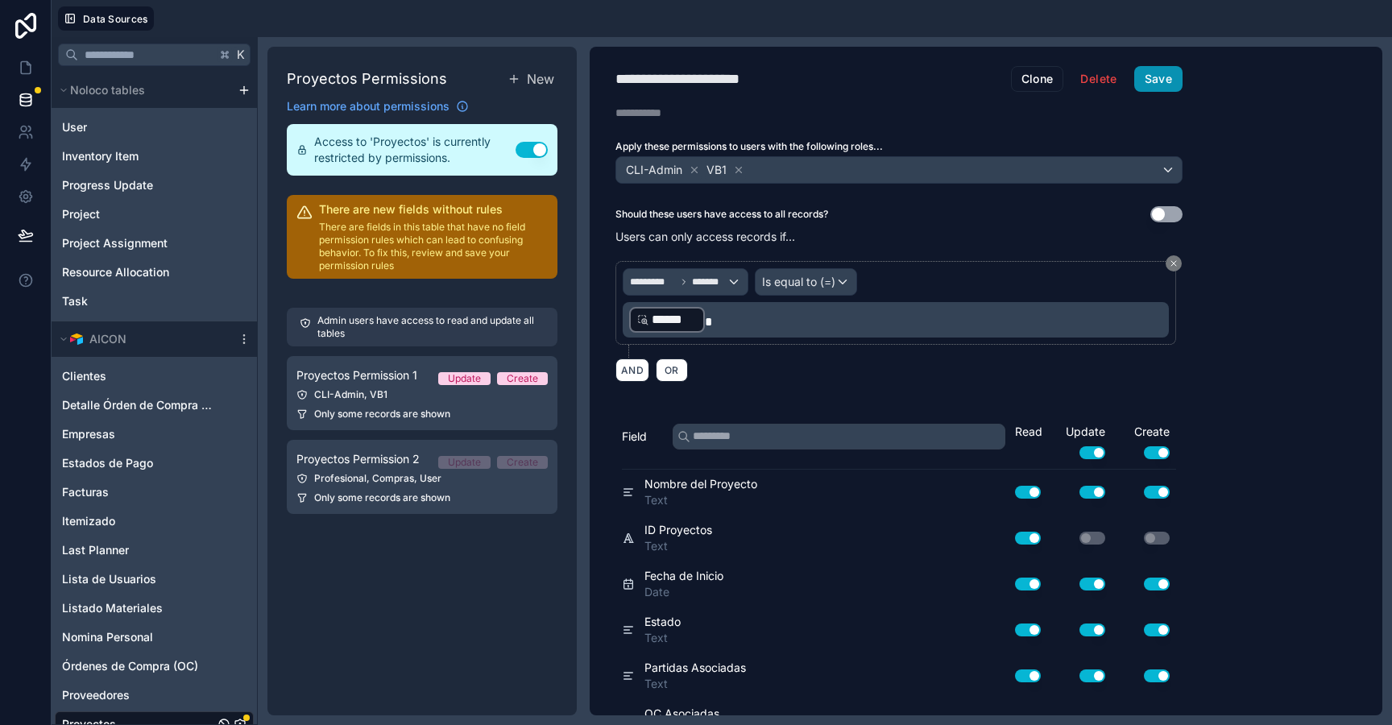
click at [1145, 82] on button "Save" at bounding box center [1158, 79] width 48 height 26
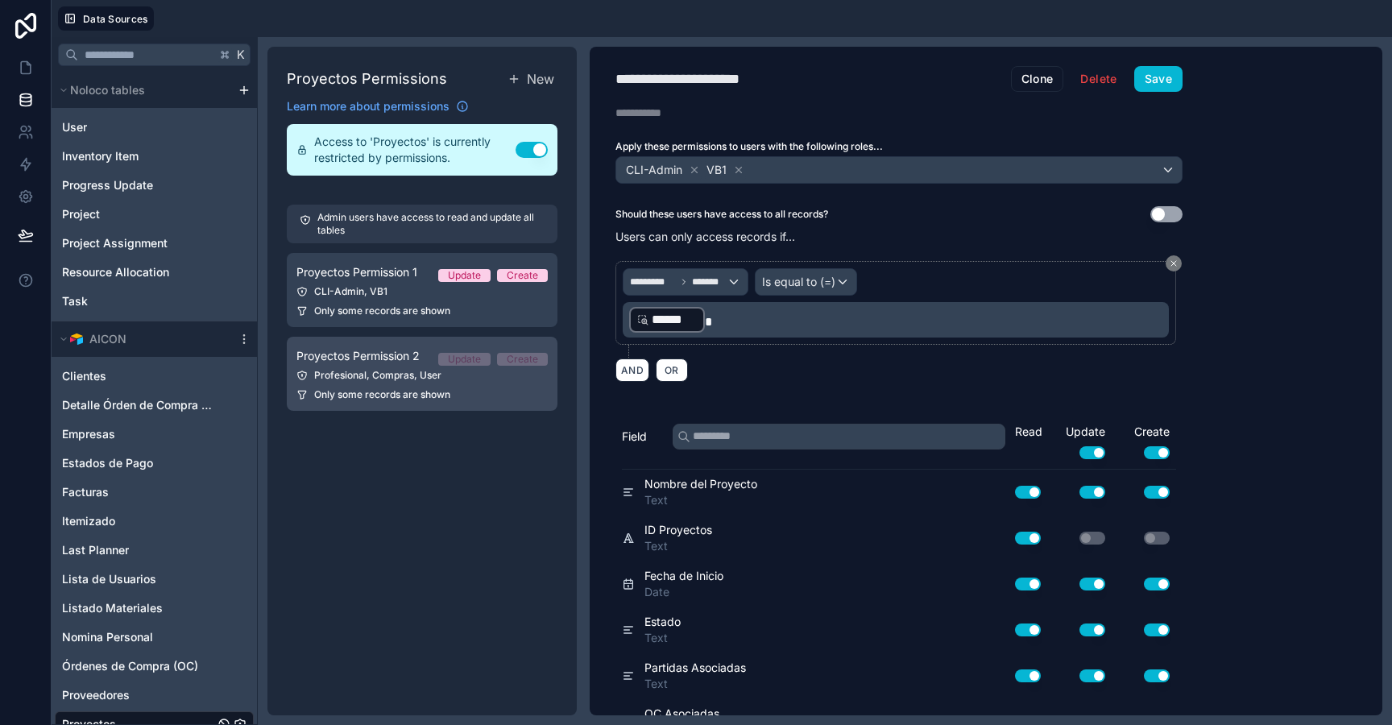
click at [367, 394] on span "Only some records are shown" at bounding box center [382, 394] width 136 height 13
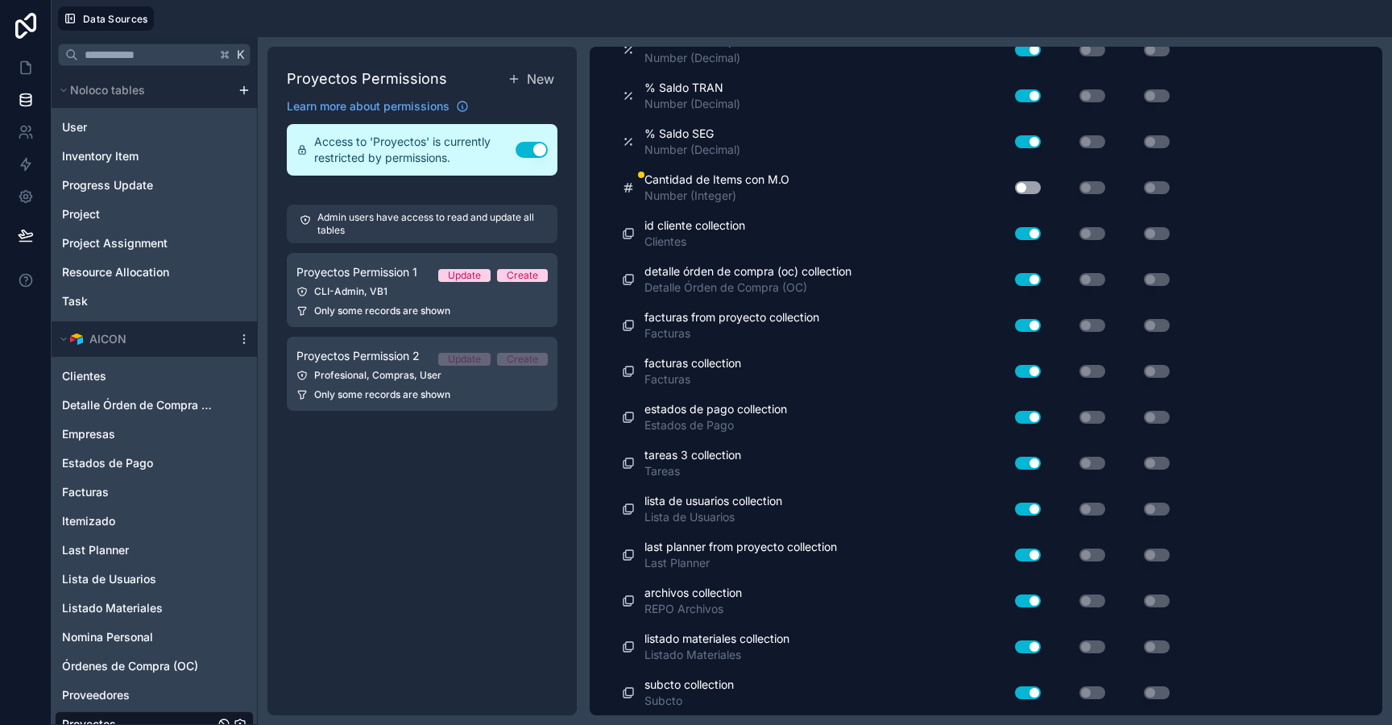
scroll to position [2830, 0]
click at [1036, 181] on div "Use setting" at bounding box center [1018, 187] width 45 height 13
click at [1038, 188] on button "Use setting" at bounding box center [1028, 187] width 26 height 13
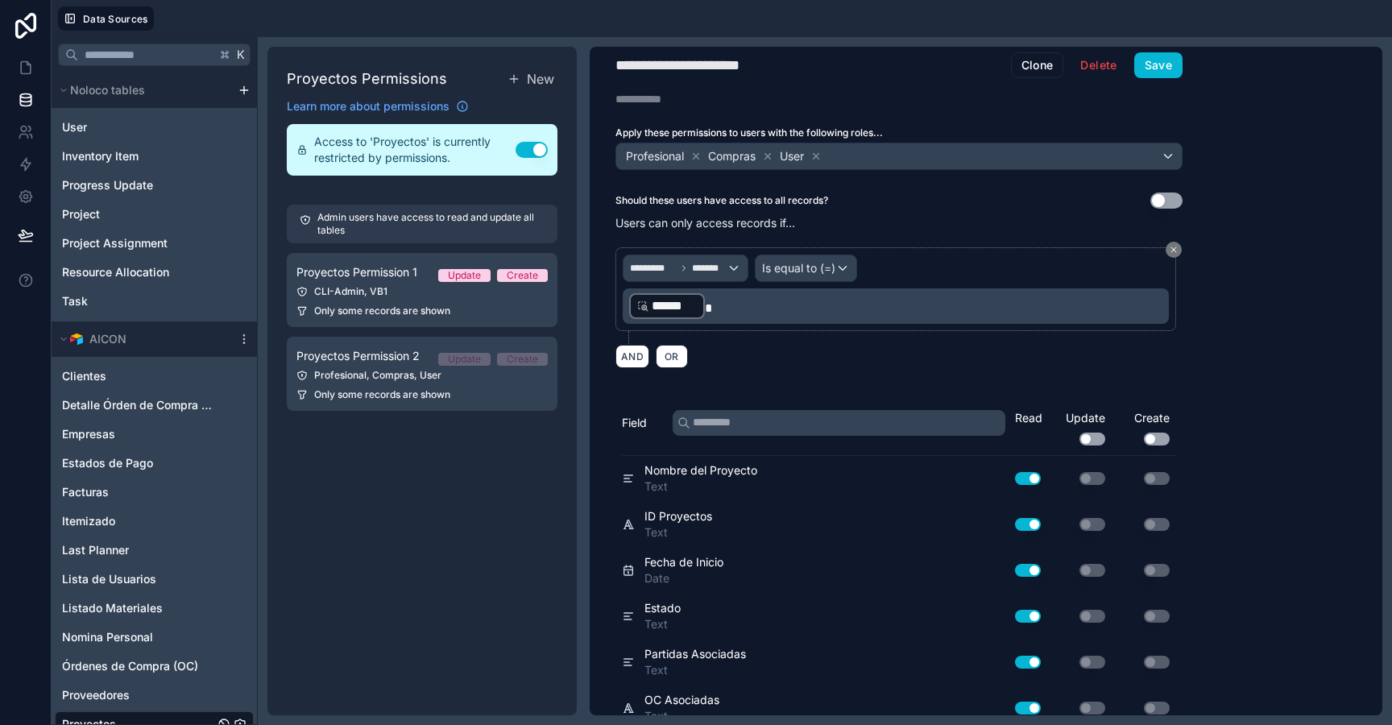
scroll to position [0, 0]
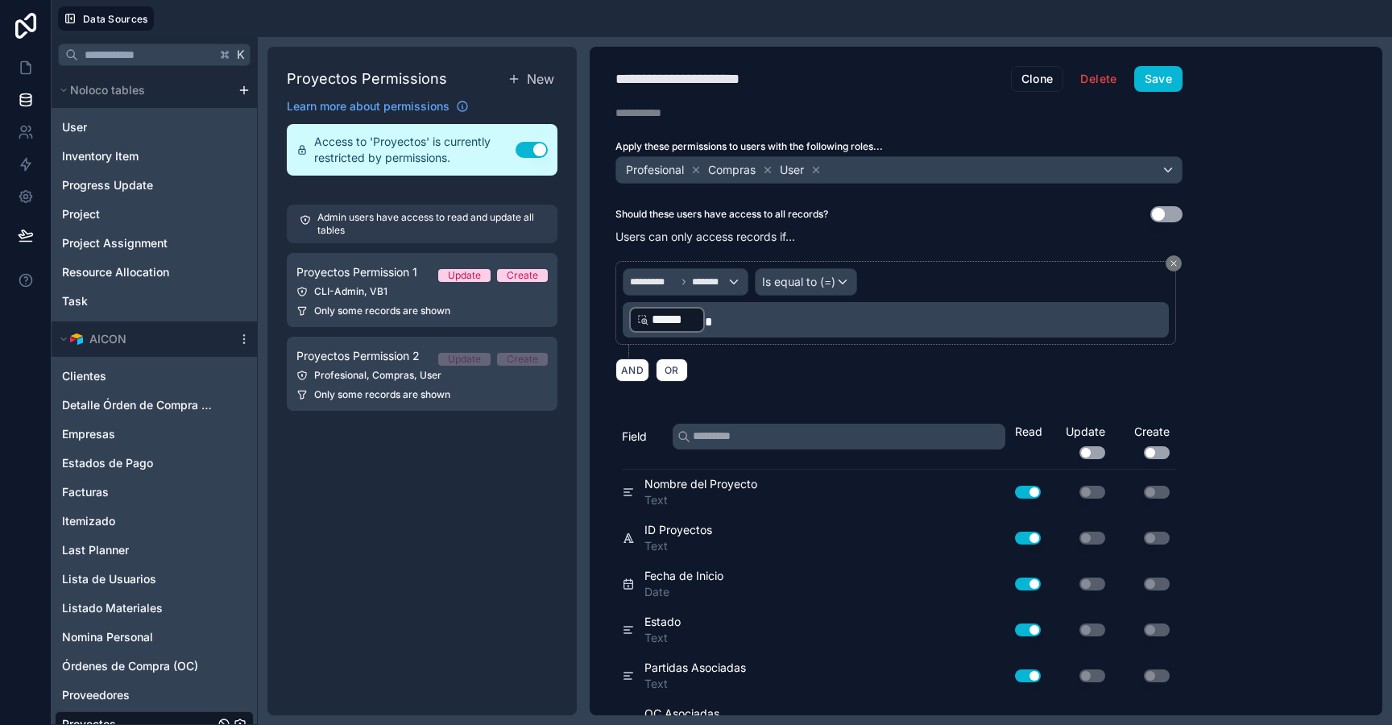
click at [1203, 51] on div "**********" at bounding box center [899, 381] width 619 height 669
click at [1174, 84] on button "Save" at bounding box center [1158, 79] width 48 height 26
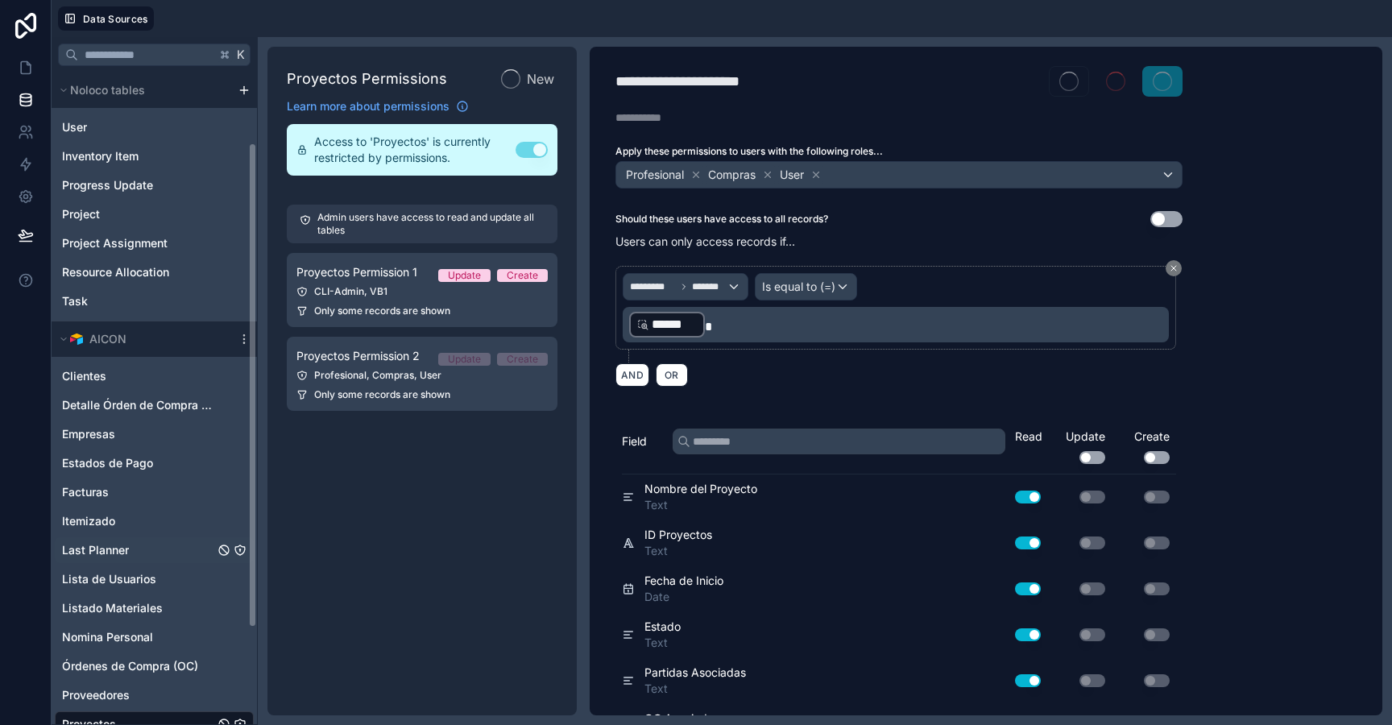
scroll to position [223, 0]
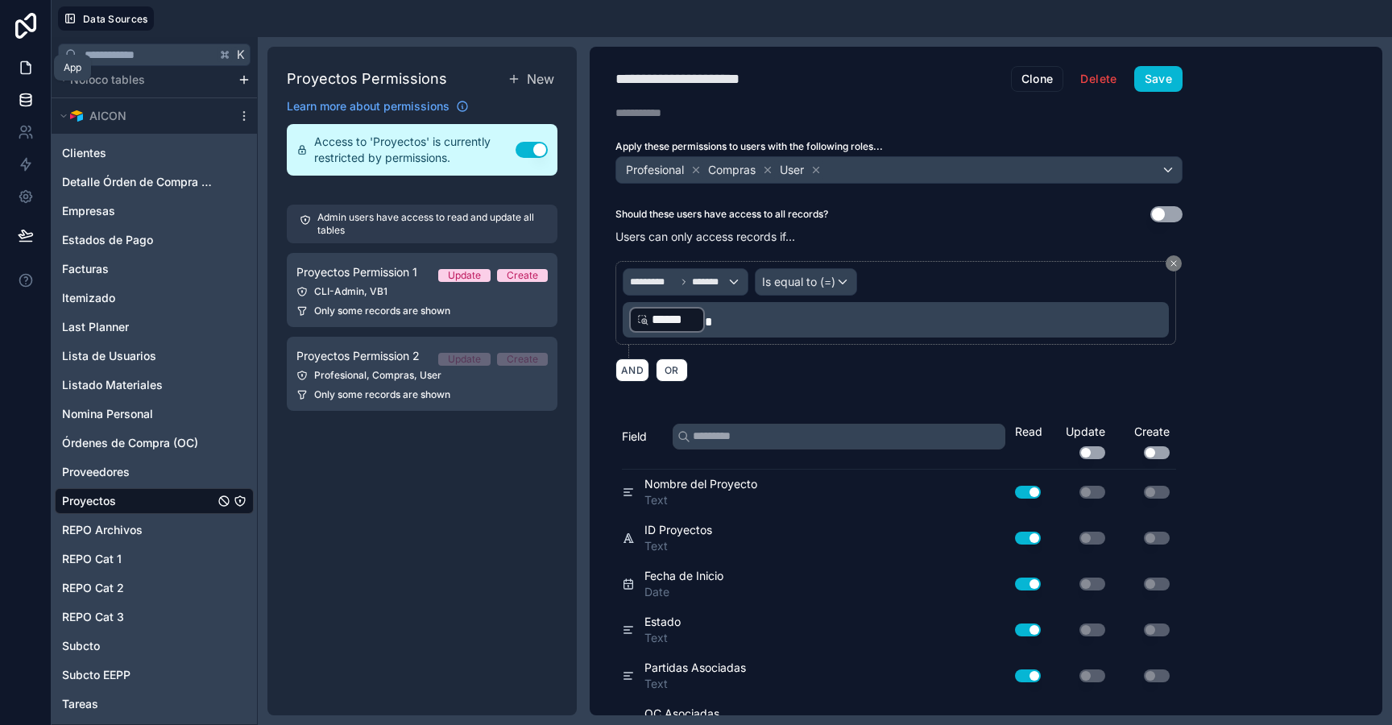
click at [23, 68] on icon at bounding box center [26, 68] width 16 height 16
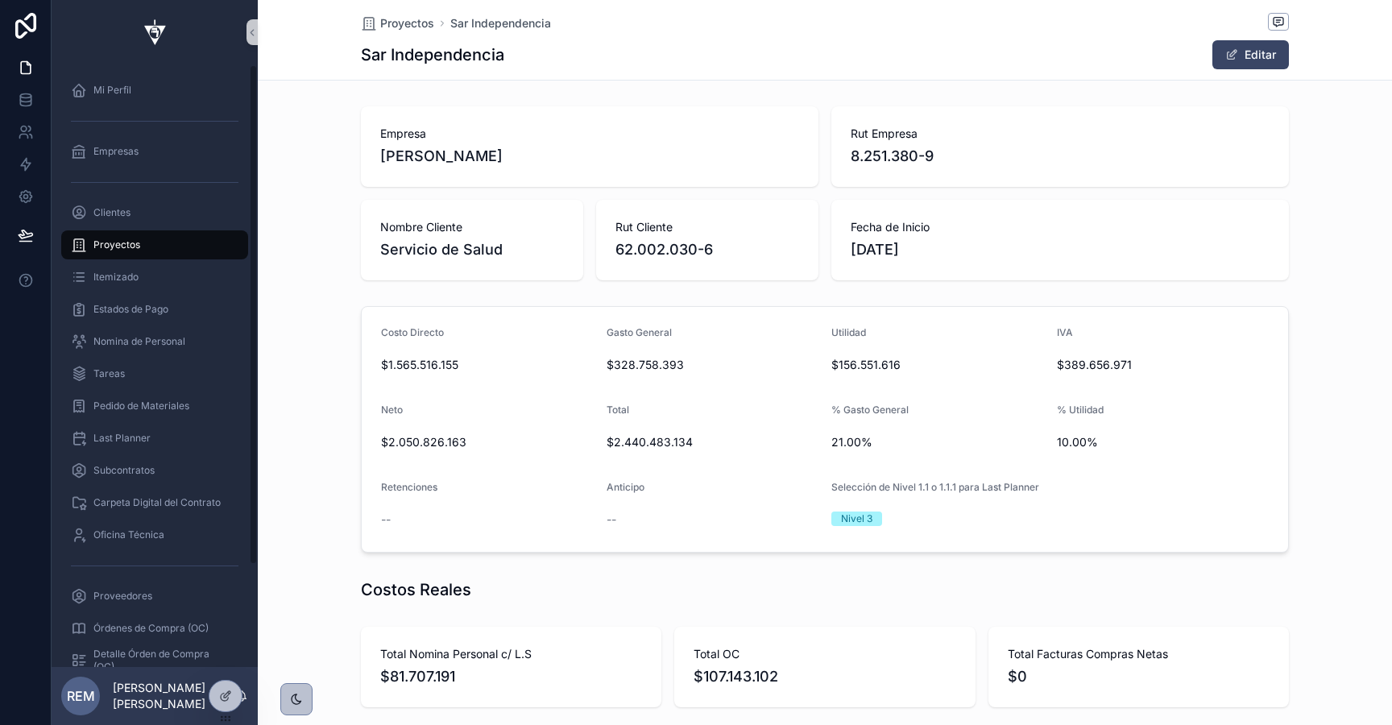
scroll to position [0, 926]
click at [125, 82] on div "Mi Perfil" at bounding box center [155, 90] width 168 height 26
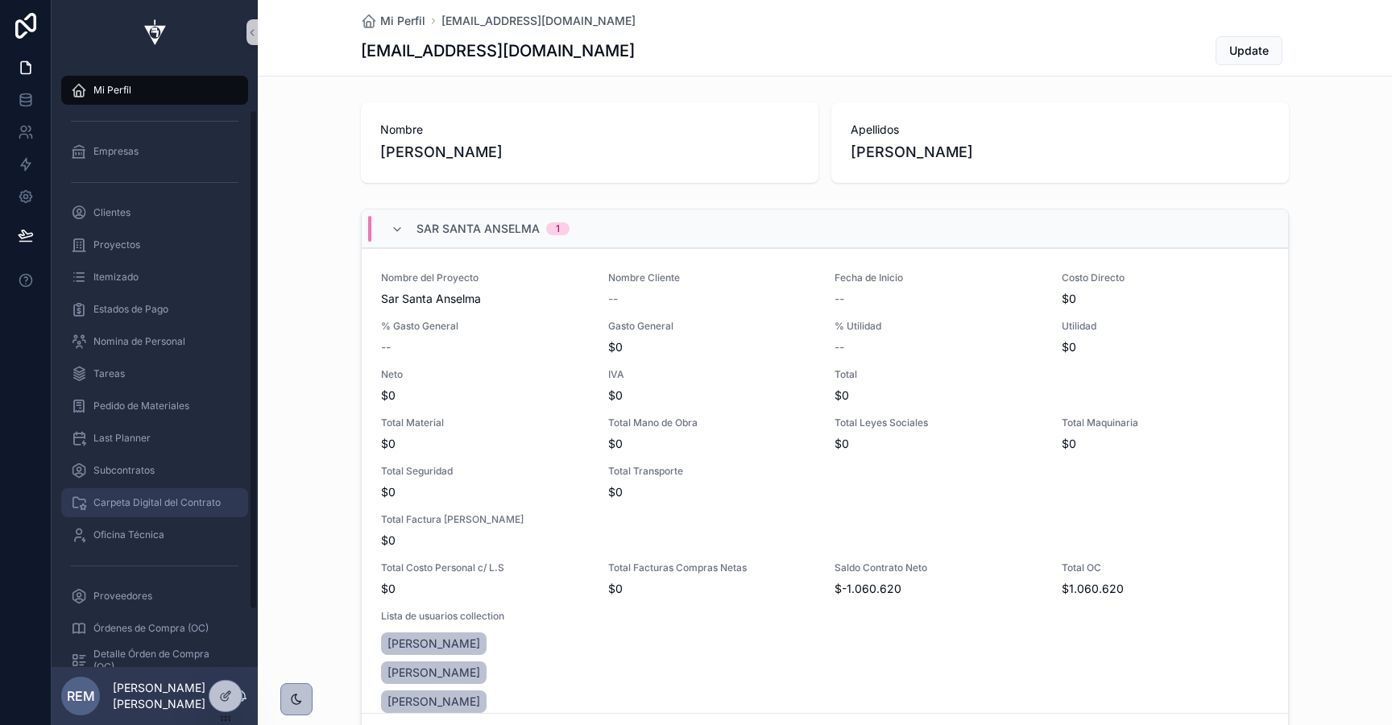
scroll to position [122, 0]
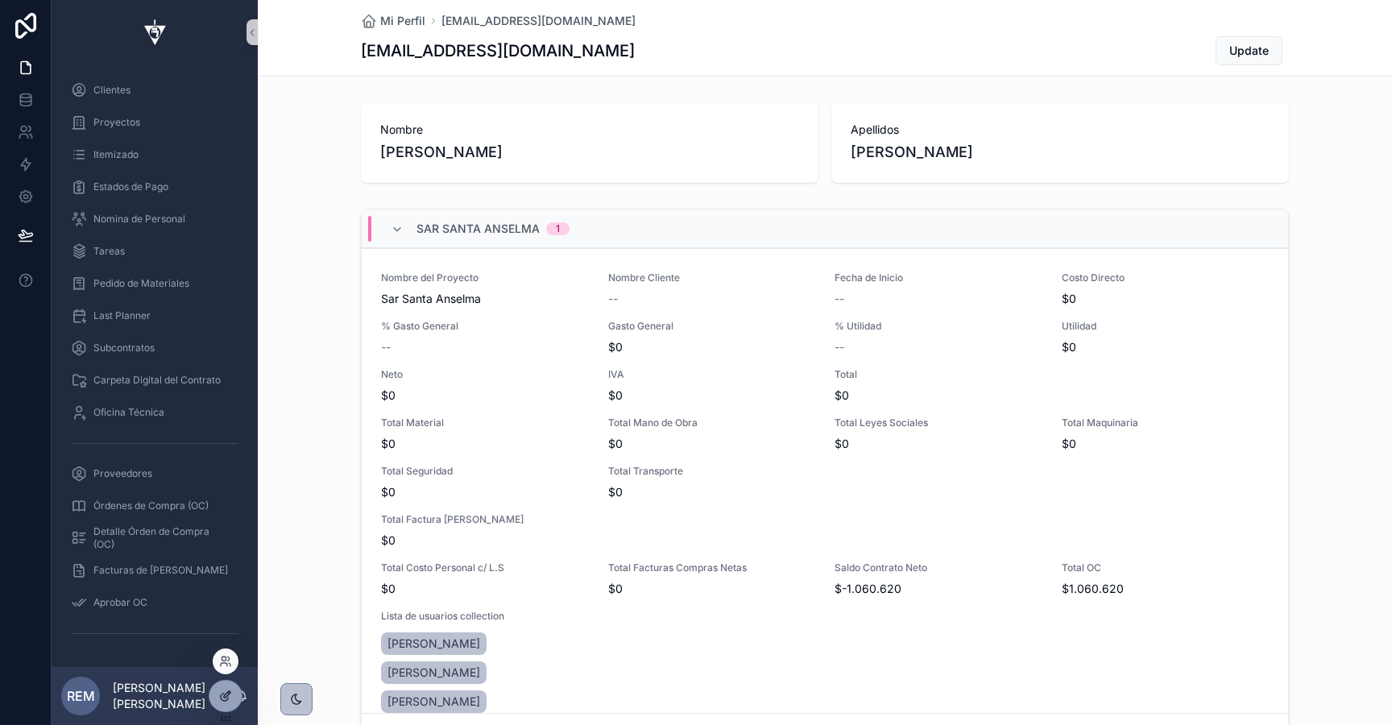
click at [217, 689] on div at bounding box center [225, 696] width 32 height 31
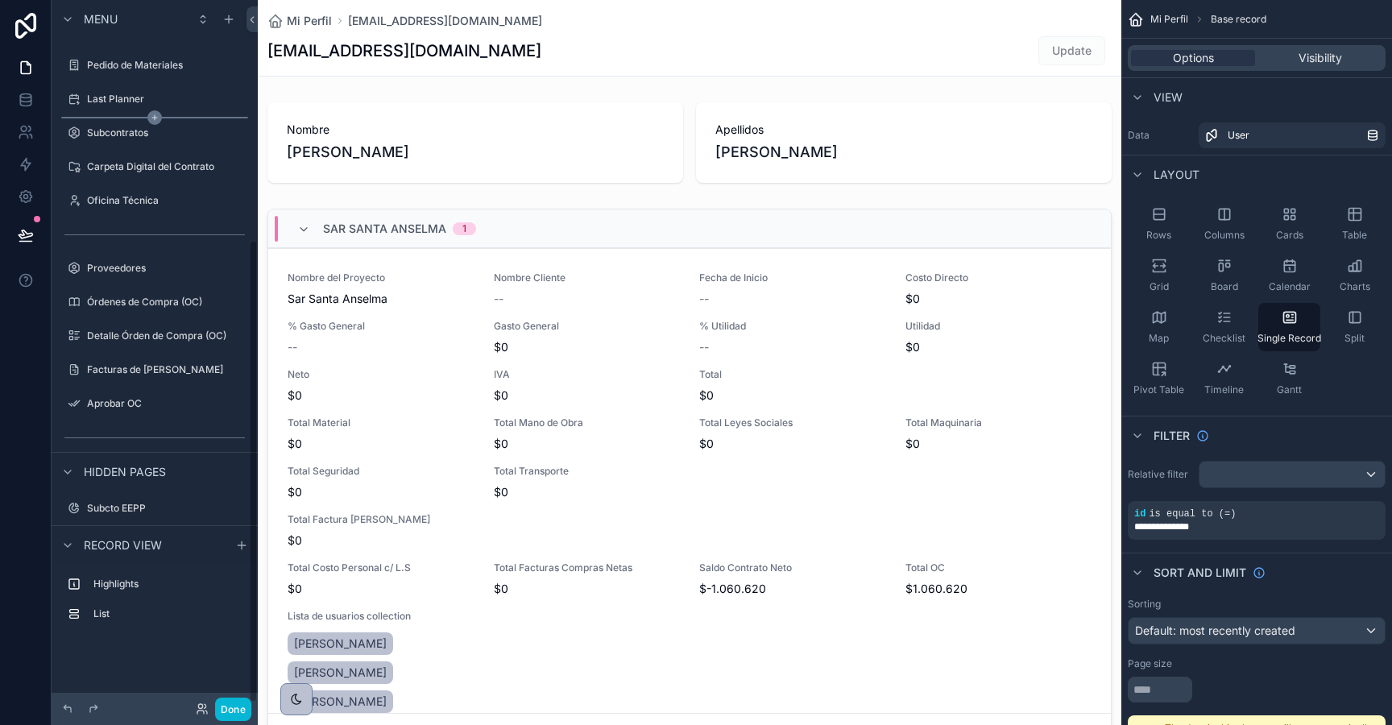
scroll to position [371, 0]
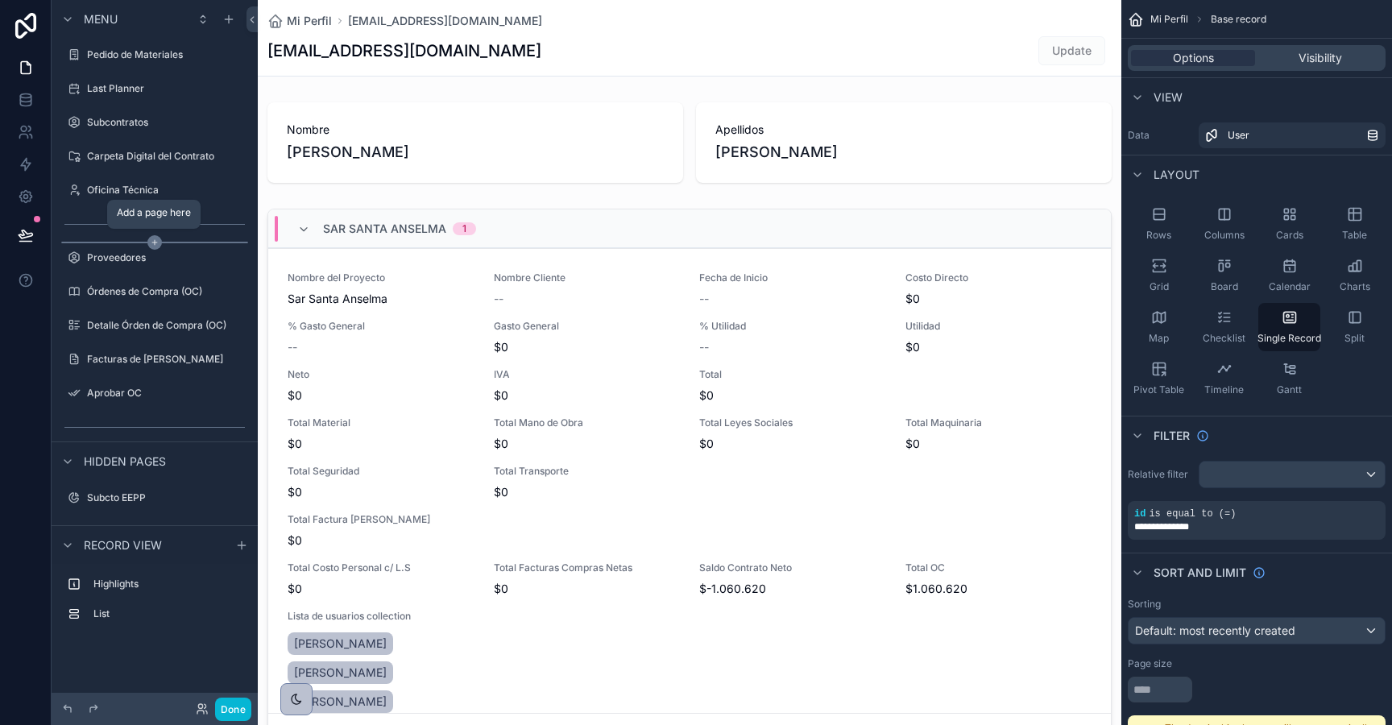
click at [151, 239] on icon "scrollable content" at bounding box center [154, 242] width 14 height 14
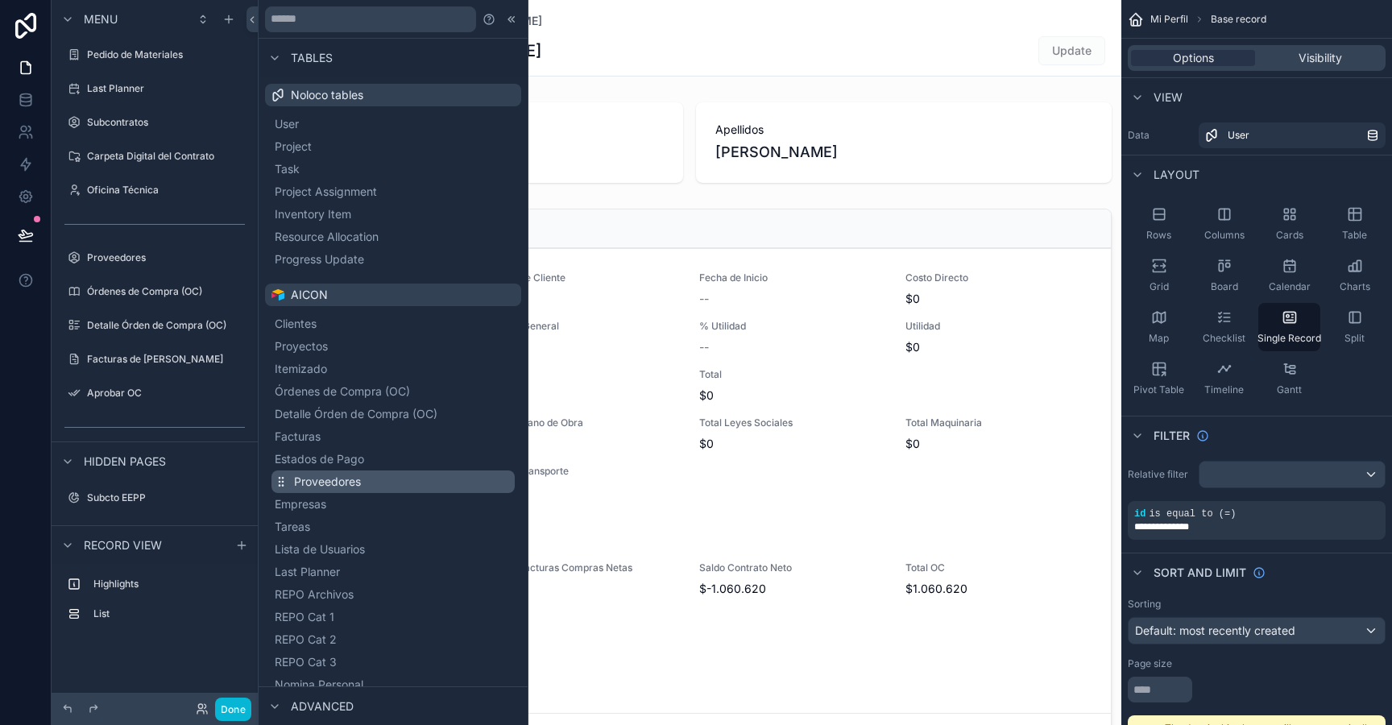
scroll to position [203, 0]
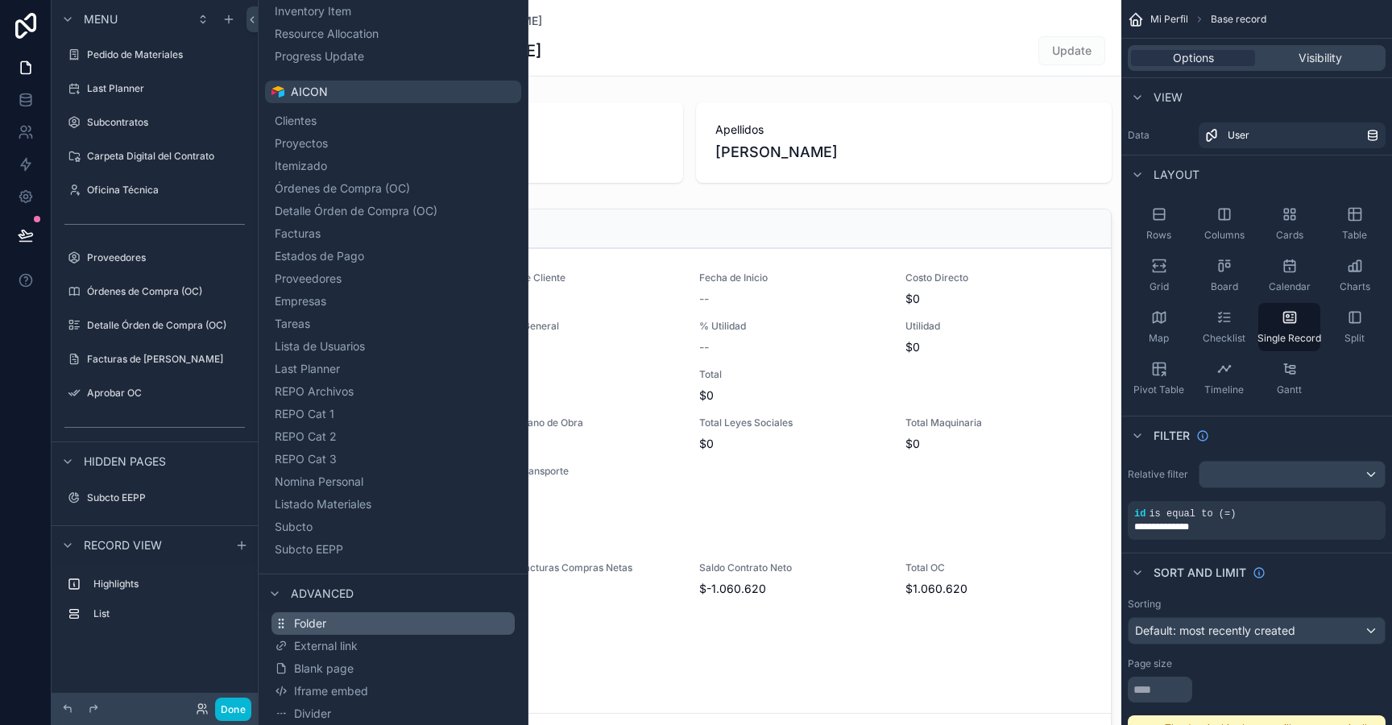
click at [351, 626] on button "Folder" at bounding box center [392, 623] width 243 height 23
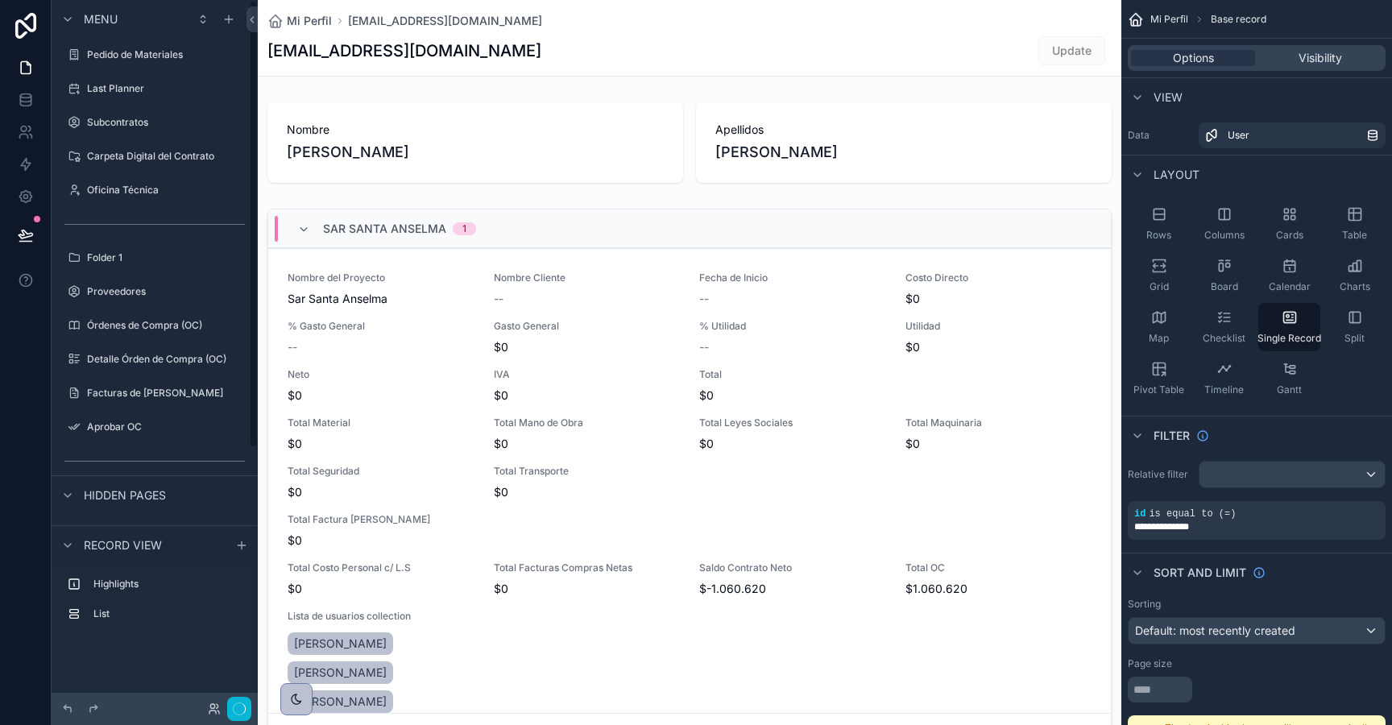
scroll to position [0, 0]
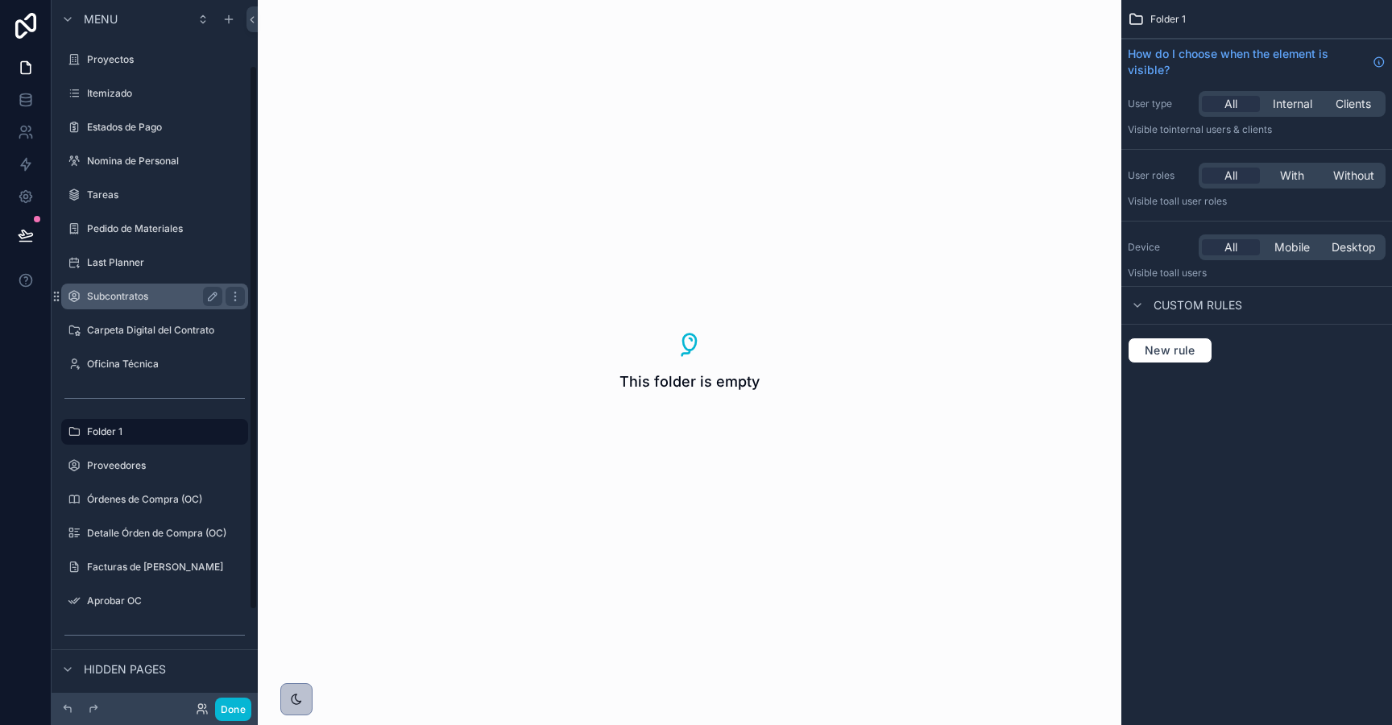
scroll to position [208, 0]
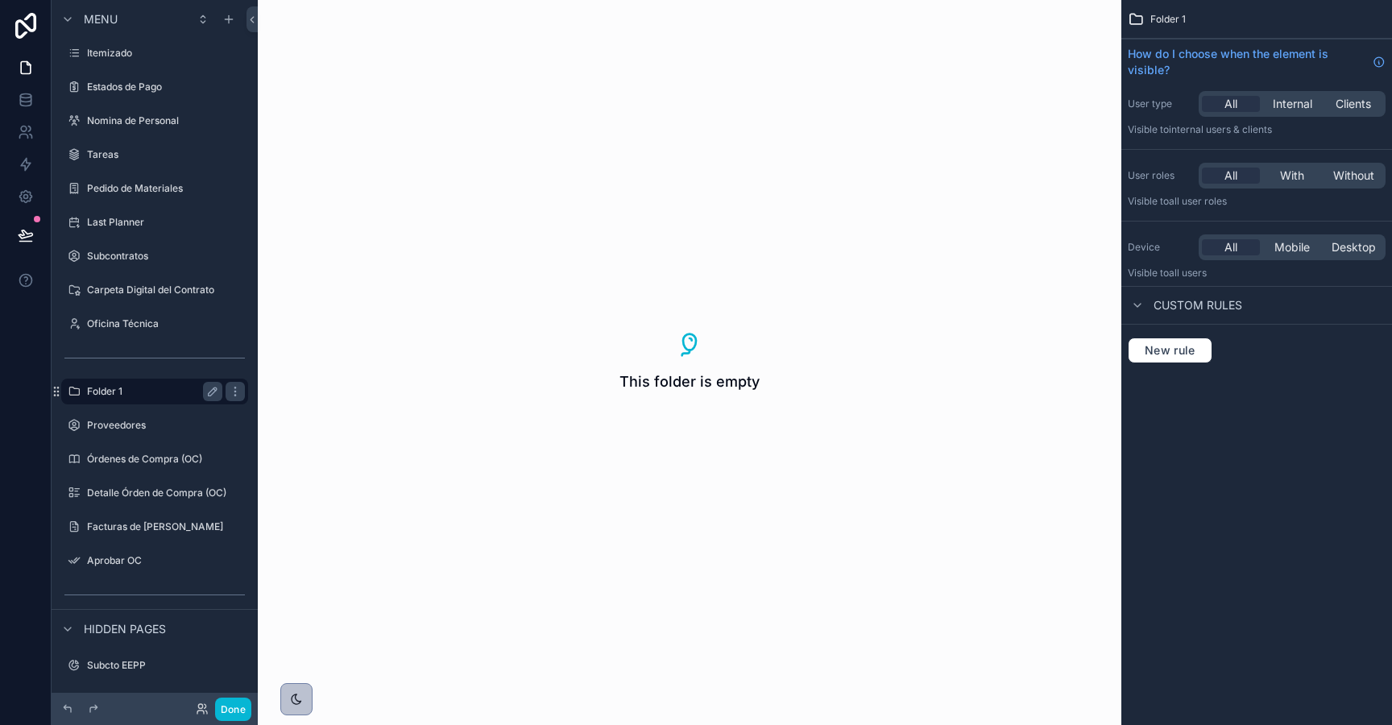
click at [104, 390] on label "Folder 1" at bounding box center [151, 391] width 129 height 13
click at [210, 393] on icon "scrollable content" at bounding box center [212, 391] width 13 height 13
click at [141, 393] on input "********" at bounding box center [142, 391] width 110 height 19
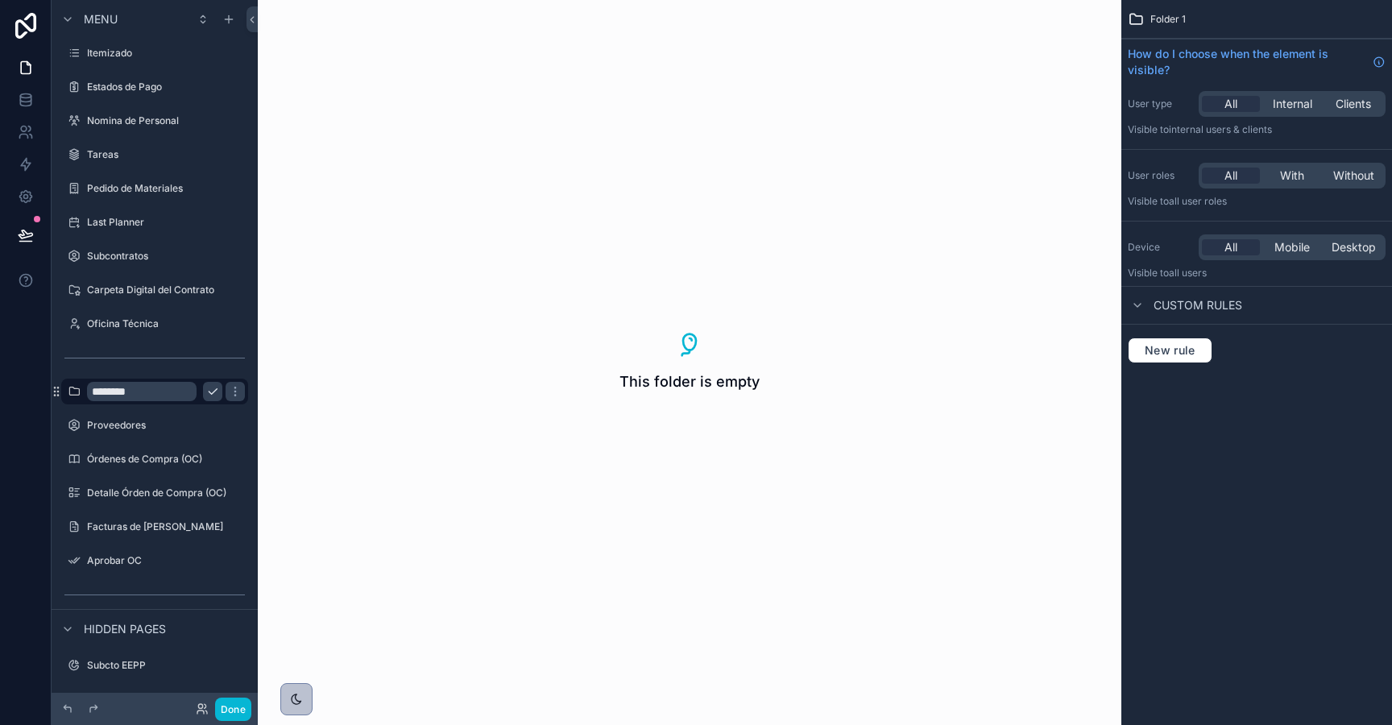
click at [141, 393] on input "********" at bounding box center [142, 391] width 110 height 19
type input "*******"
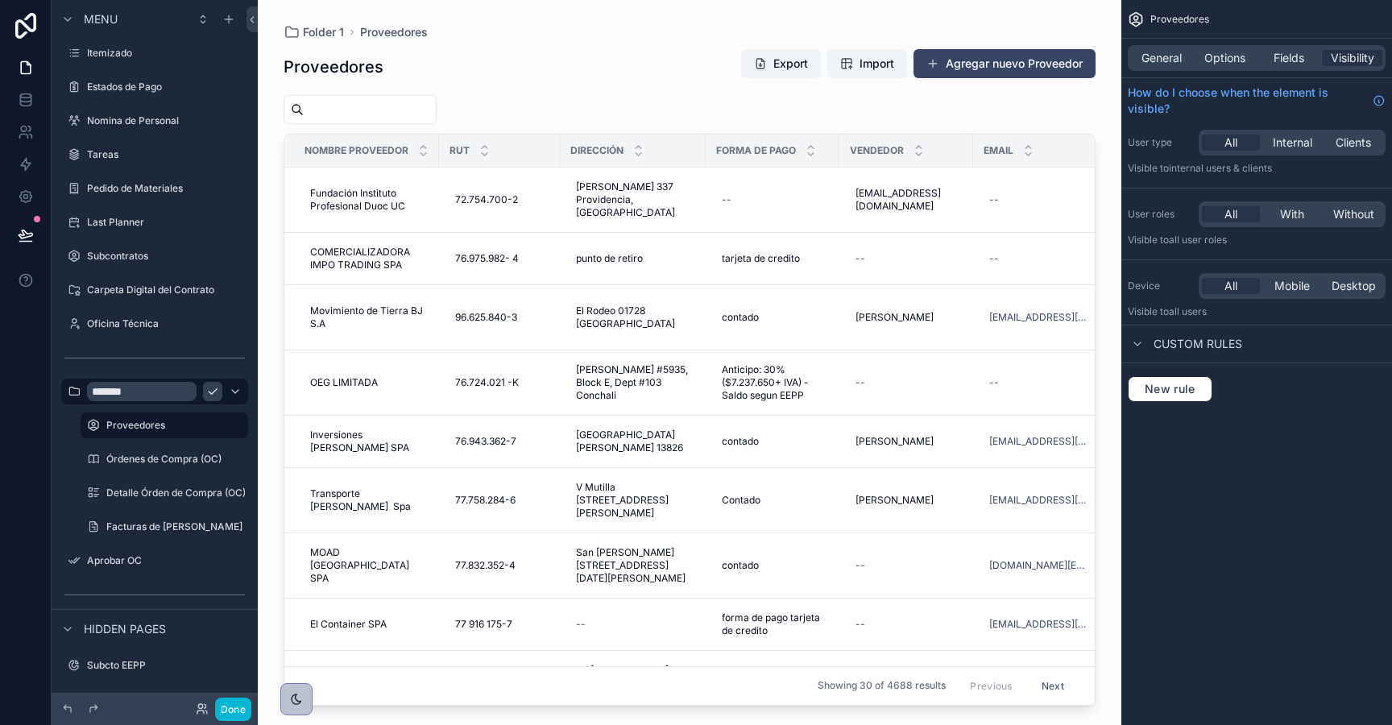
click at [215, 396] on icon "scrollable content" at bounding box center [212, 391] width 13 height 13
click at [237, 396] on icon "scrollable content" at bounding box center [235, 391] width 13 height 13
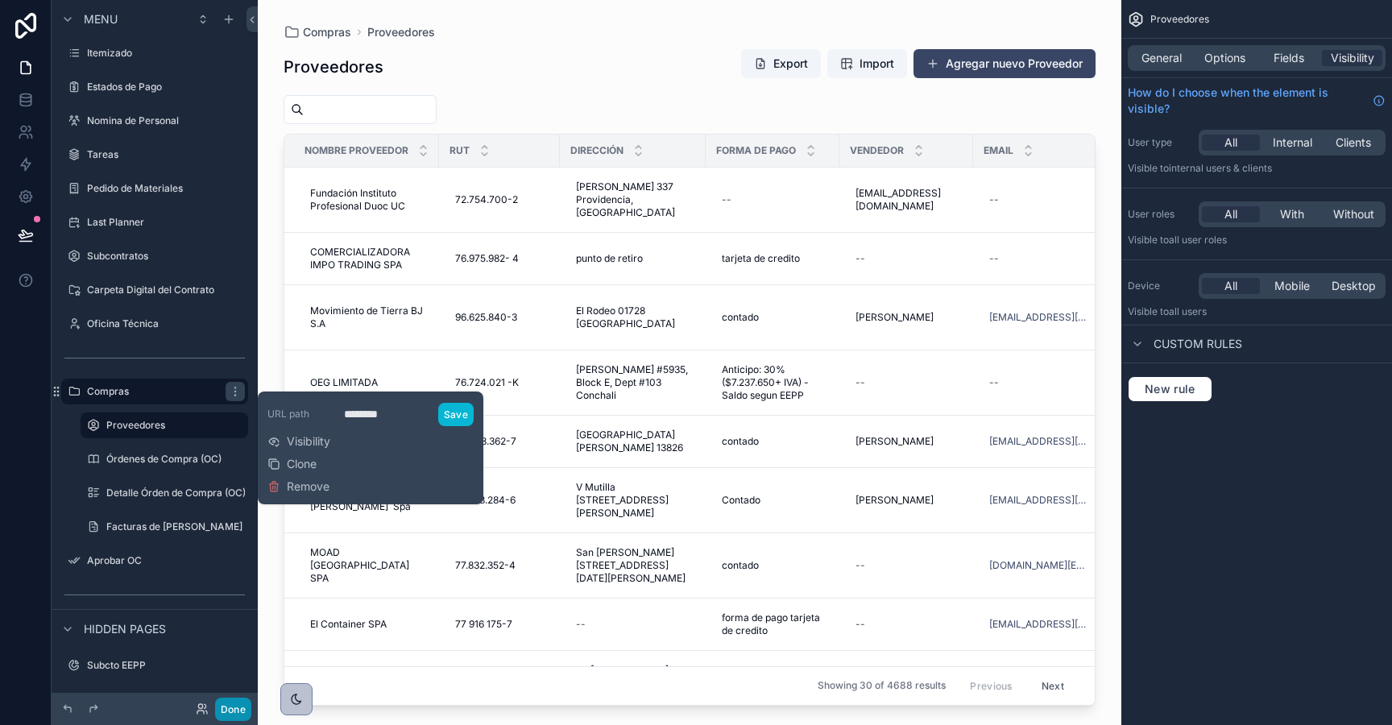
click at [237, 709] on button "Done" at bounding box center [233, 709] width 36 height 23
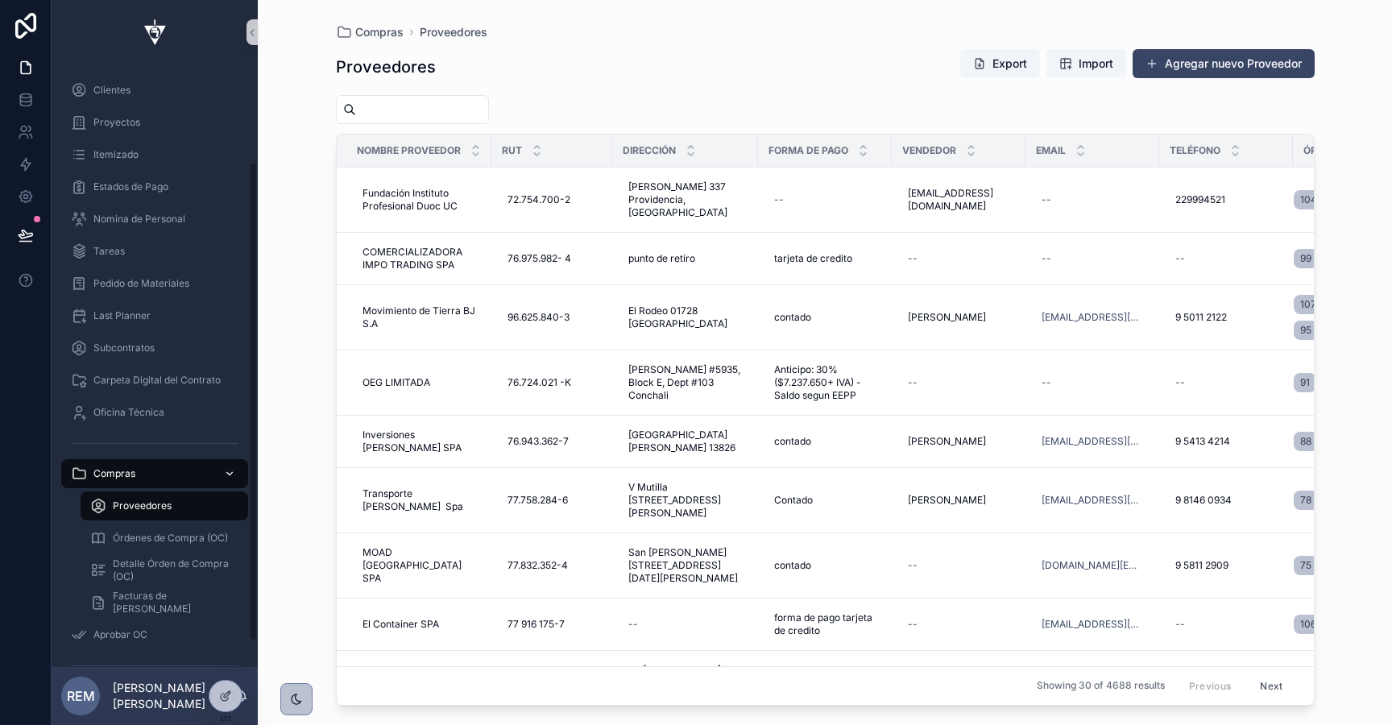
click at [225, 474] on icon "scrollable content" at bounding box center [229, 473] width 11 height 11
click at [230, 470] on icon "scrollable content" at bounding box center [229, 473] width 11 height 11
click at [229, 475] on icon "scrollable content" at bounding box center [229, 473] width 11 height 11
click at [89, 476] on div "Compras" at bounding box center [155, 474] width 168 height 26
click at [57, 513] on div "Proveedores Órdenes de Compra (OC) Detalle Órden de Compra (OC) Facturas de Com…" at bounding box center [155, 554] width 206 height 129
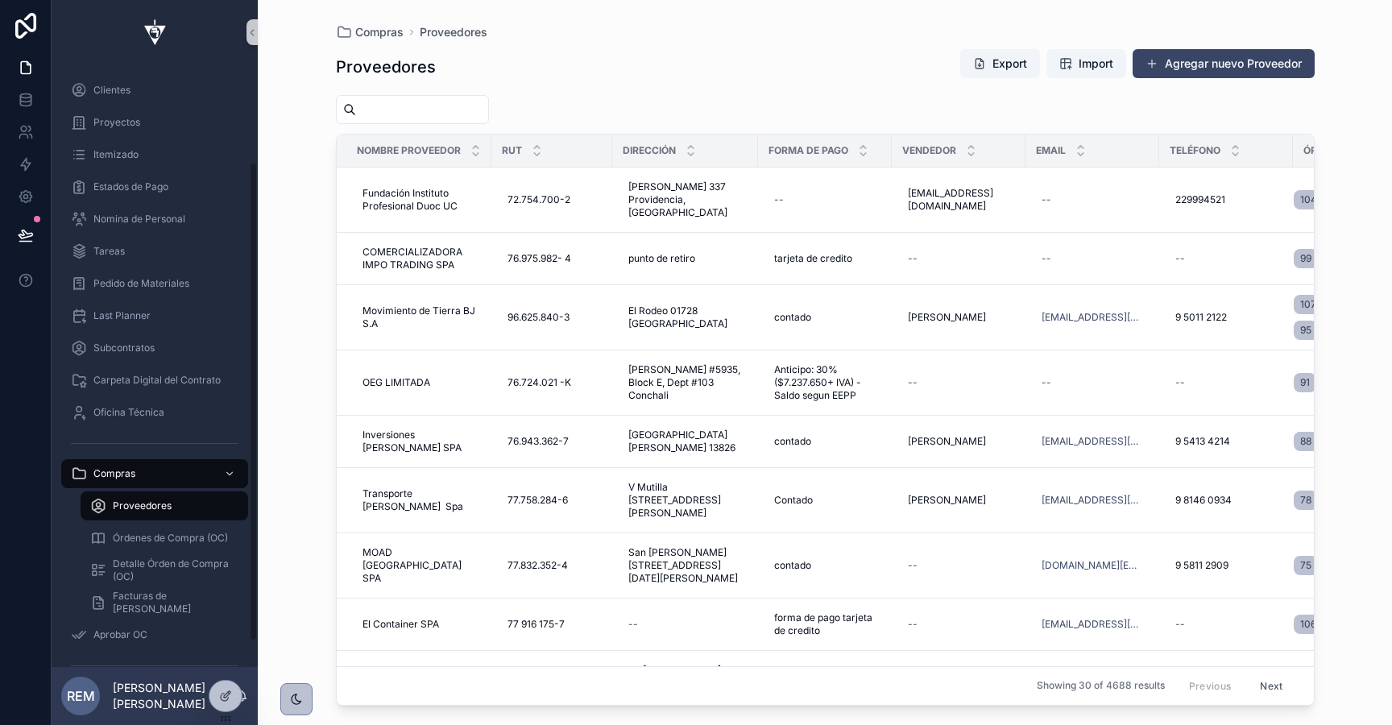
click at [71, 546] on div "Órdenes de Compra (OC)" at bounding box center [164, 538] width 187 height 32
click at [98, 412] on span "Oficina Técnica" at bounding box center [128, 412] width 71 height 13
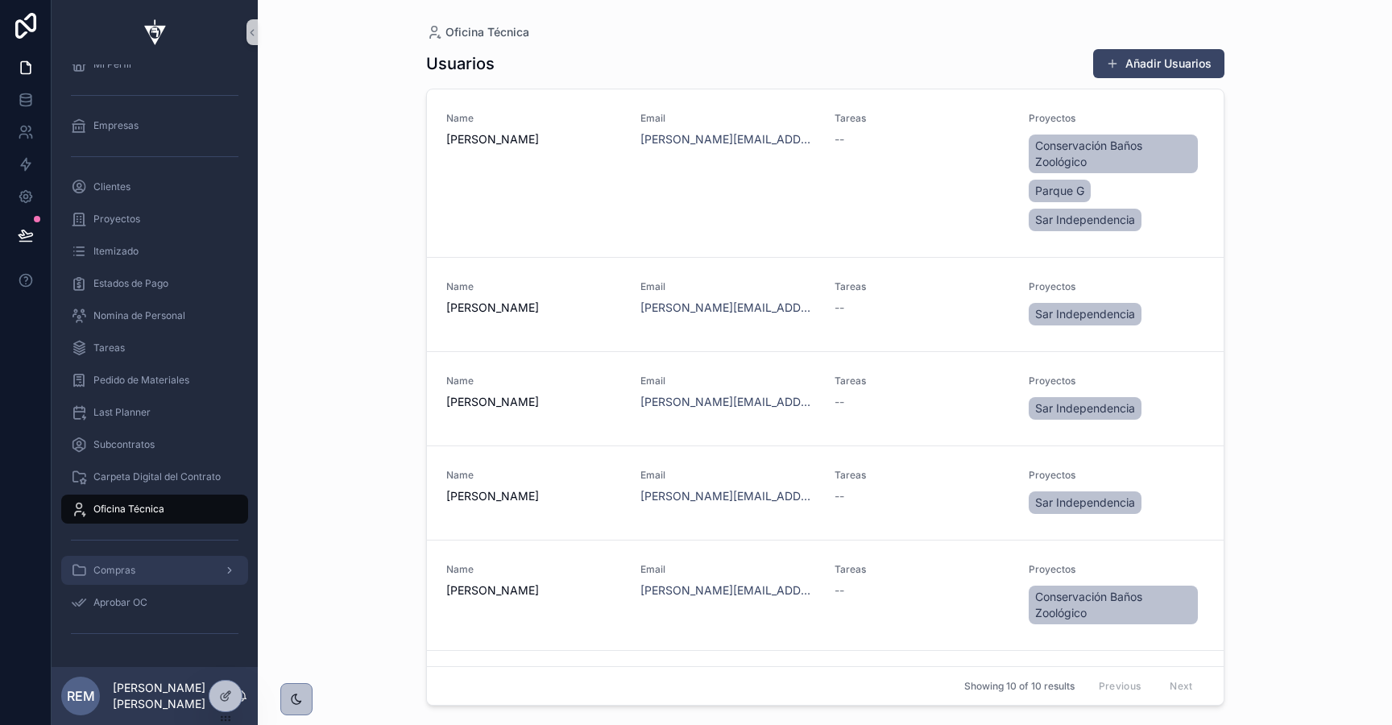
click at [112, 566] on span "Compras" at bounding box center [114, 570] width 42 height 13
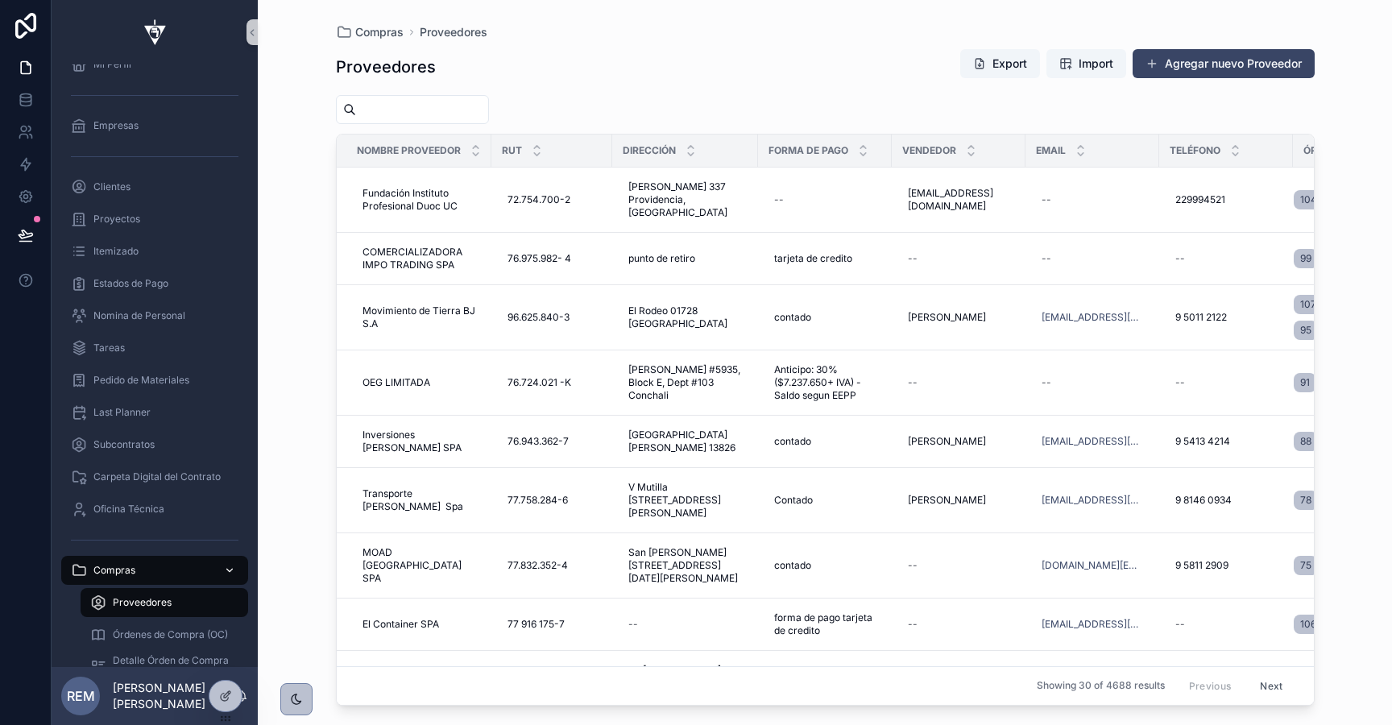
click at [78, 565] on icon "scrollable content" at bounding box center [79, 570] width 16 height 16
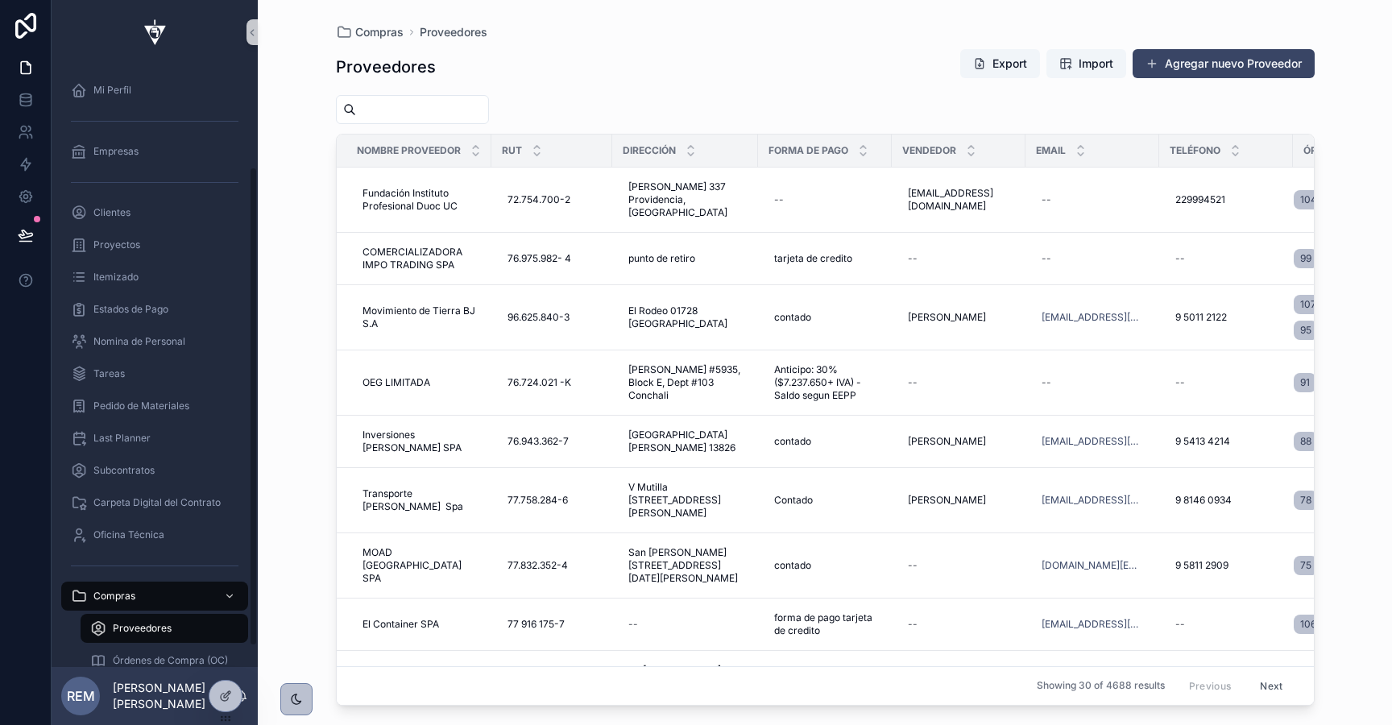
scroll to position [155, 0]
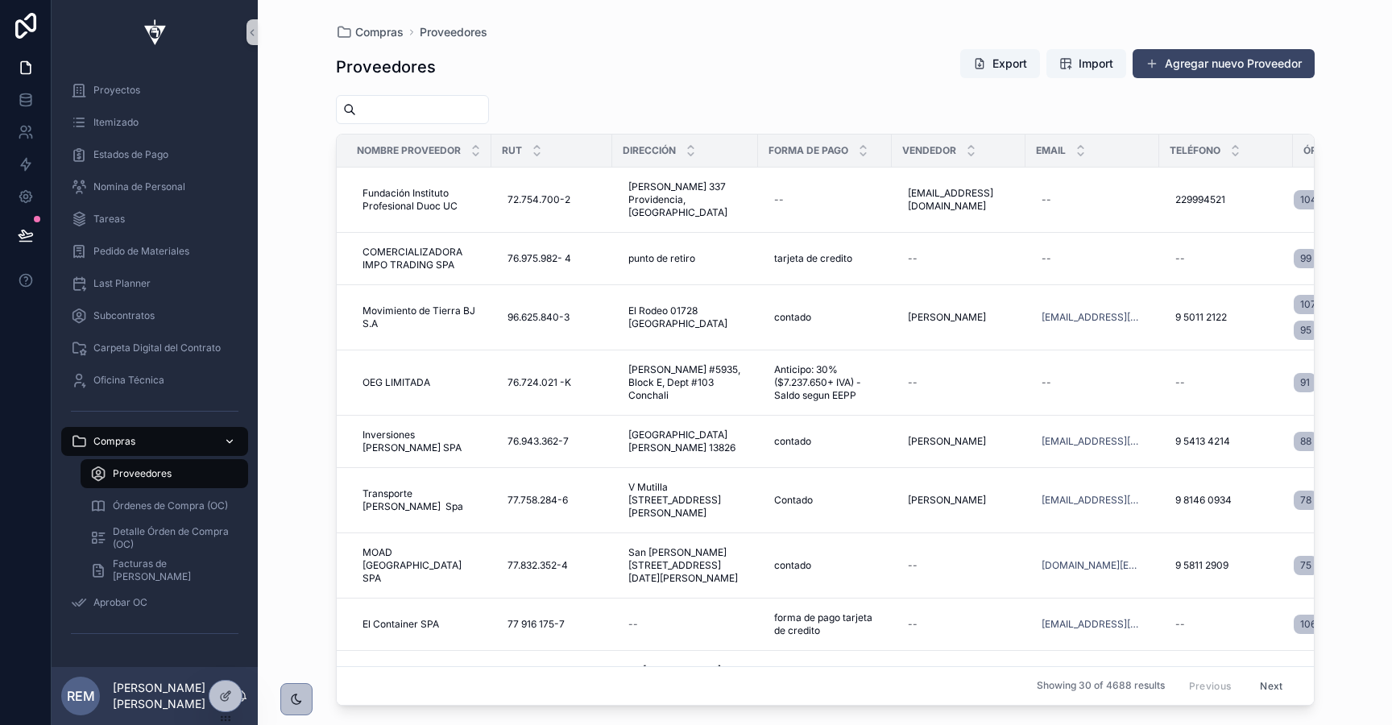
click at [110, 444] on span "Compras" at bounding box center [114, 441] width 42 height 13
click at [223, 722] on icon at bounding box center [225, 718] width 13 height 13
click at [223, 698] on icon at bounding box center [225, 695] width 13 height 13
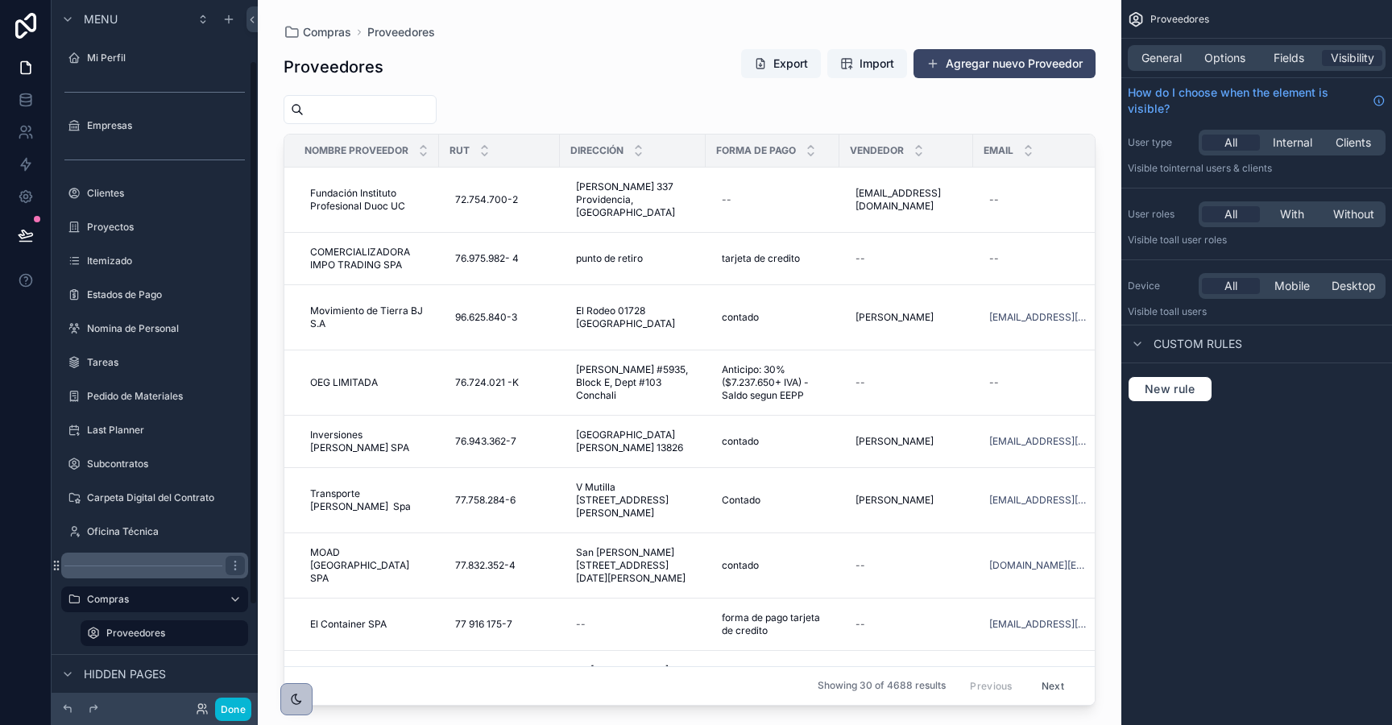
scroll to position [208, 0]
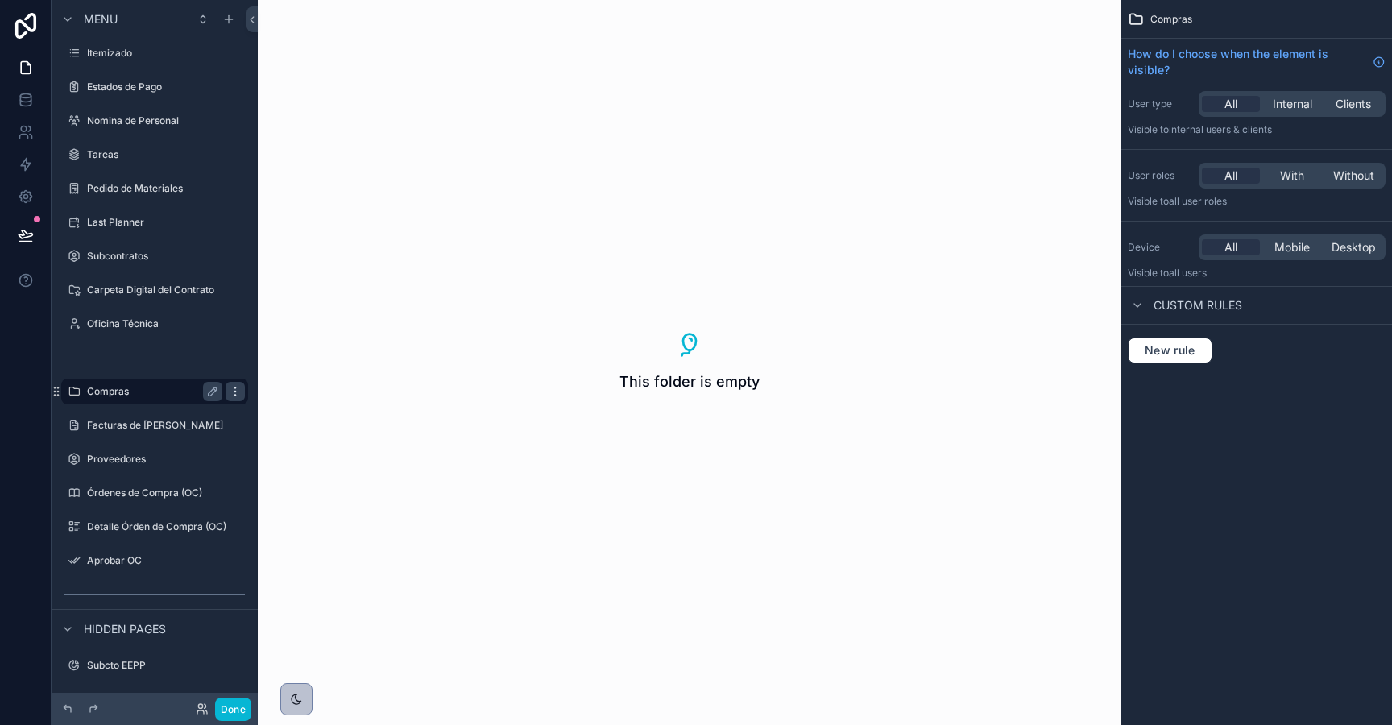
click at [232, 387] on icon "scrollable content" at bounding box center [235, 391] width 13 height 13
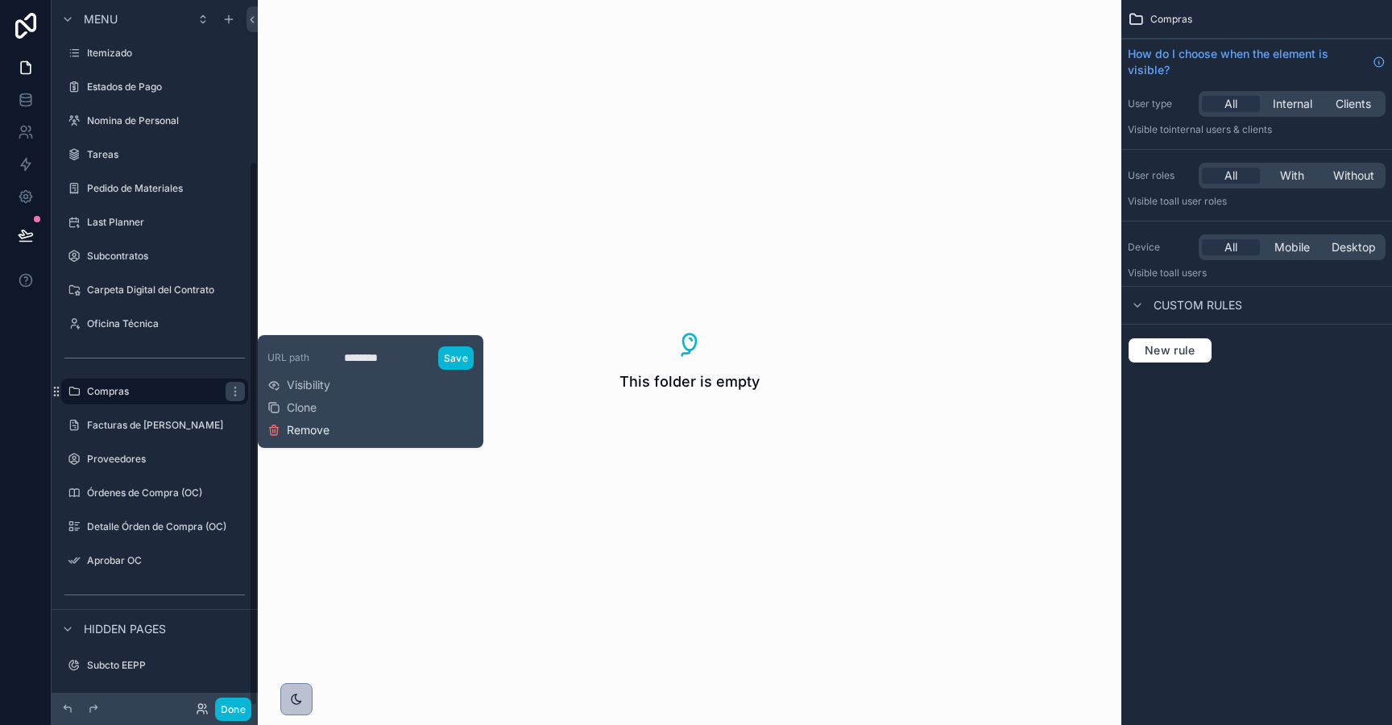
click at [269, 423] on button "Remove" at bounding box center [298, 430] width 62 height 16
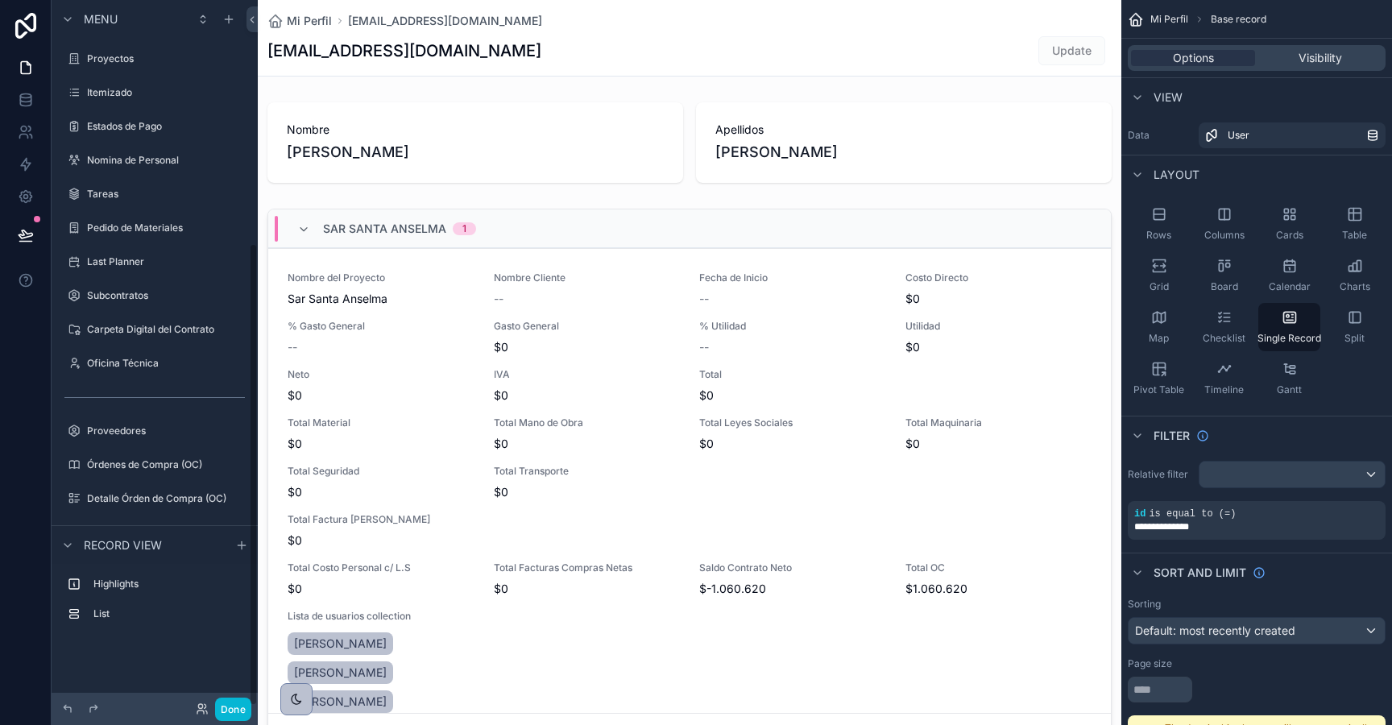
scroll to position [371, 0]
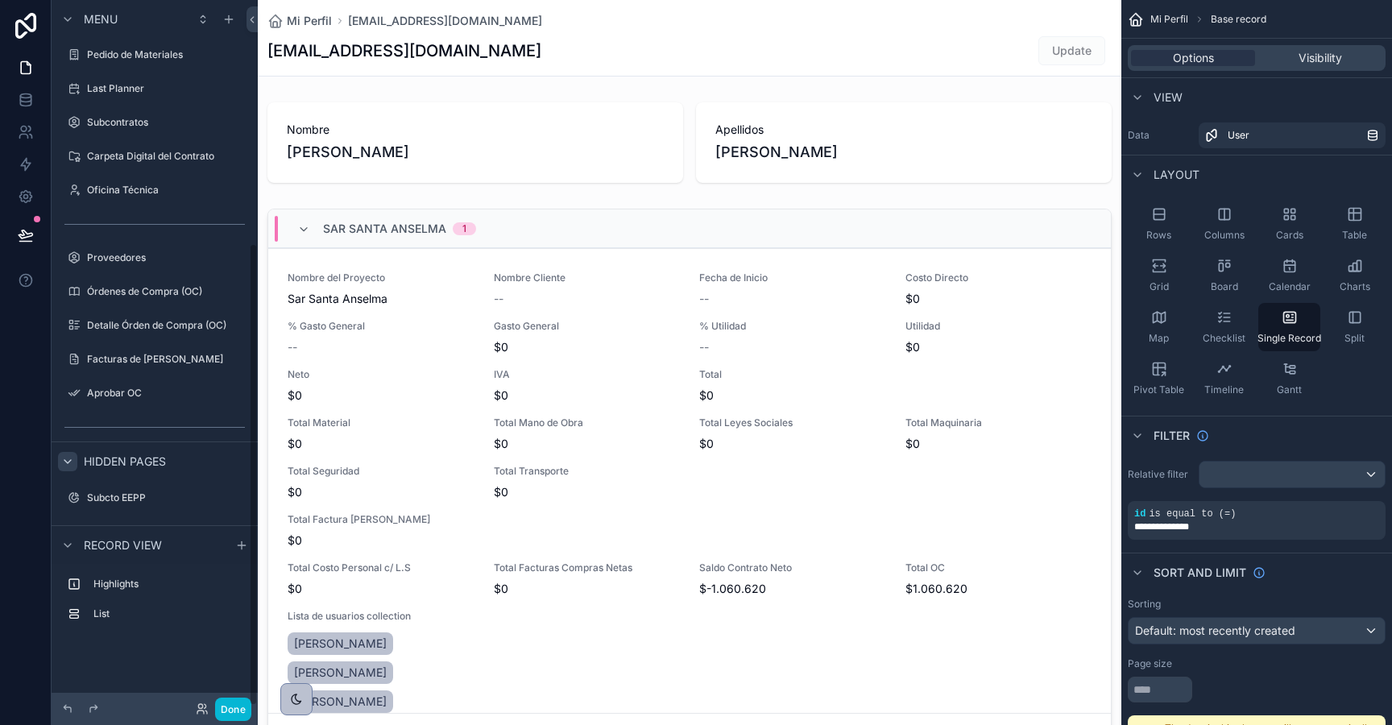
click at [64, 452] on div "scrollable content" at bounding box center [67, 461] width 19 height 19
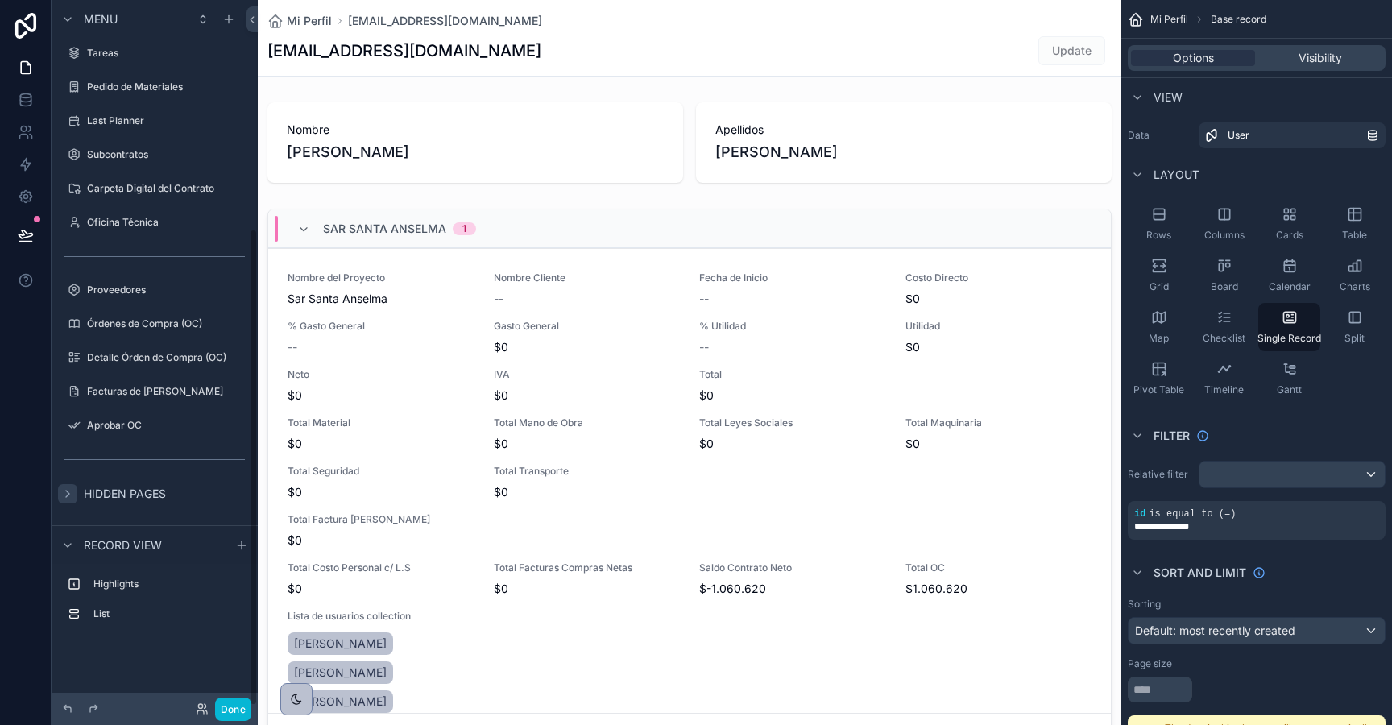
scroll to position [338, 0]
click at [72, 543] on icon "scrollable content" at bounding box center [67, 545] width 13 height 13
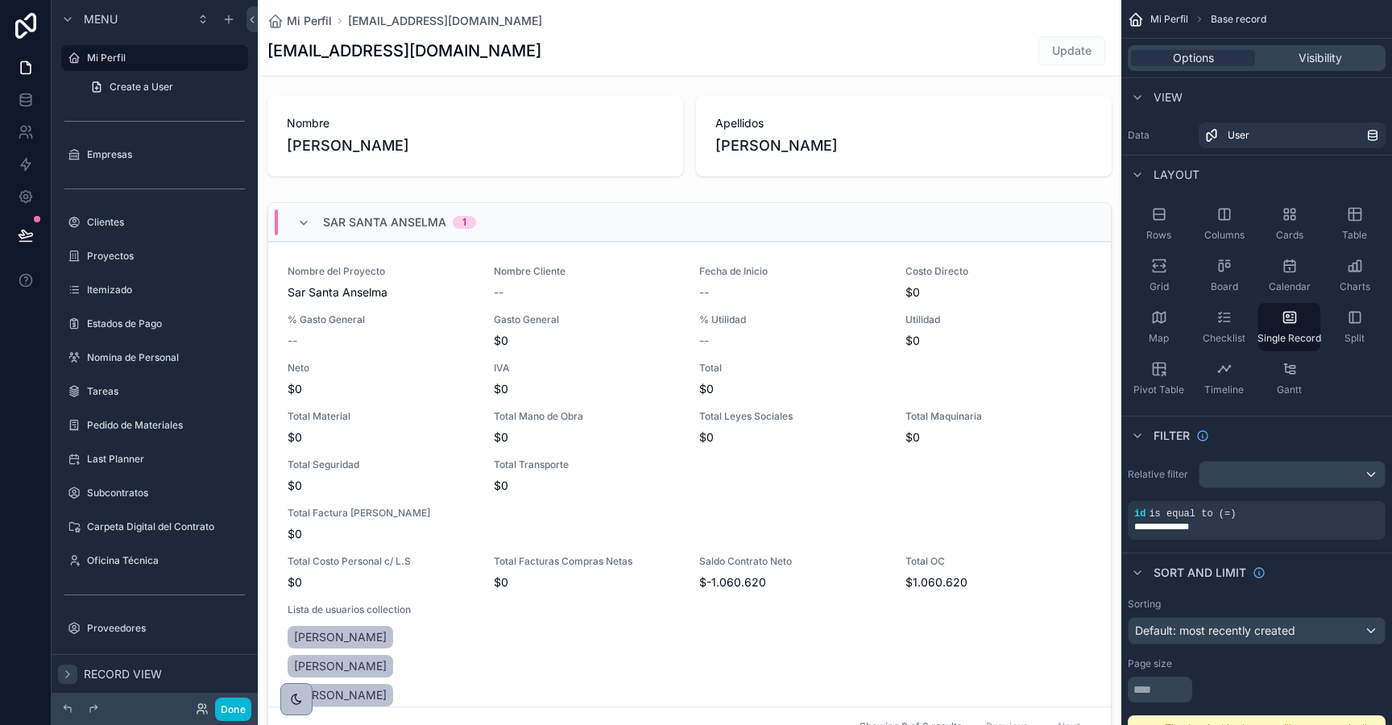
scroll to position [0, 0]
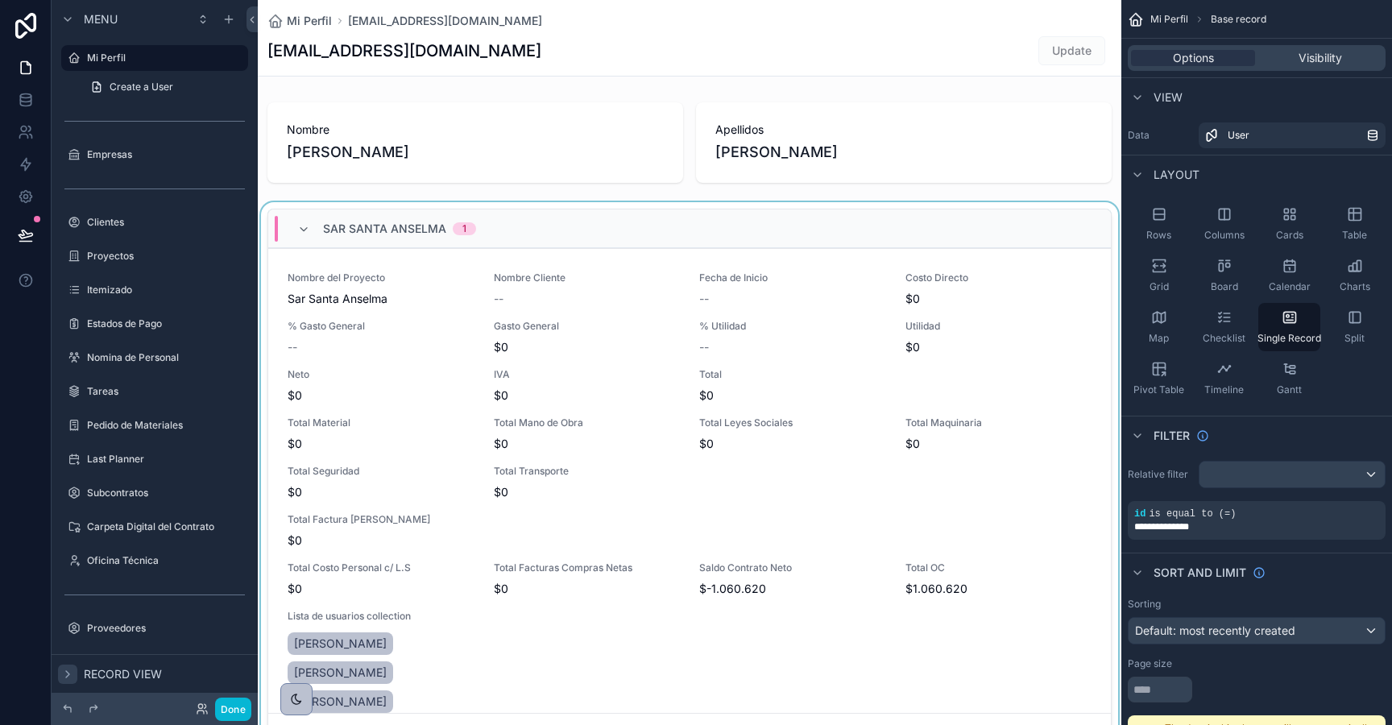
click at [303, 220] on div "Sar Santa [PERSON_NAME] 1" at bounding box center [386, 229] width 179 height 26
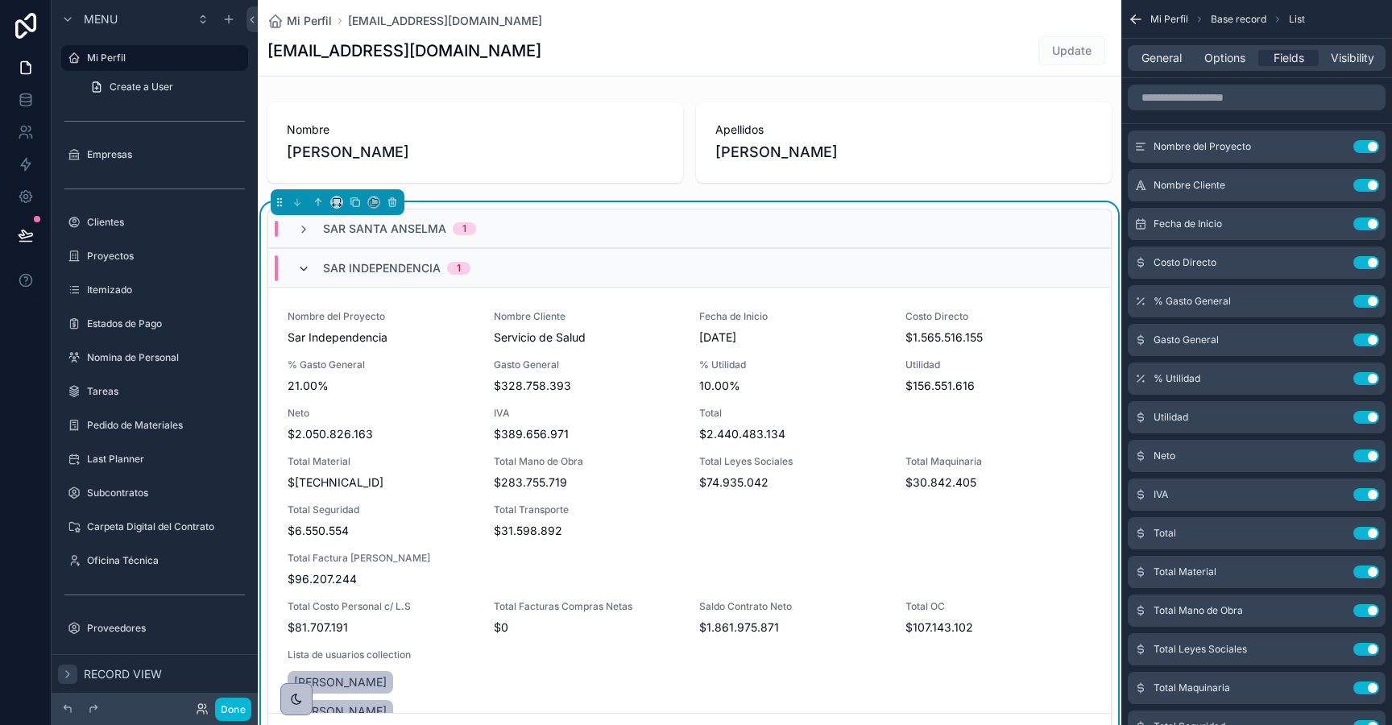
click at [301, 271] on icon "scrollable content" at bounding box center [303, 269] width 13 height 13
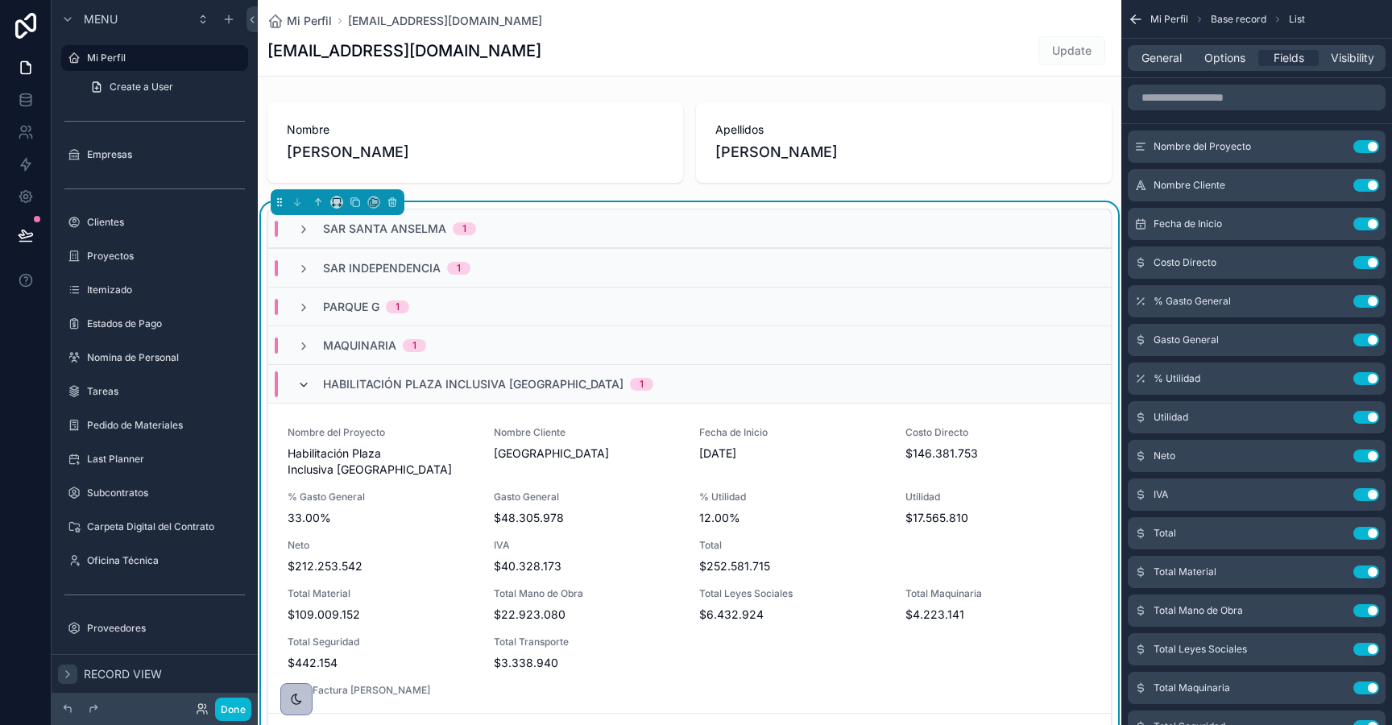
click at [300, 390] on icon "scrollable content" at bounding box center [303, 385] width 13 height 13
